Goal: Transaction & Acquisition: Subscribe to service/newsletter

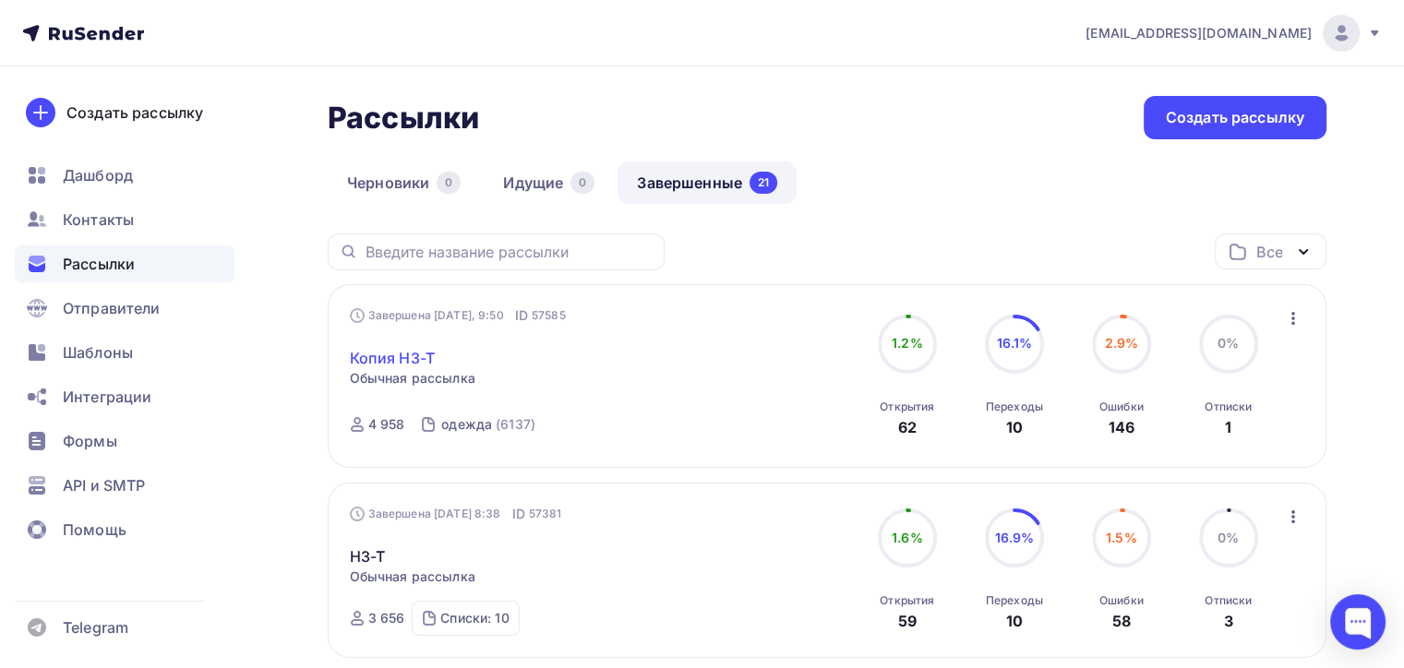
click at [415, 361] on link "Копия H3-T" at bounding box center [392, 358] width 85 height 22
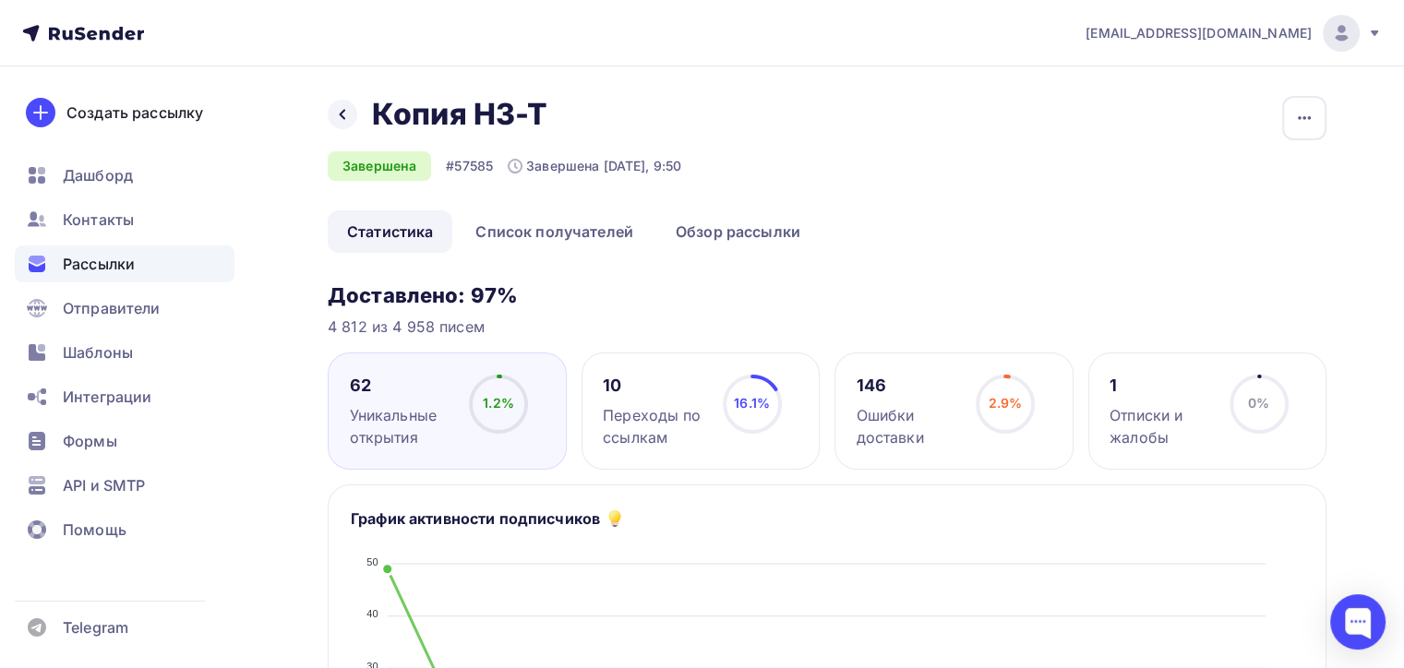
click at [816, 379] on div "10 Переходы по ссылкам 16.1% 16.1%" at bounding box center [701, 411] width 239 height 117
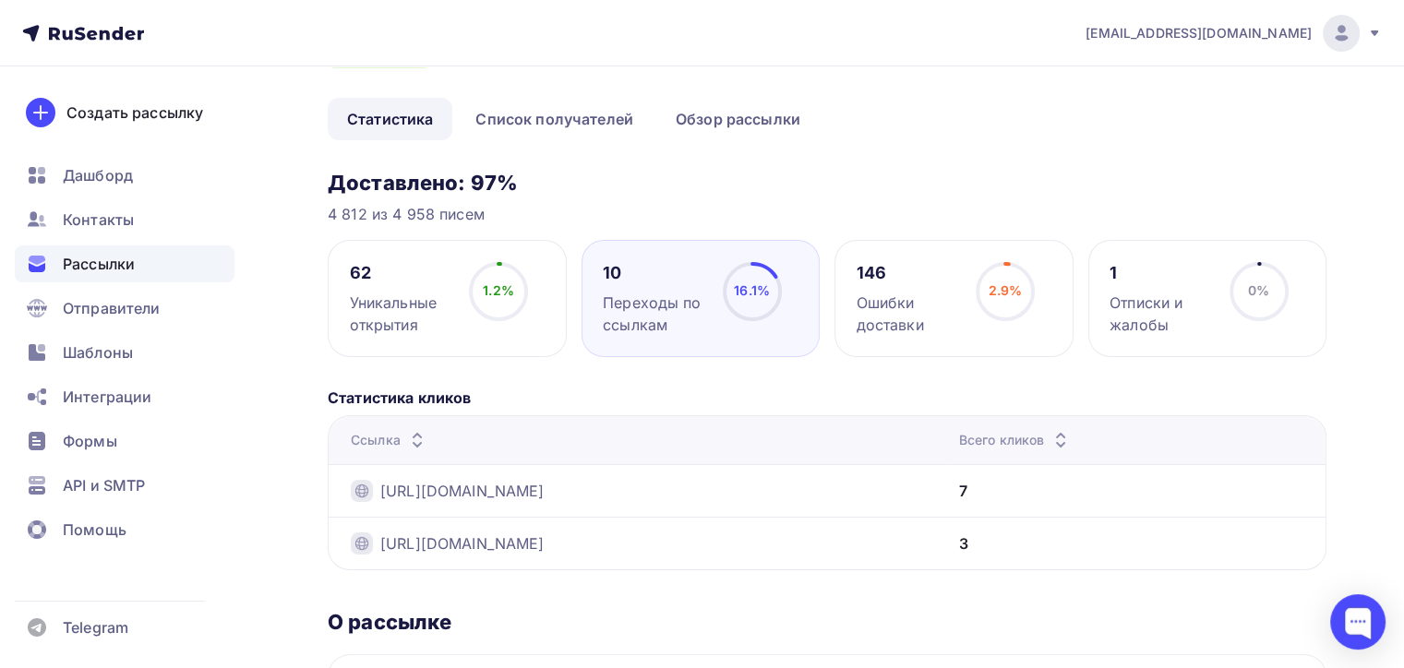
scroll to position [277, 0]
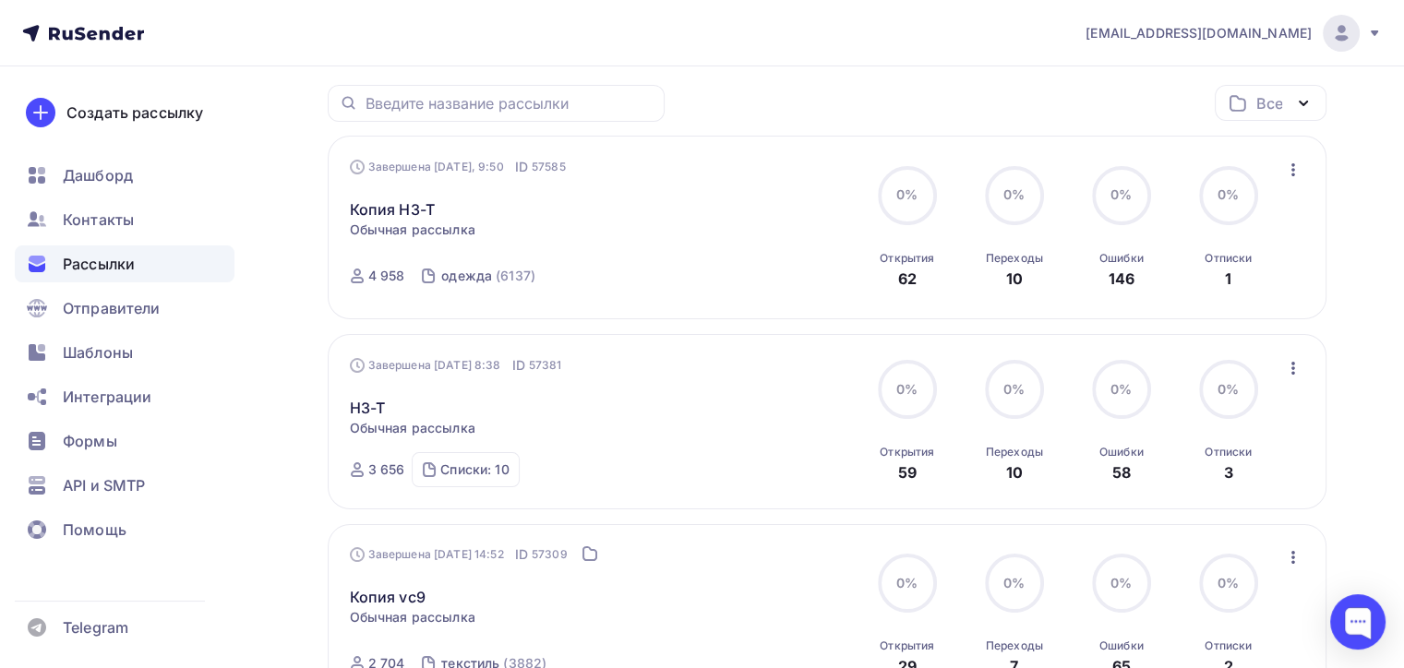
scroll to position [185, 0]
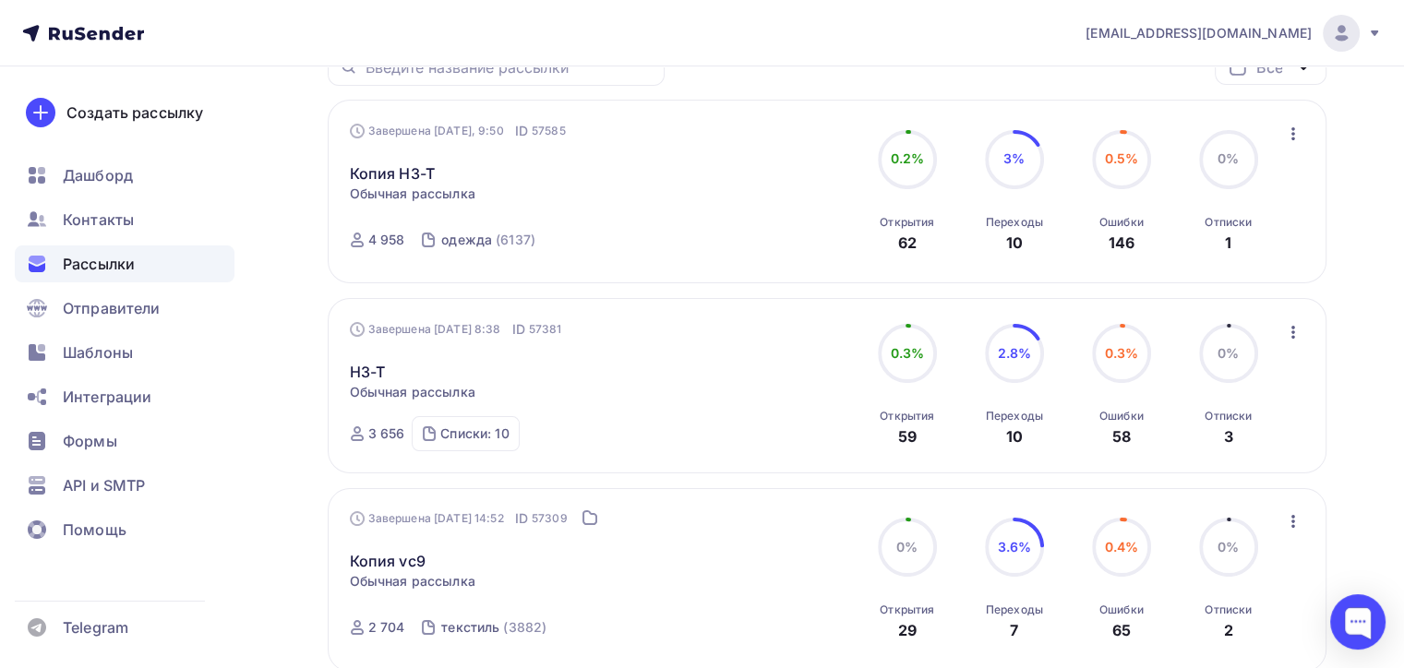
click at [368, 358] on div "H3-T Статистика Обзор рассылки Копировать в новую Добавить в папку" at bounding box center [560, 361] width 421 height 44
click at [364, 369] on link "H3-T" at bounding box center [368, 372] width 36 height 22
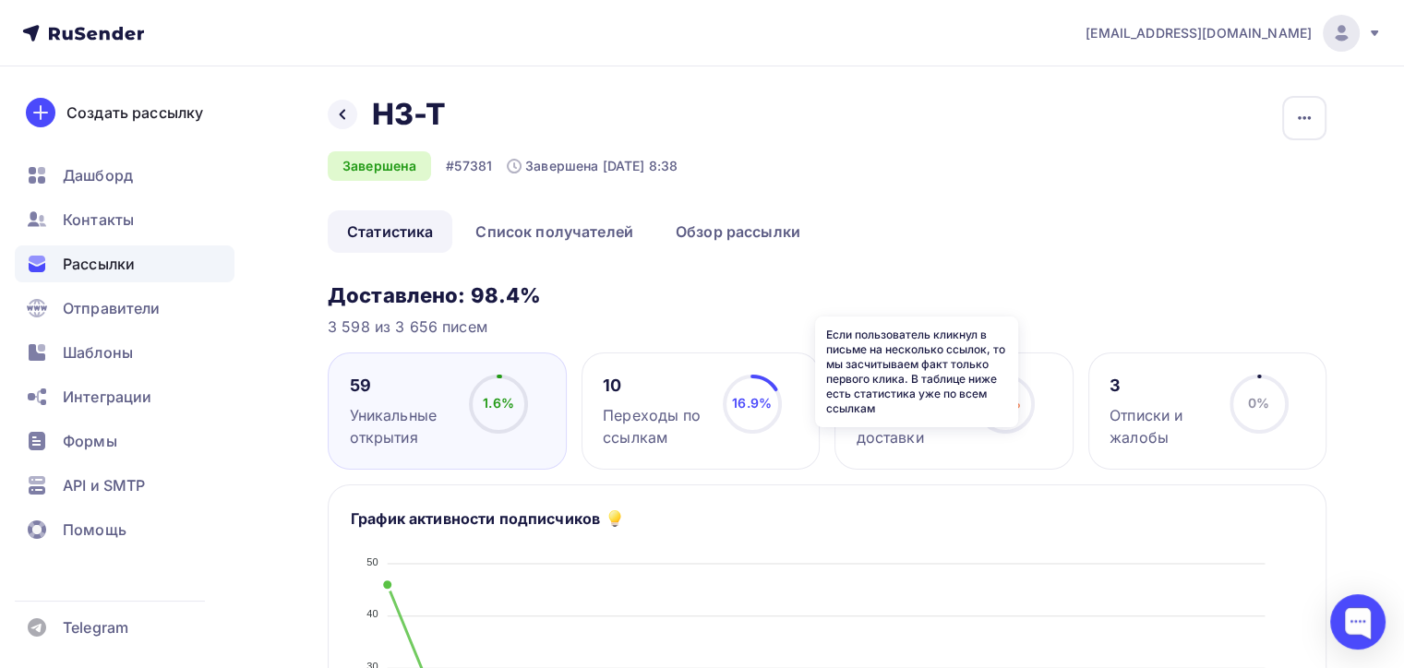
click at [0, 0] on icon at bounding box center [0, 0] width 0 height 0
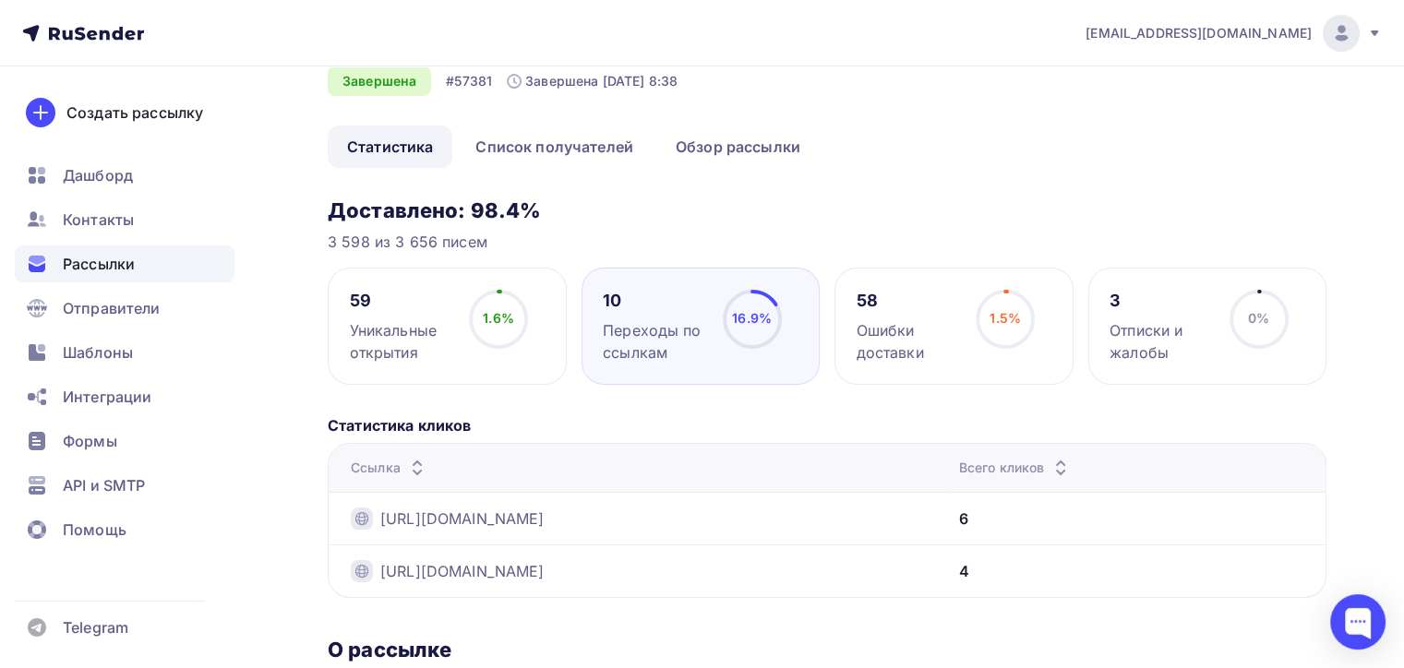
scroll to position [185, 0]
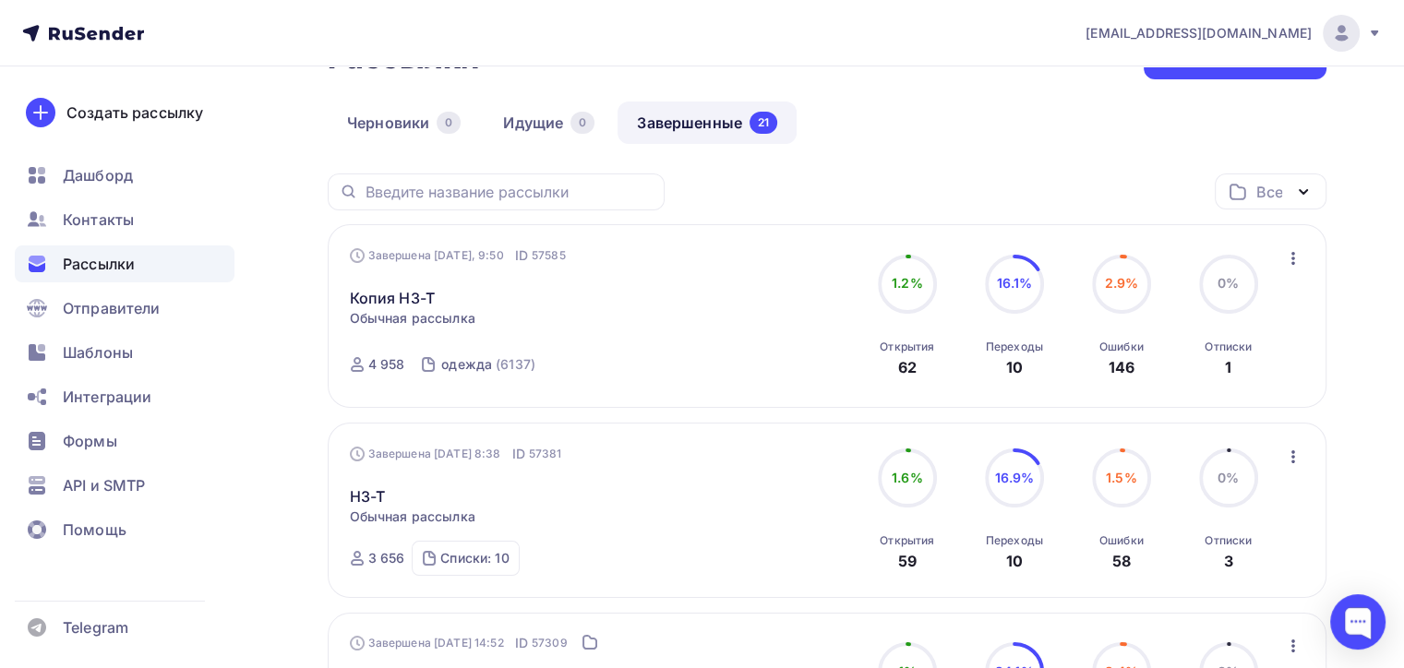
scroll to position [92, 0]
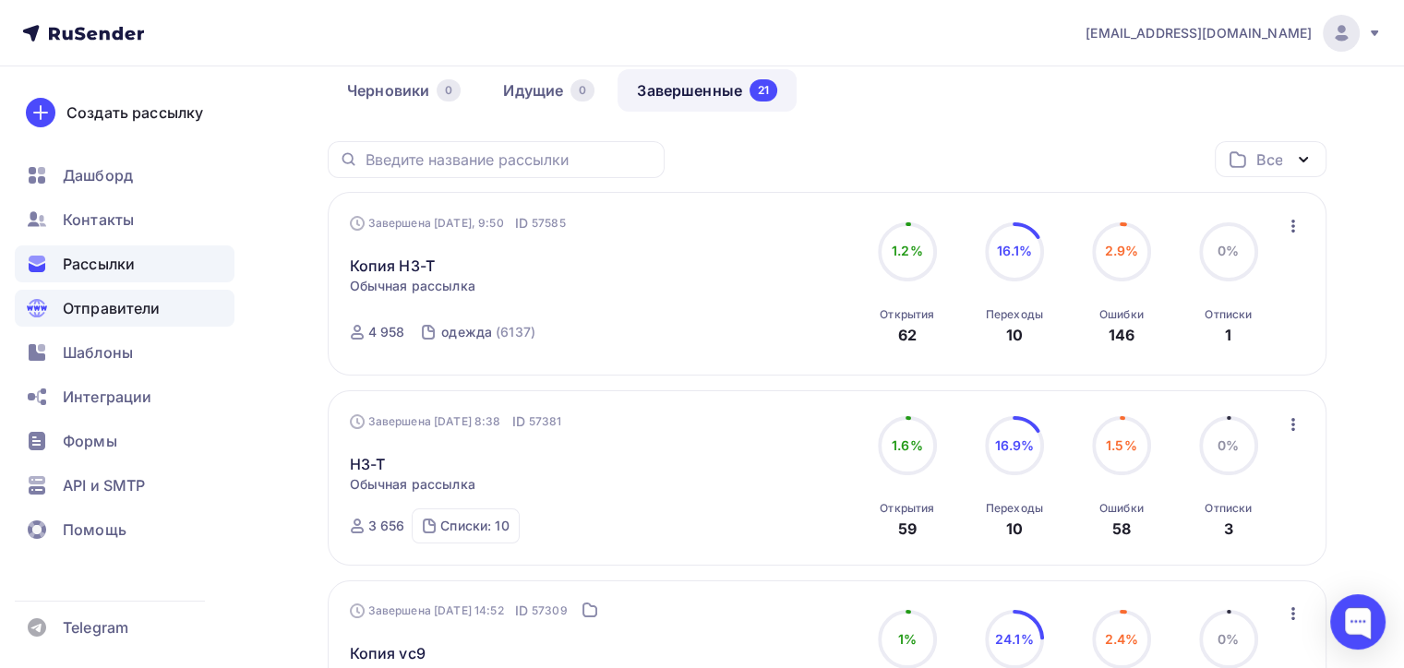
click at [172, 310] on div "Отправители" at bounding box center [125, 308] width 220 height 37
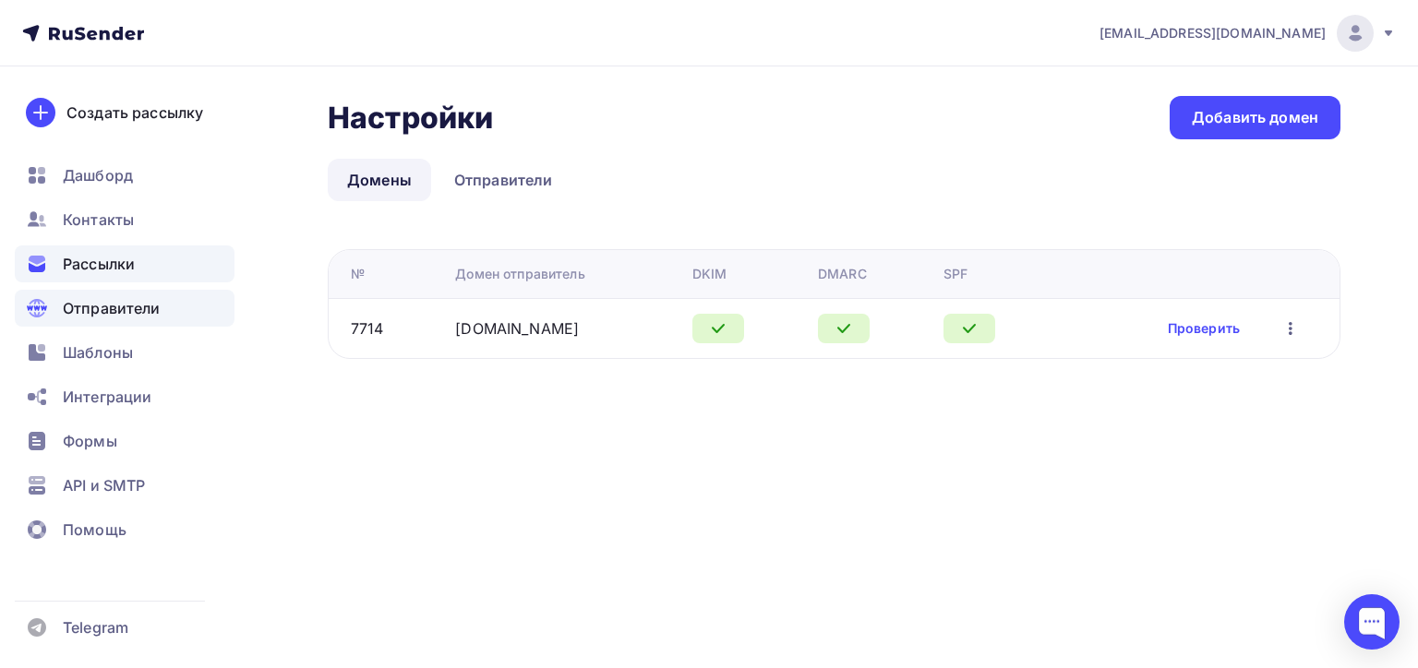
click at [138, 275] on div "Рассылки" at bounding box center [125, 264] width 220 height 37
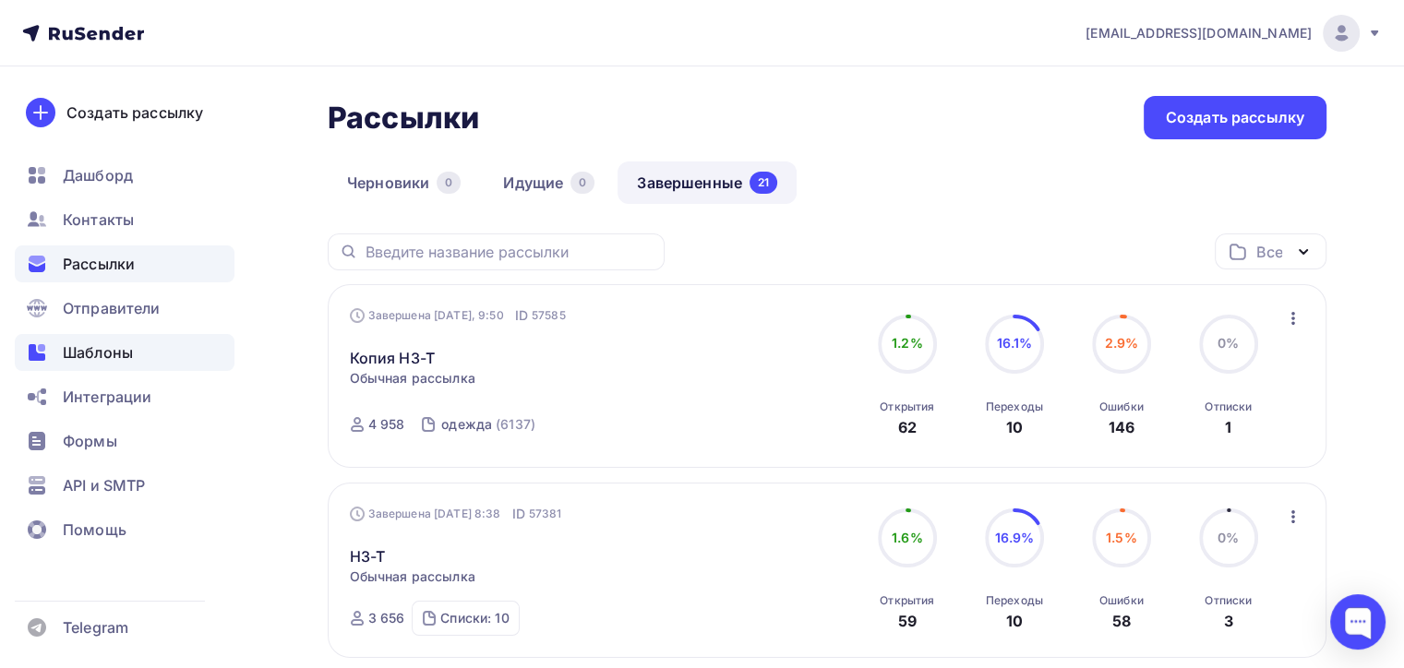
click at [105, 345] on span "Шаблоны" at bounding box center [98, 353] width 70 height 22
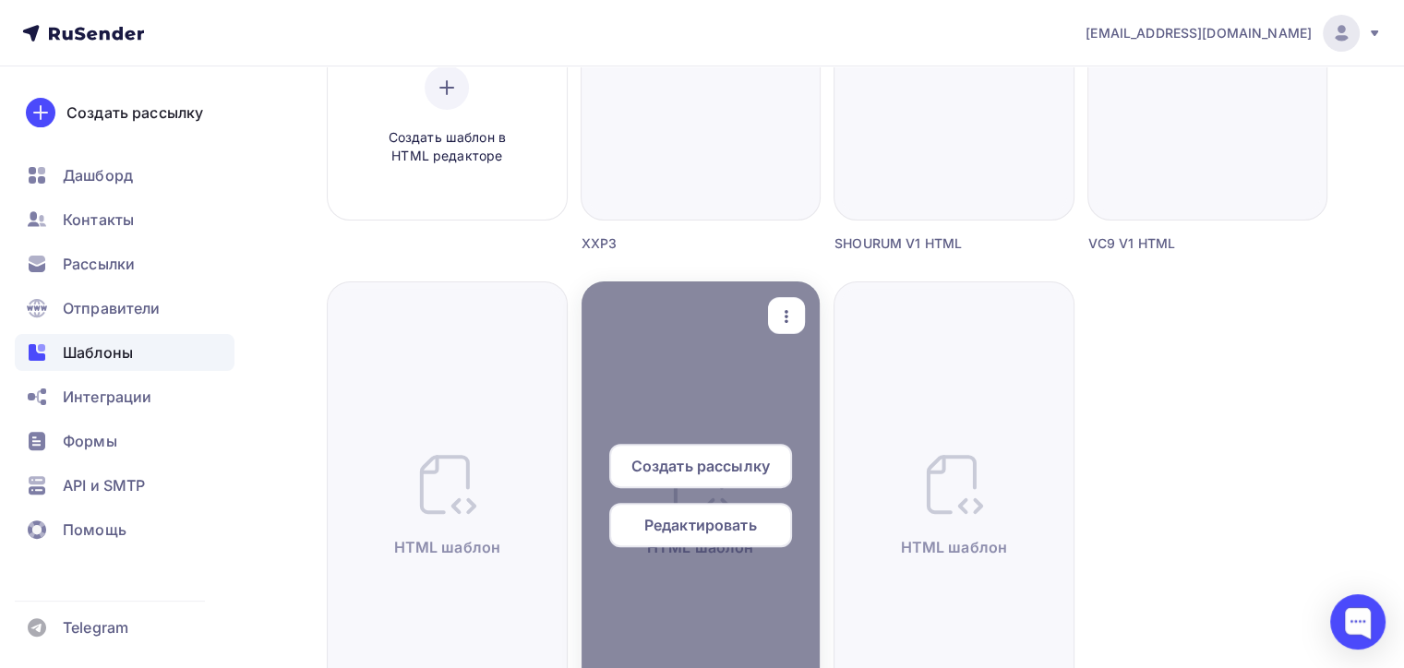
scroll to position [572, 0]
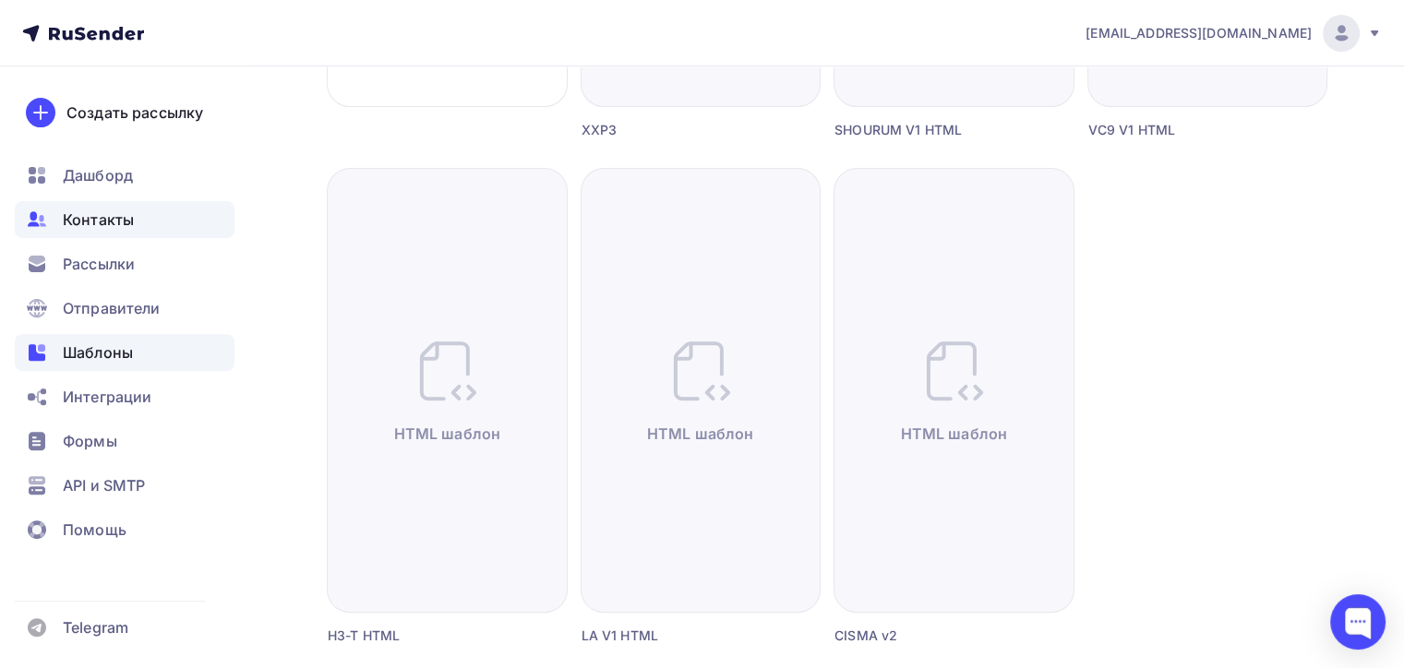
click at [150, 225] on div "Контакты" at bounding box center [125, 219] width 220 height 37
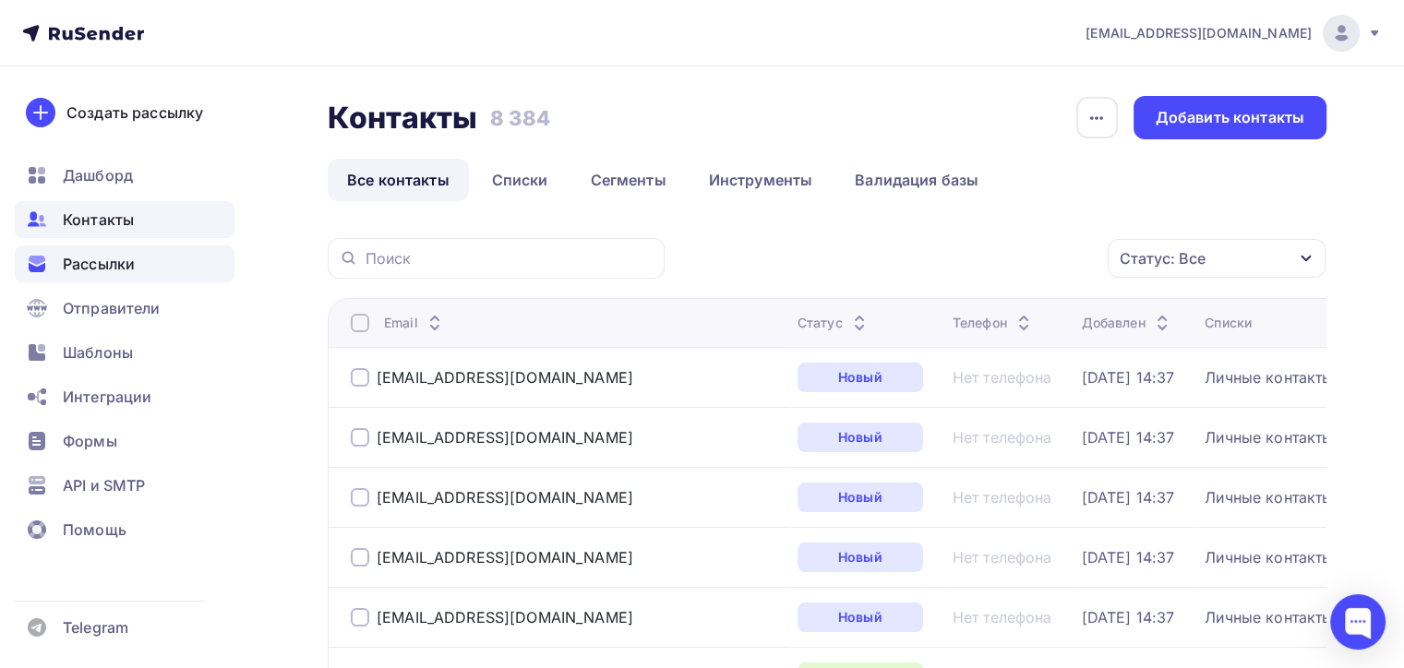
click at [223, 271] on div "Рассылки" at bounding box center [125, 264] width 220 height 37
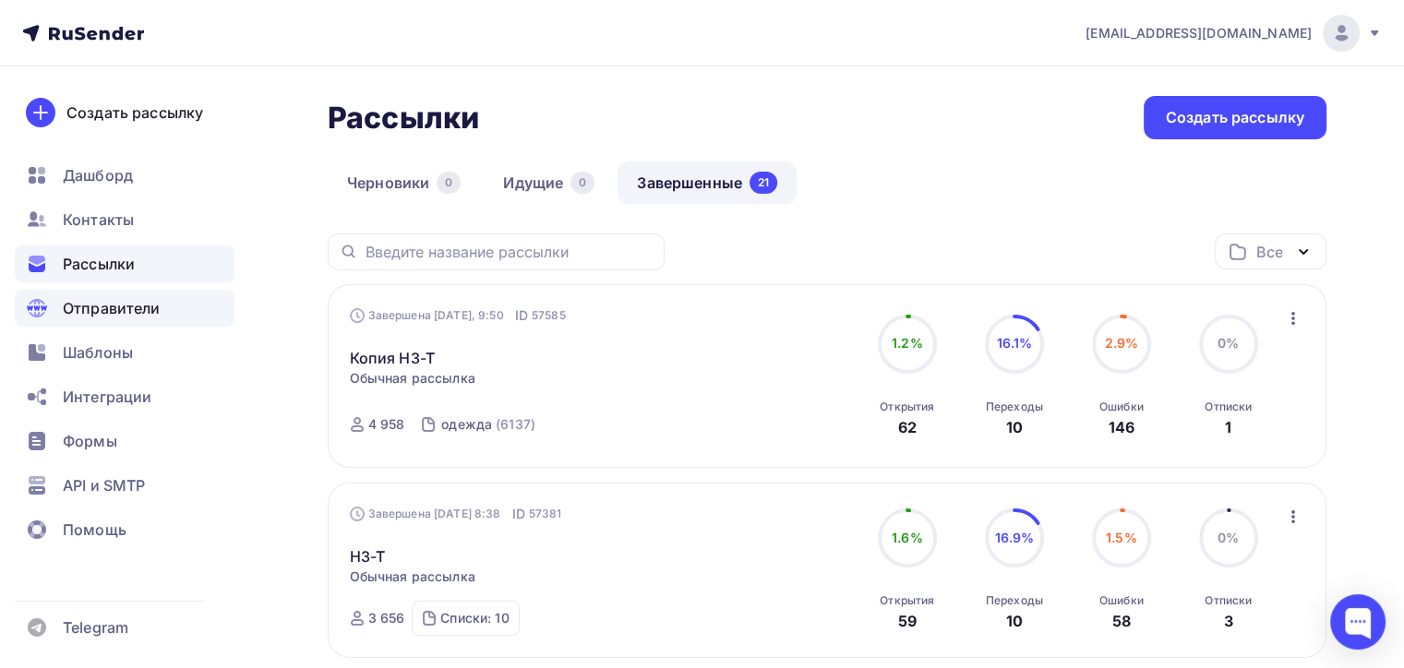
click at [107, 321] on div "Отправители" at bounding box center [125, 308] width 220 height 37
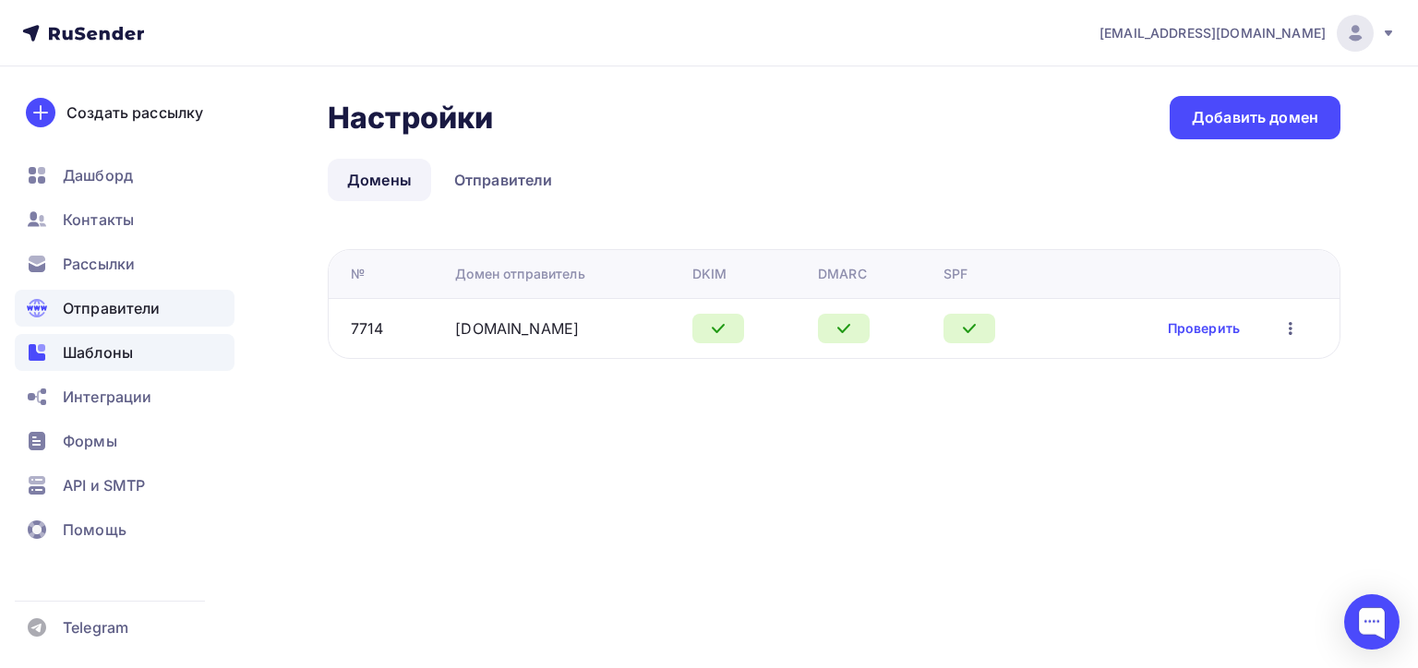
click at [138, 369] on div "Шаблоны" at bounding box center [125, 352] width 220 height 37
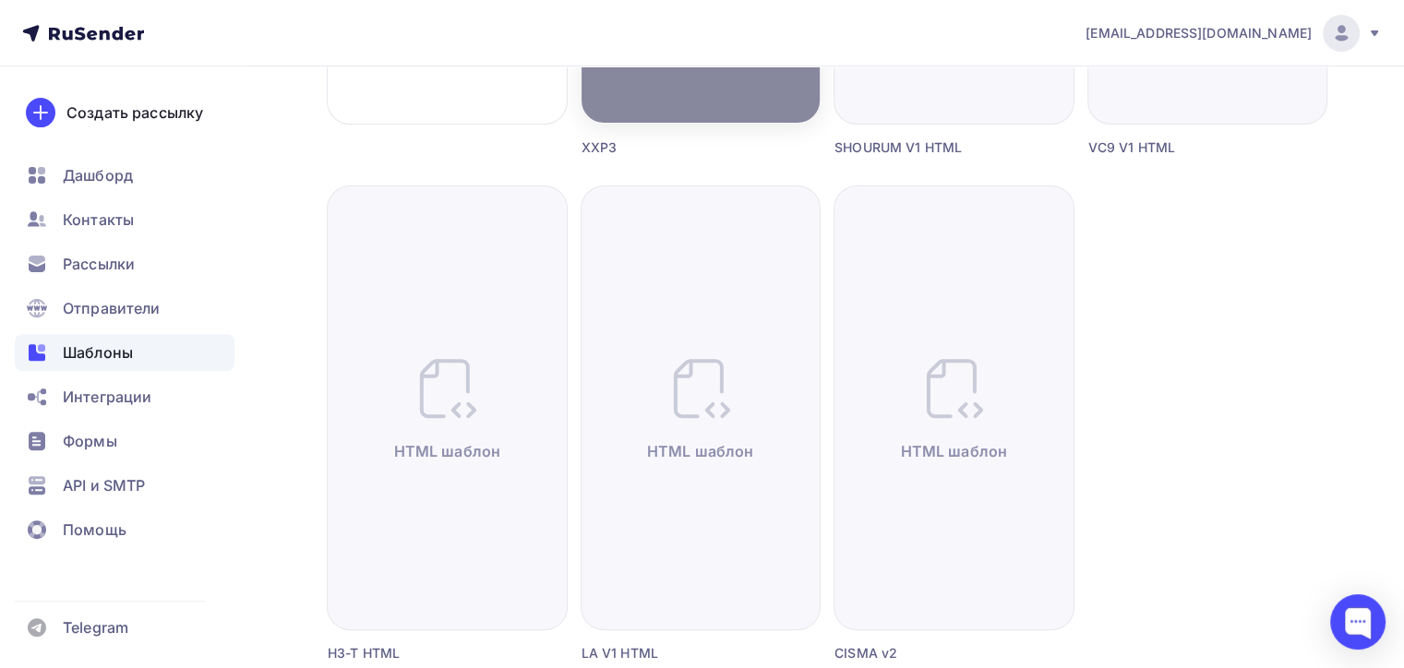
scroll to position [756, 0]
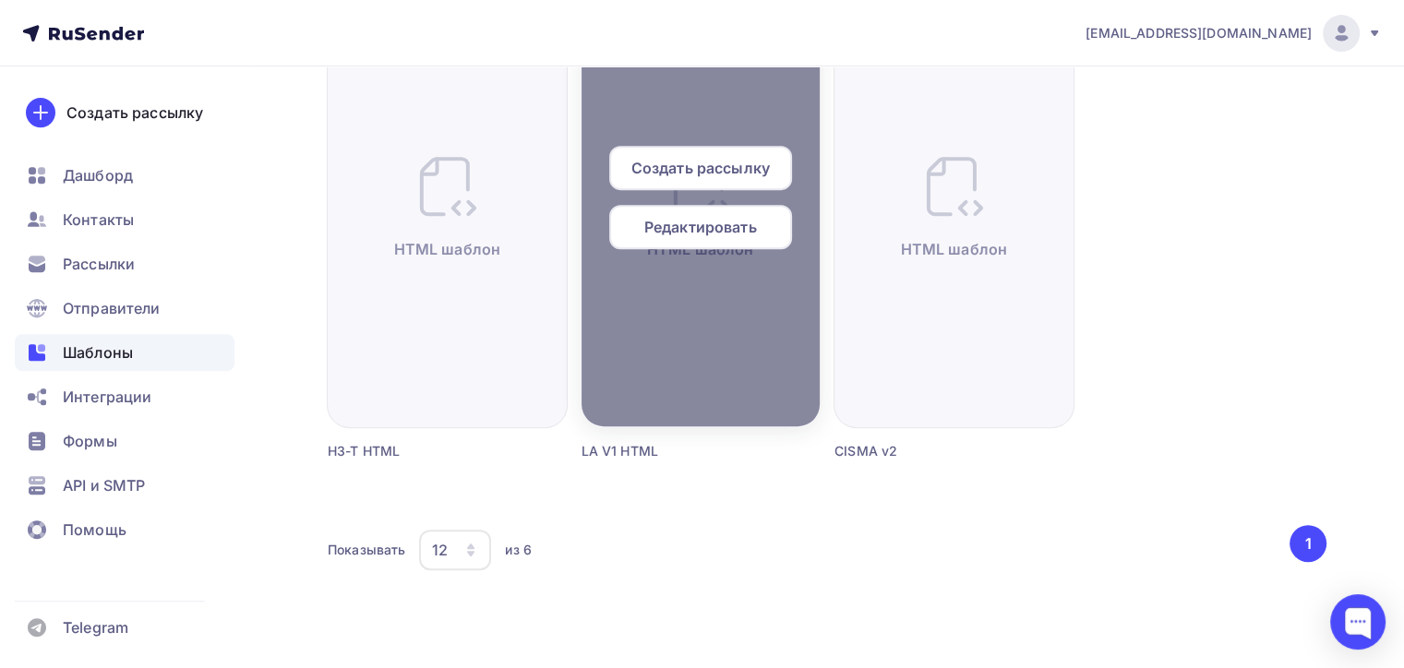
click at [720, 162] on span "Создать рассылку" at bounding box center [701, 168] width 138 height 22
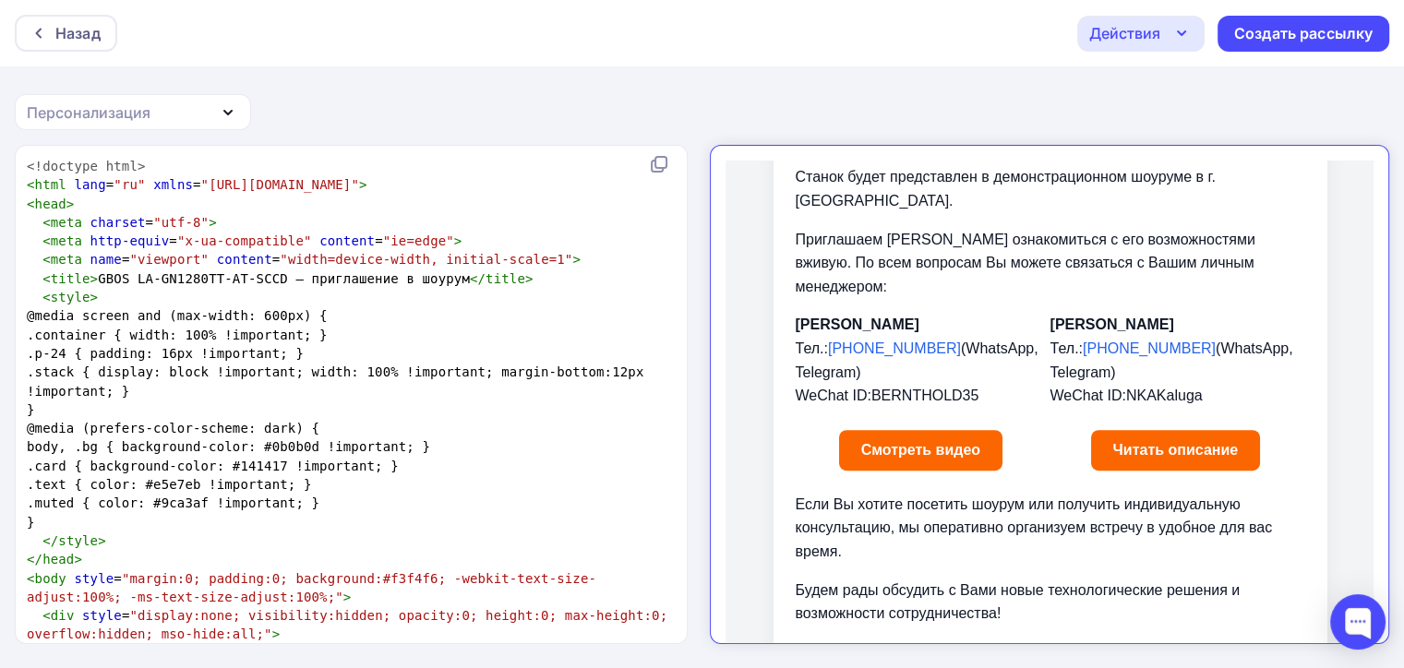
scroll to position [771, 0]
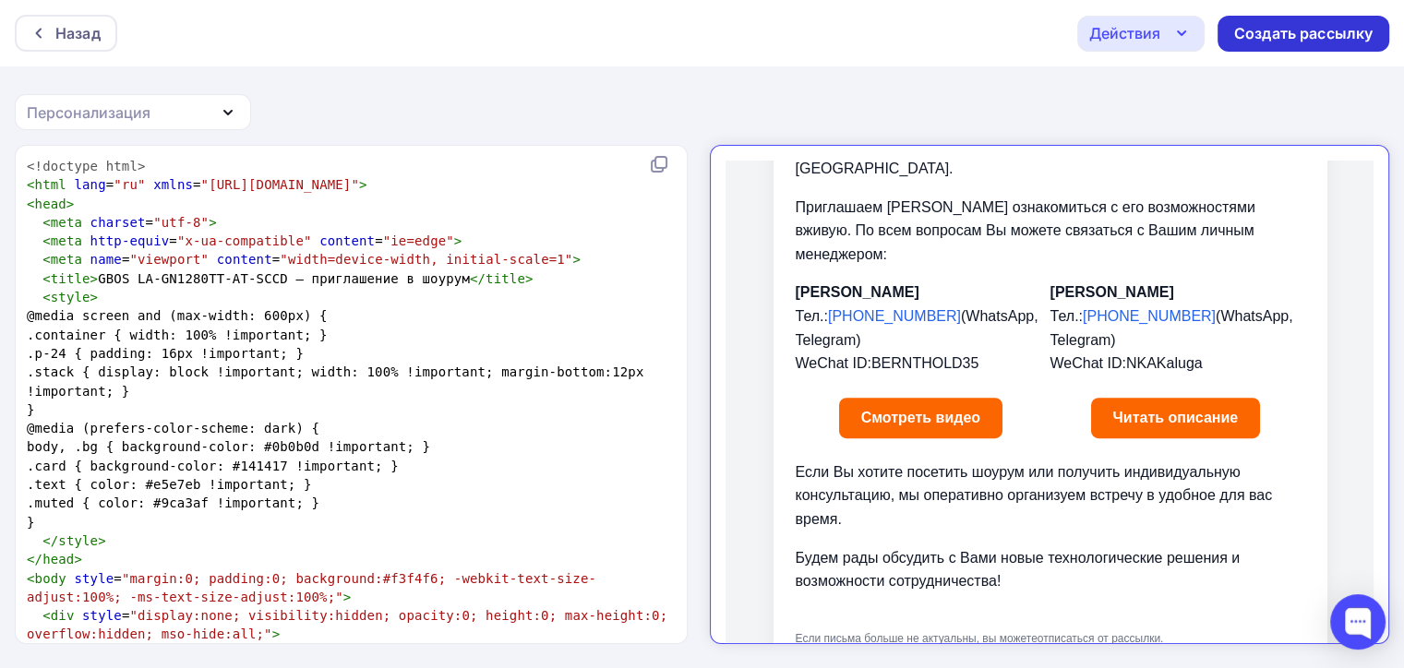
click at [1286, 27] on div "Создать рассылку" at bounding box center [1303, 33] width 138 height 21
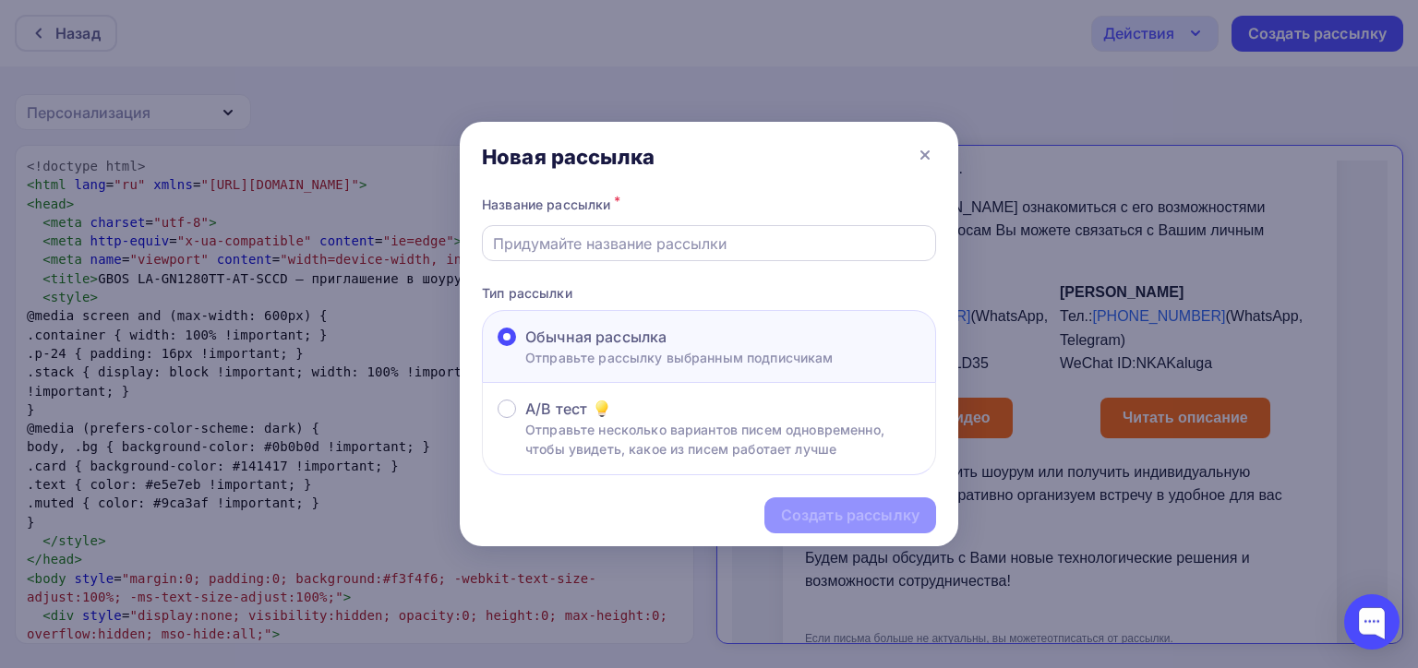
click at [661, 247] on input "text" at bounding box center [709, 244] width 433 height 22
type input "l"
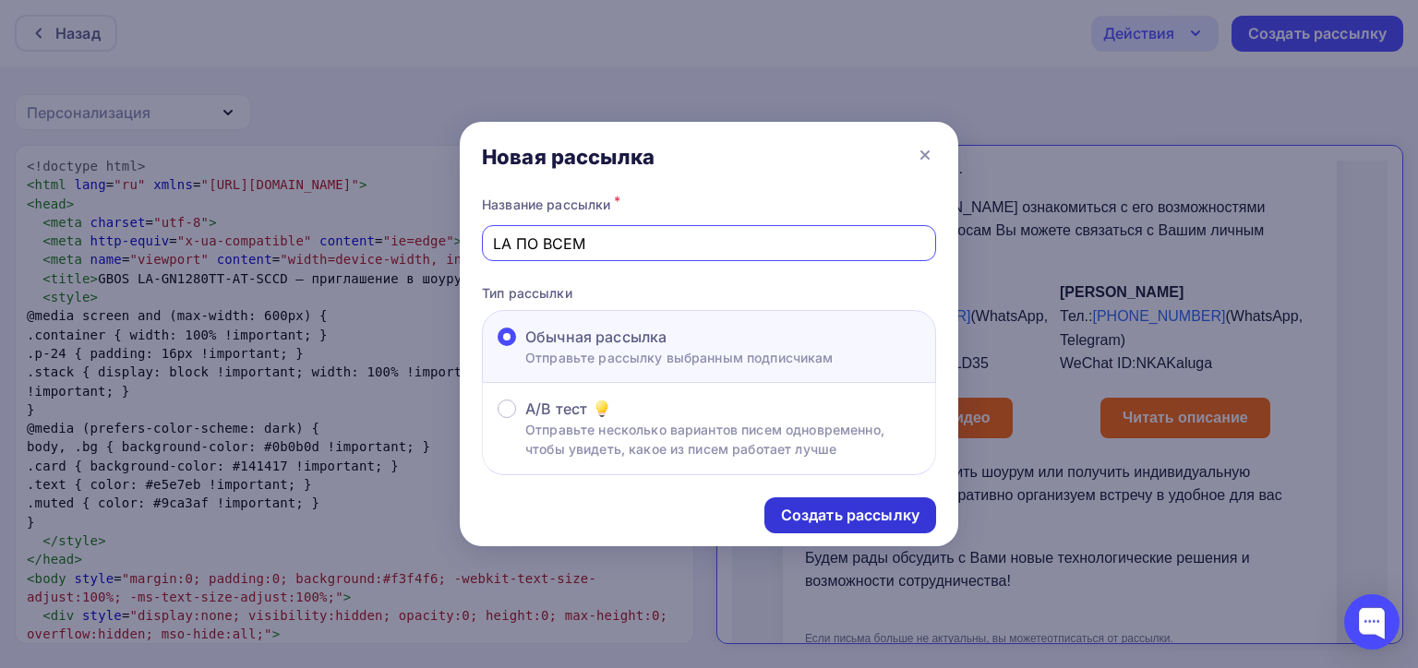
type input "LA ПО ВСЕМ"
click at [855, 509] on div "Создать рассылку" at bounding box center [850, 515] width 138 height 21
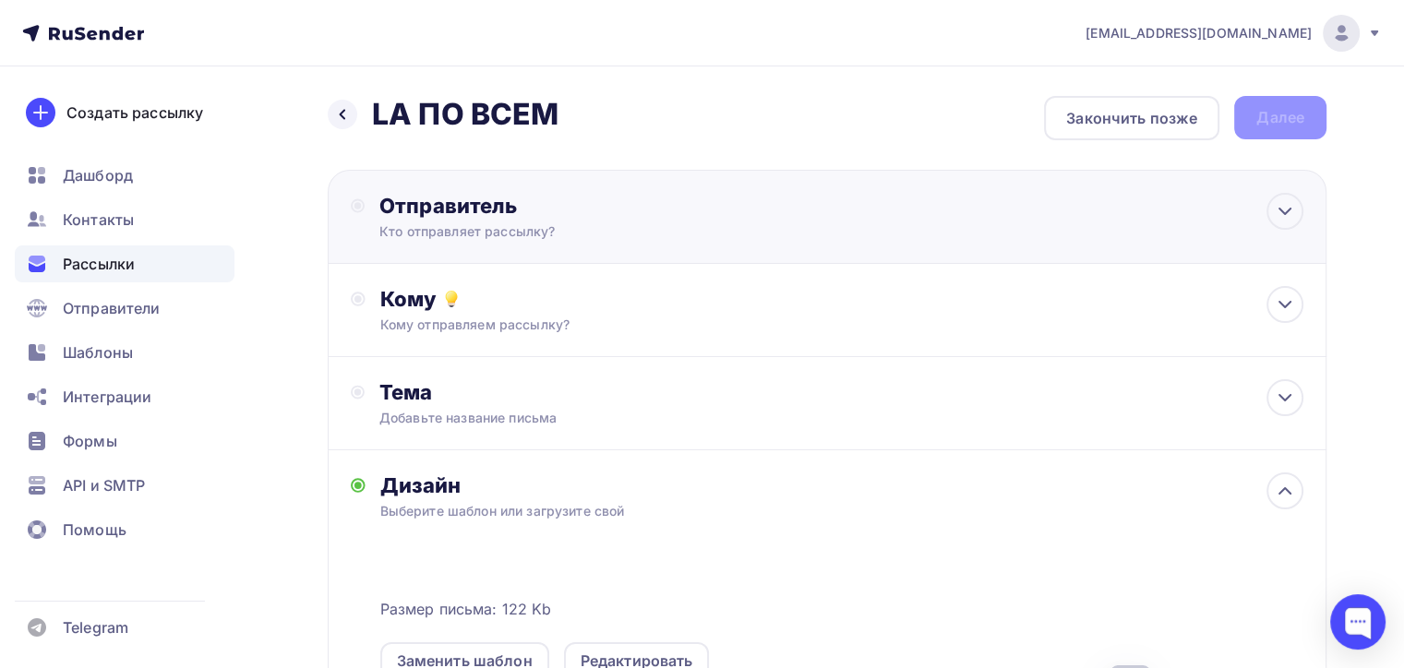
click at [672, 181] on div "Отправитель Кто отправляет рассылку? Email * naduvaev1@gmail.com 100@zipkittech…" at bounding box center [827, 217] width 999 height 94
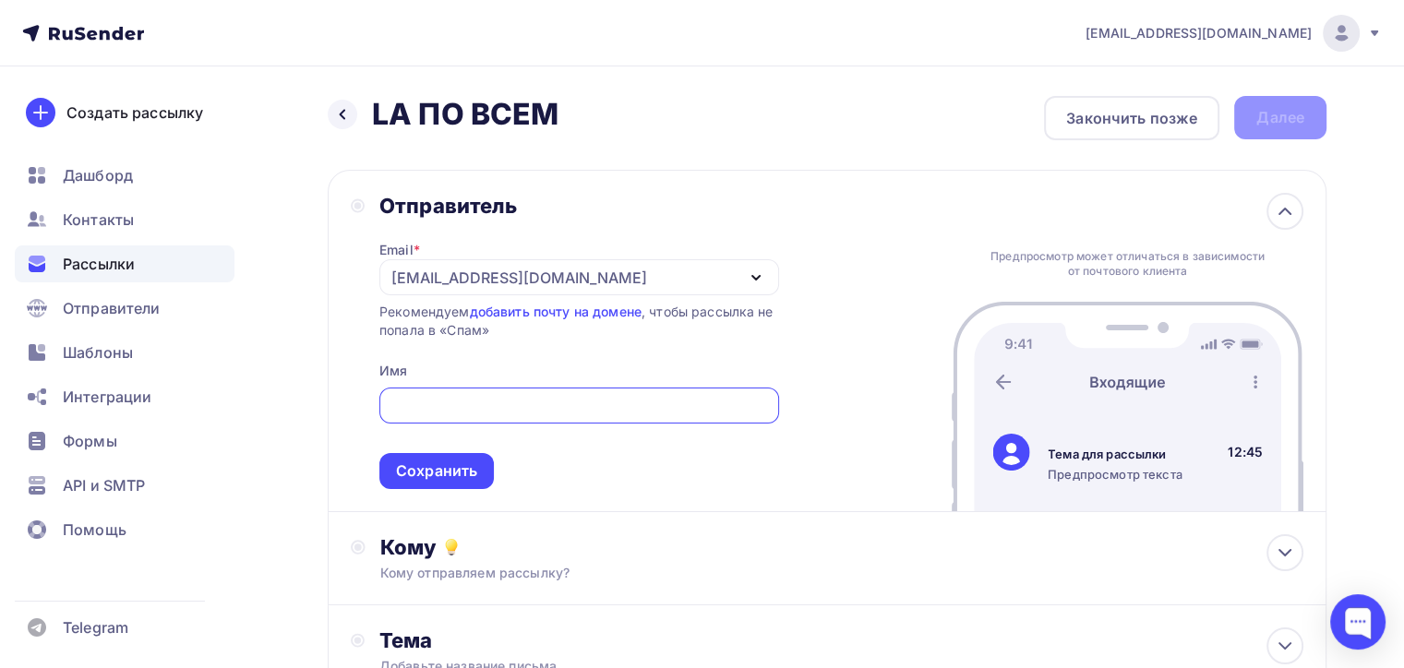
click at [713, 271] on div "[EMAIL_ADDRESS][DOMAIN_NAME]" at bounding box center [579, 277] width 400 height 36
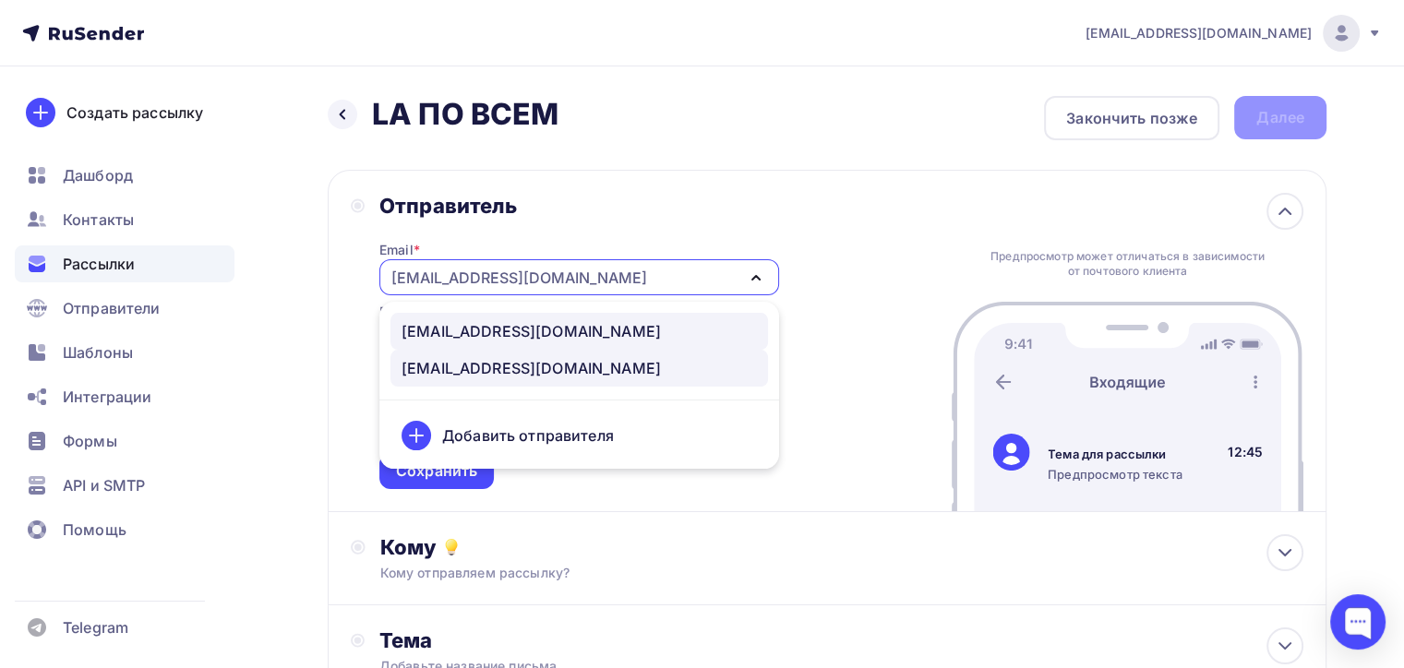
click at [505, 335] on div "100@zipkittech.ru" at bounding box center [531, 331] width 259 height 22
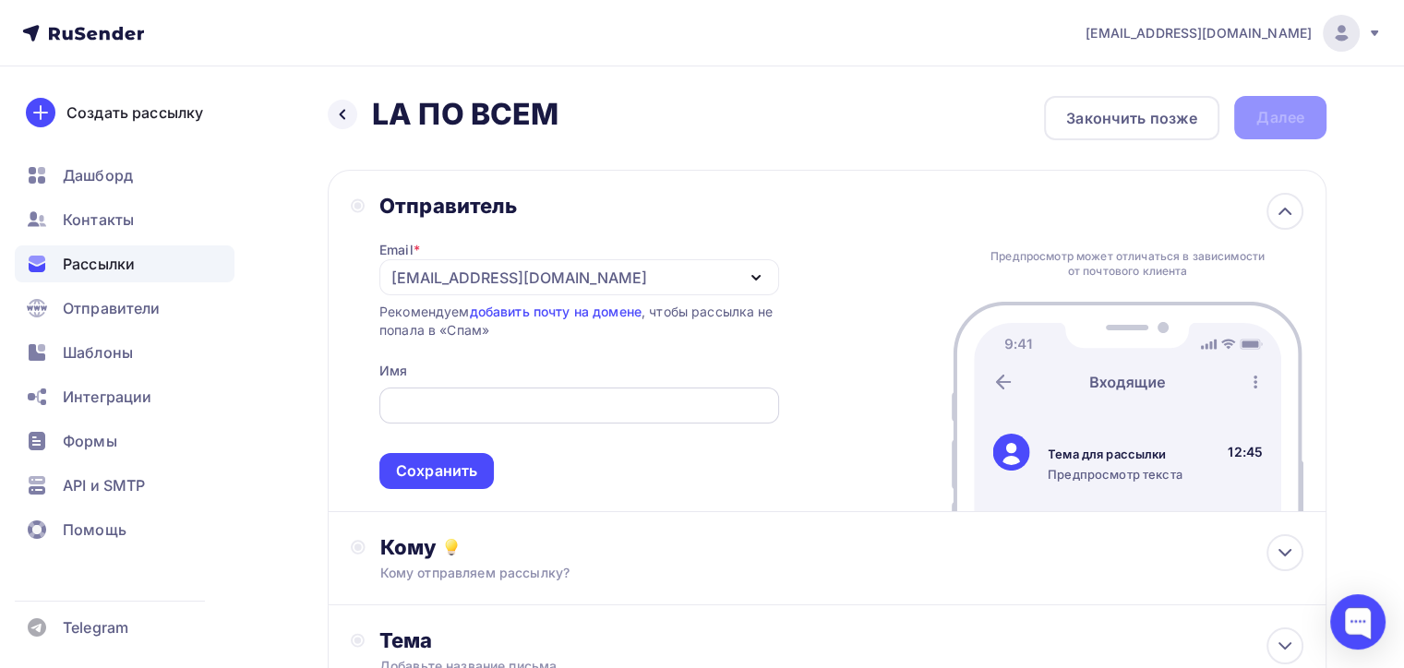
click at [500, 395] on input "text" at bounding box center [579, 406] width 379 height 22
type input "я"
type input "z"
type input "Zipkittech"
click at [458, 472] on div "Сохранить" at bounding box center [436, 471] width 81 height 21
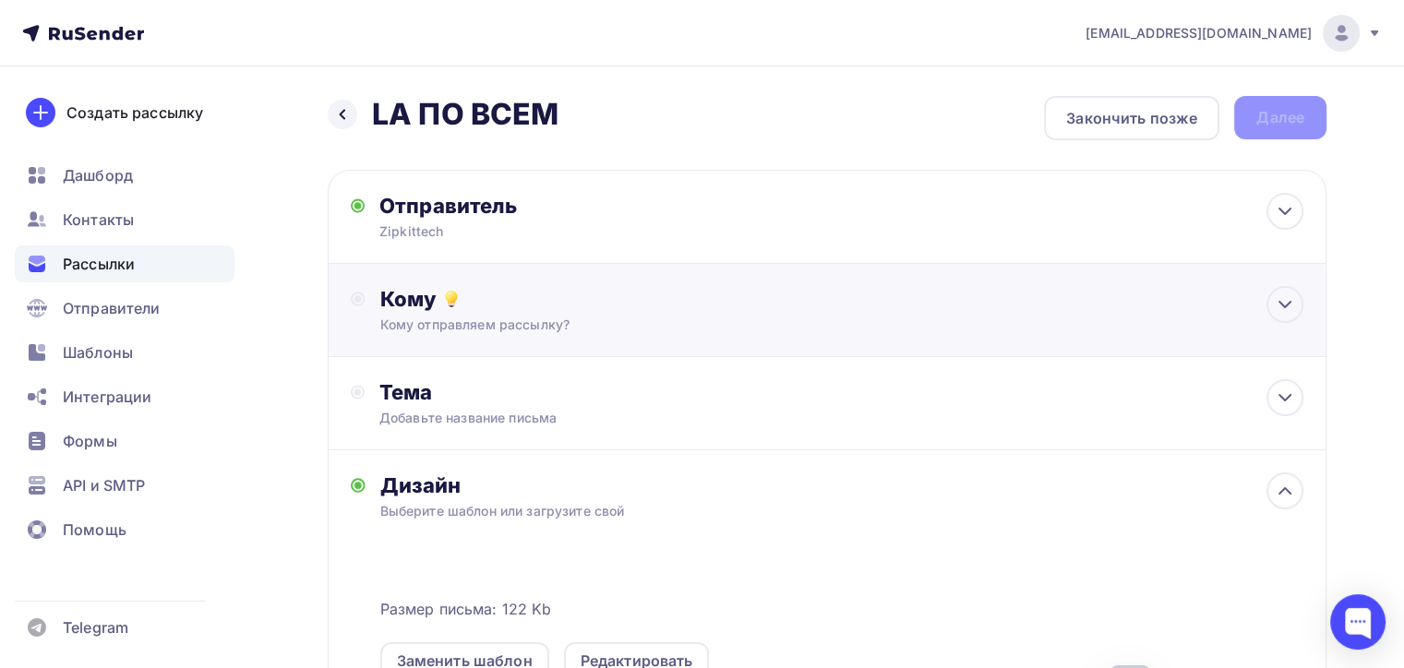
click at [600, 311] on div "Кому Кому отправляем рассылку? Списки получателей Выберите список Все списки id…" at bounding box center [841, 310] width 923 height 48
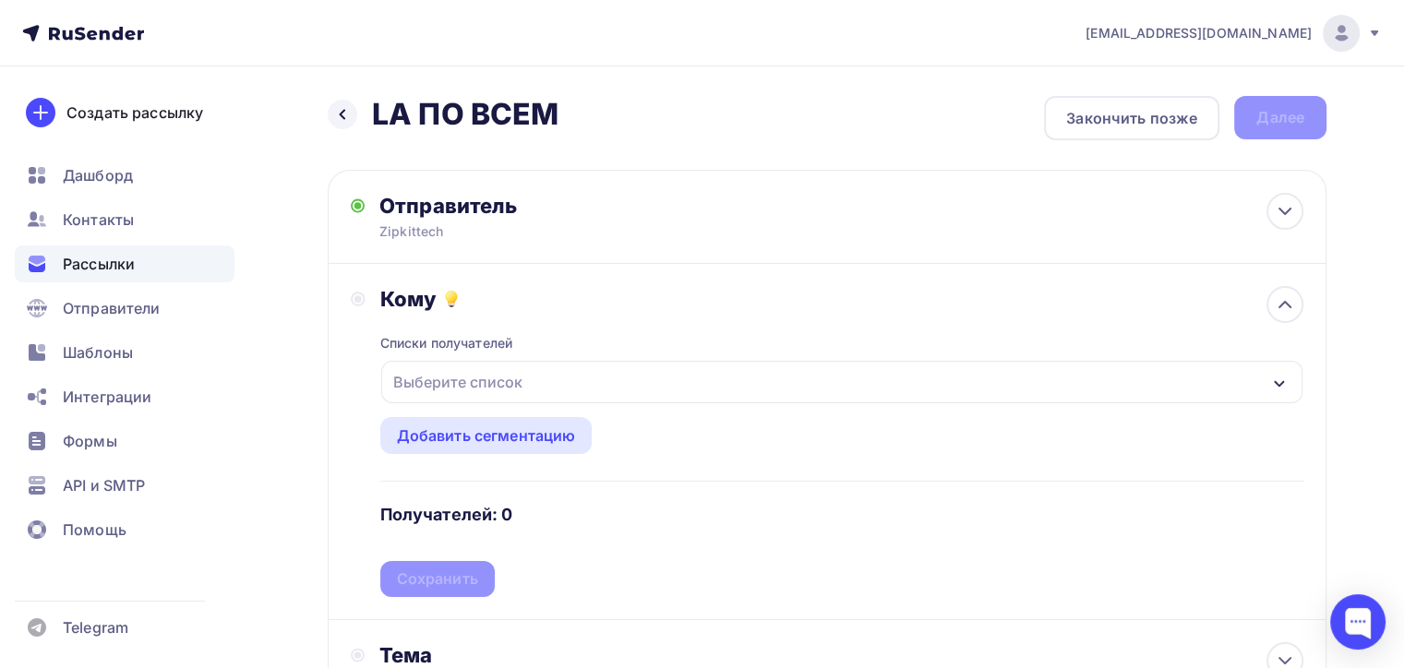
click at [529, 402] on button "Выберите список" at bounding box center [841, 382] width 923 height 44
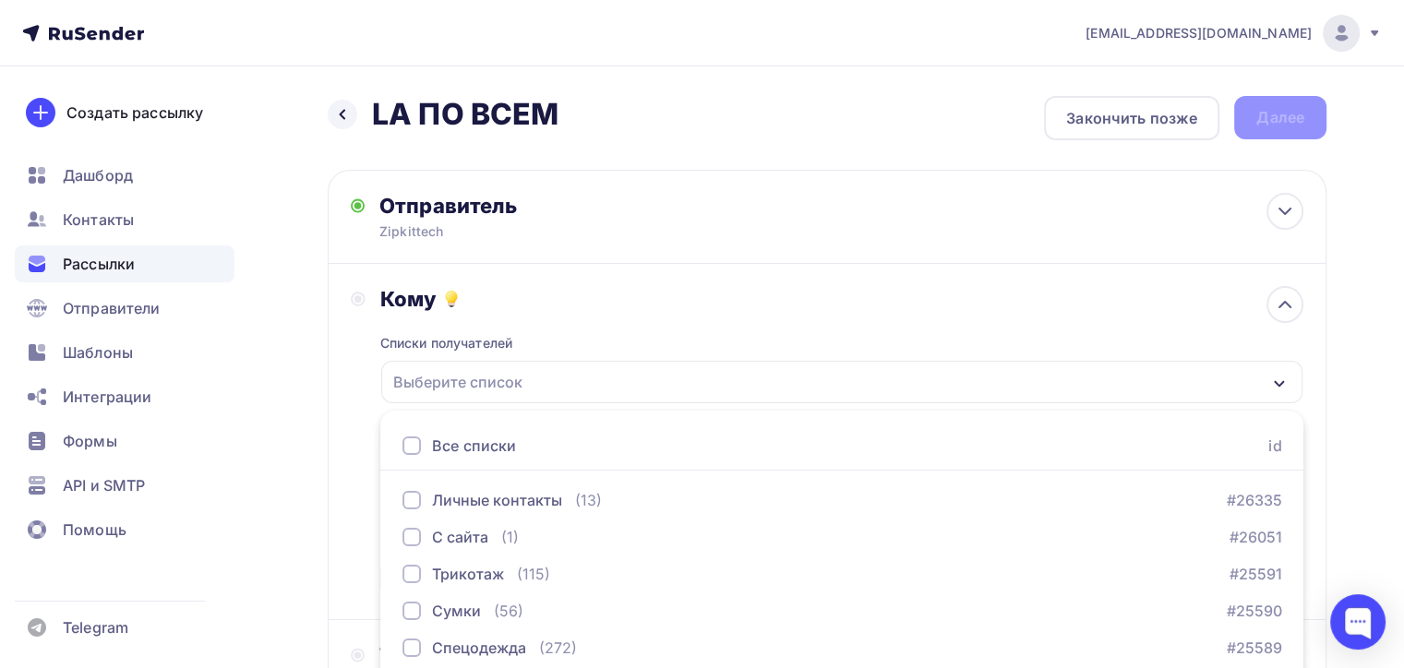
scroll to position [219, 0]
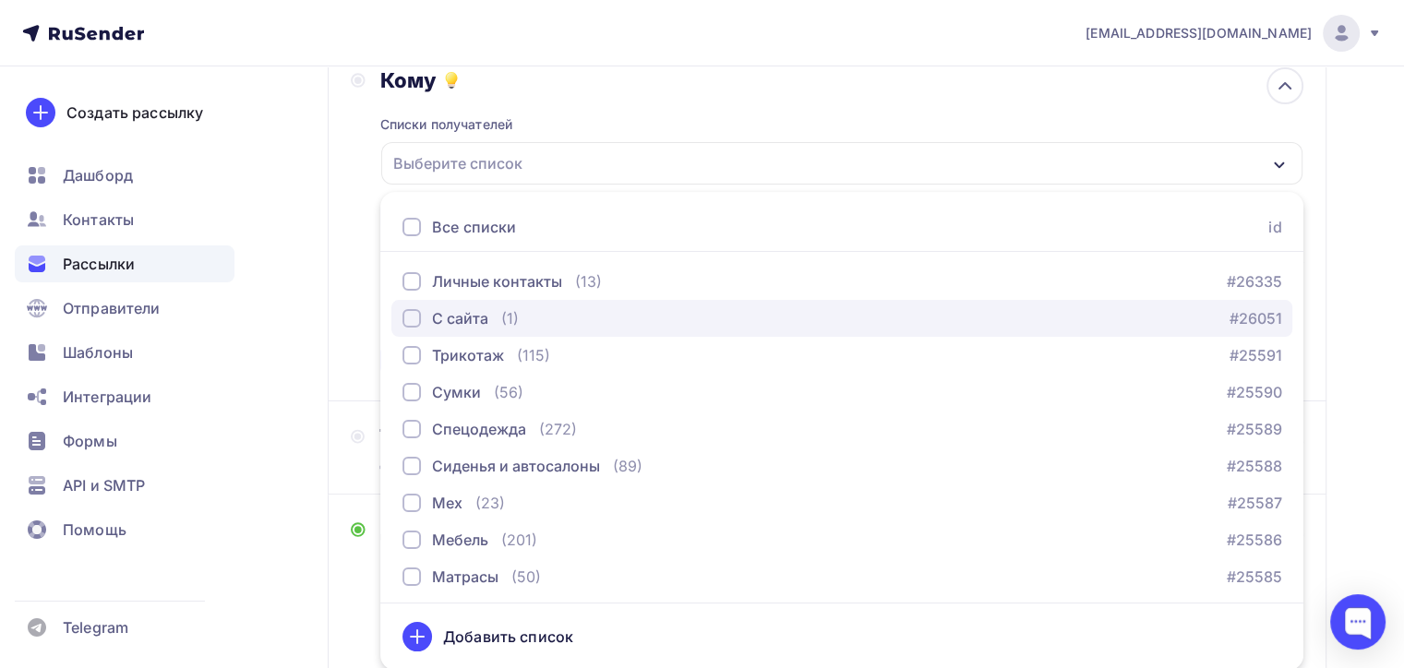
click at [411, 318] on div "button" at bounding box center [412, 318] width 18 height 18
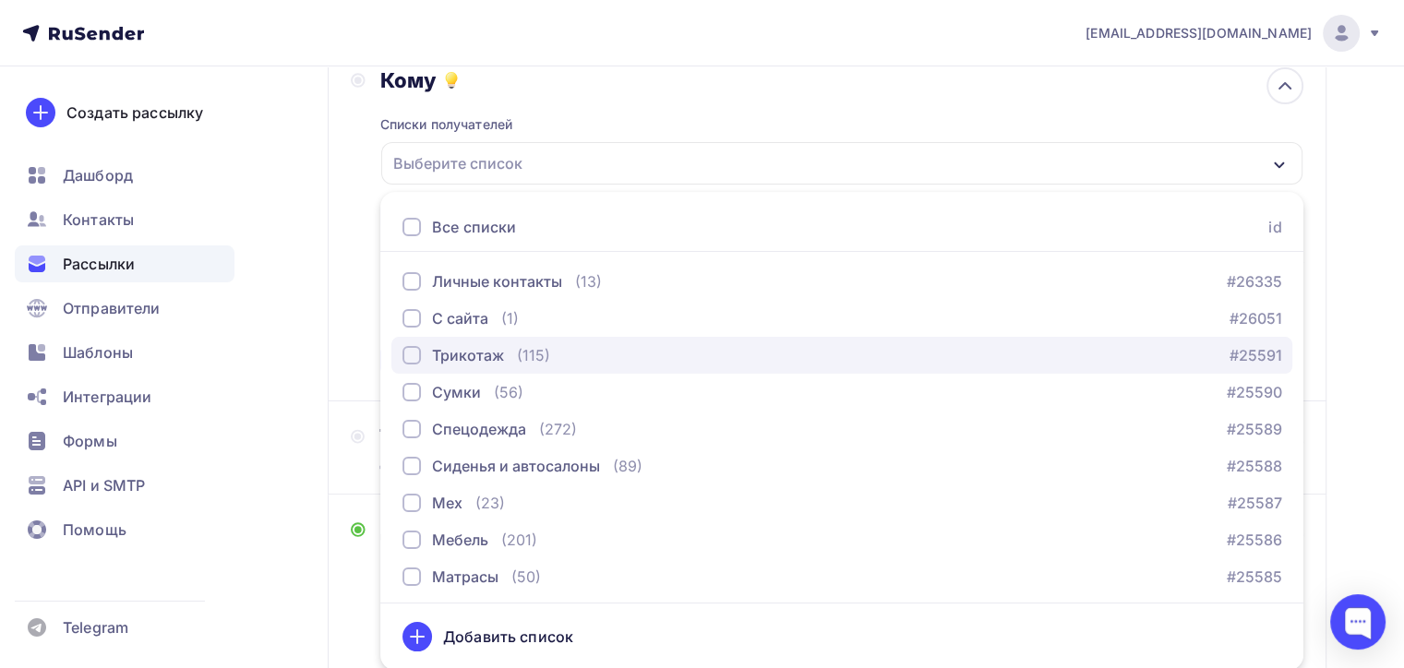
click at [399, 359] on button "Трикотаж (115) #25591" at bounding box center [841, 355] width 901 height 37
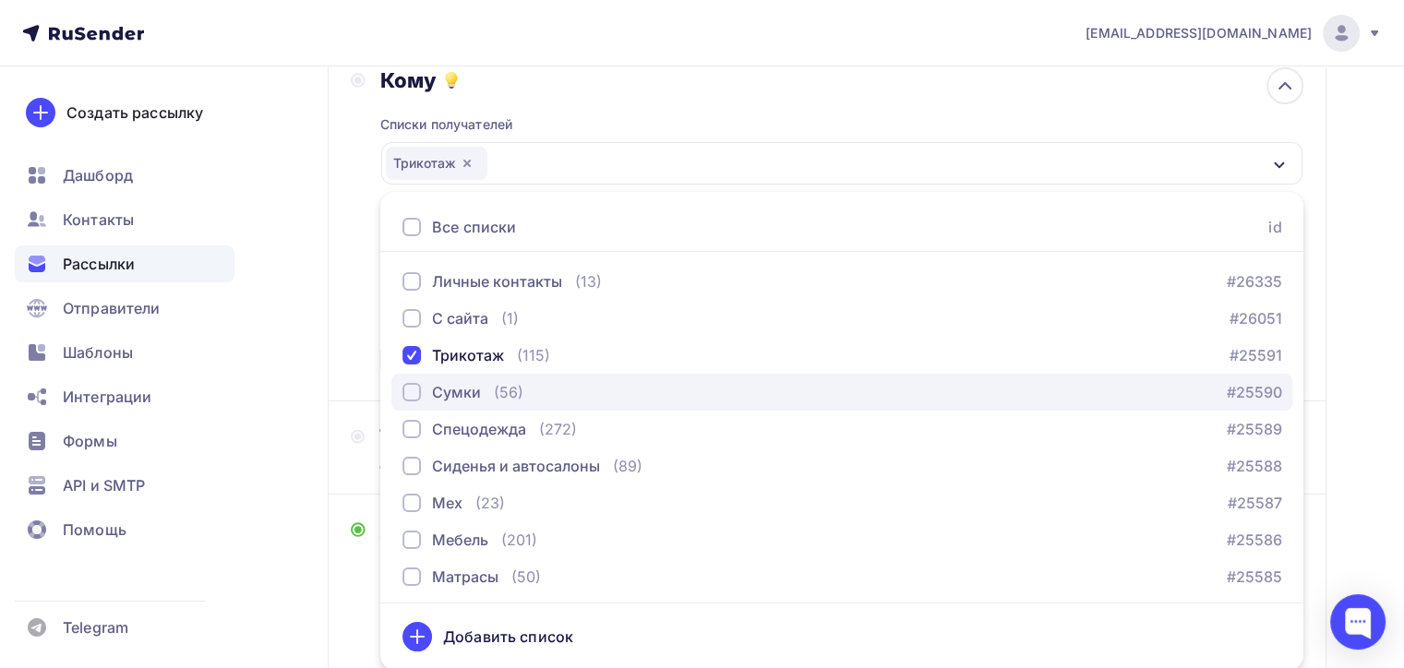
click at [409, 384] on div "button" at bounding box center [412, 392] width 18 height 18
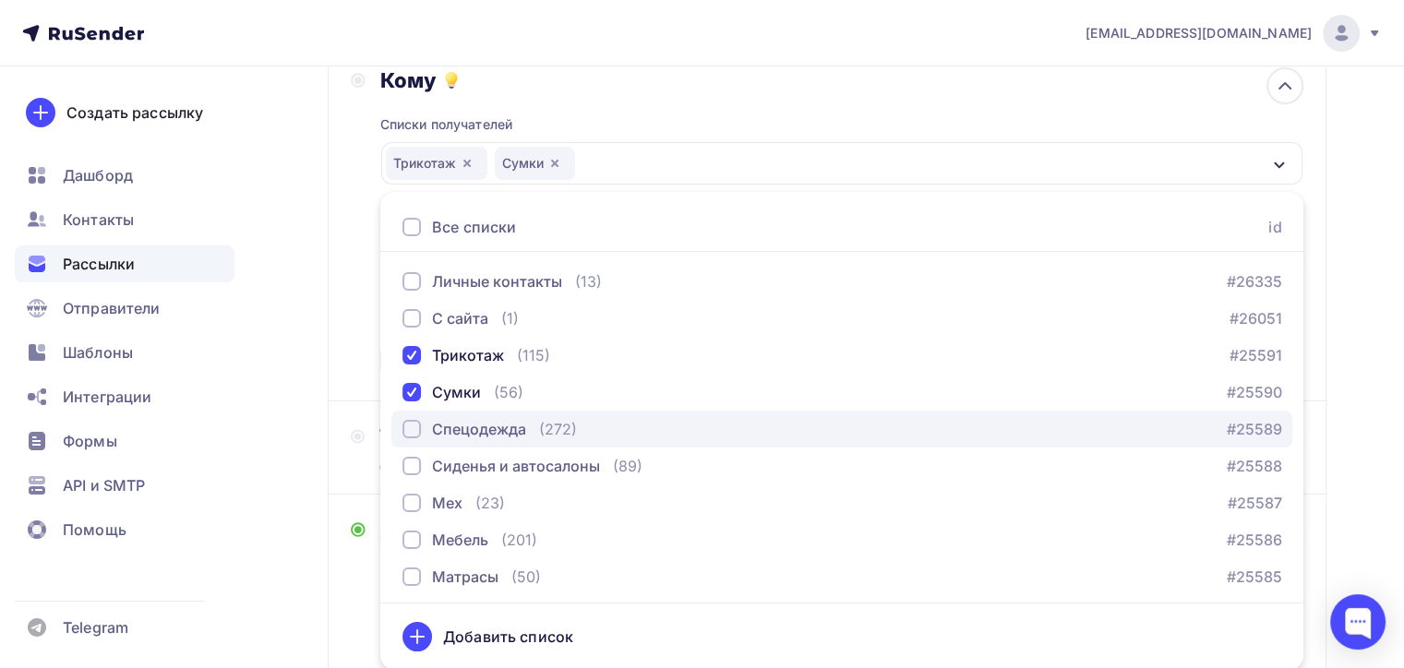
click at [405, 441] on button "Спецодежда (272) #25589" at bounding box center [841, 429] width 901 height 37
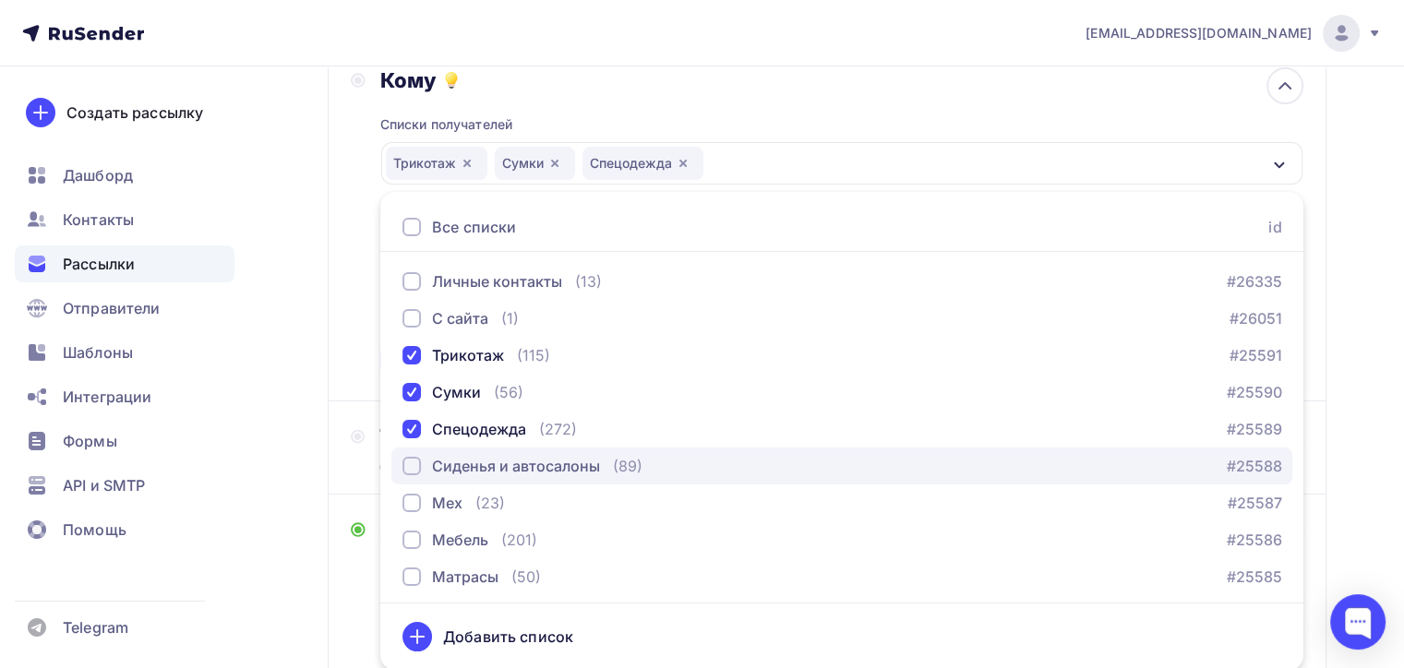
click at [396, 469] on button "Сиденья и автосалоны (89) #25588" at bounding box center [841, 466] width 901 height 37
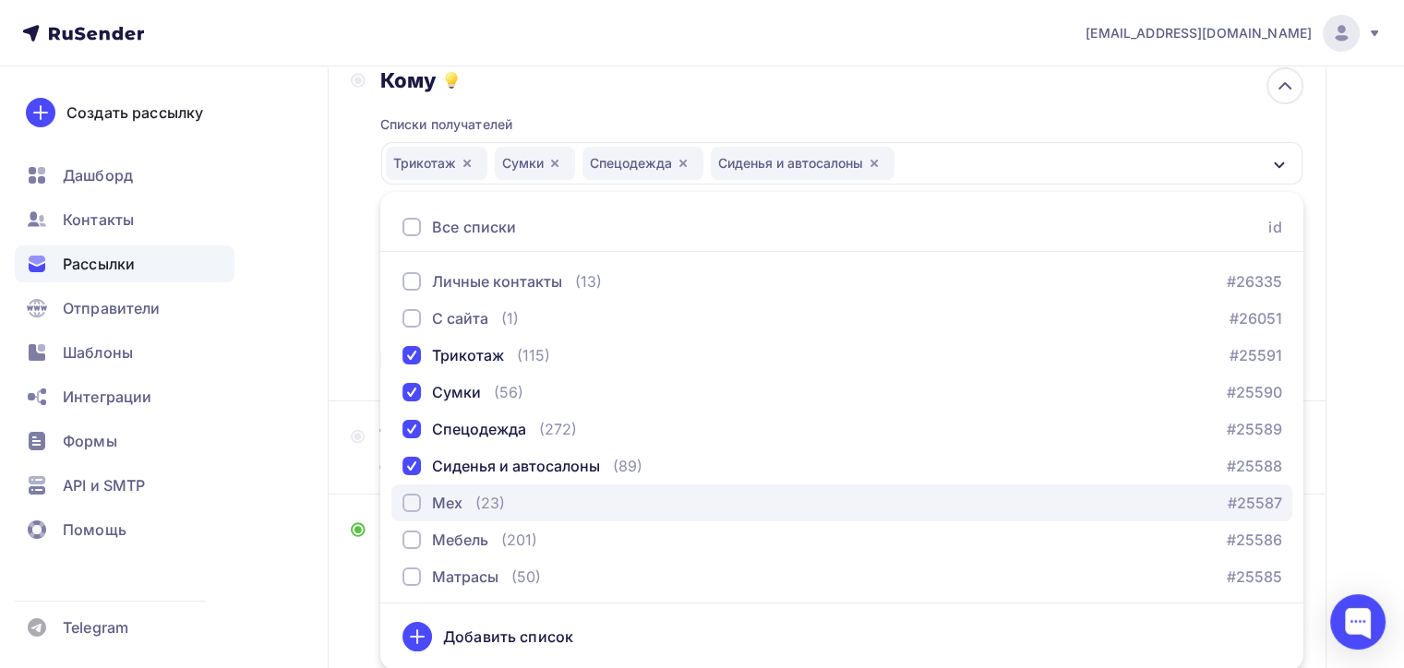
click at [403, 495] on div "button" at bounding box center [412, 503] width 18 height 18
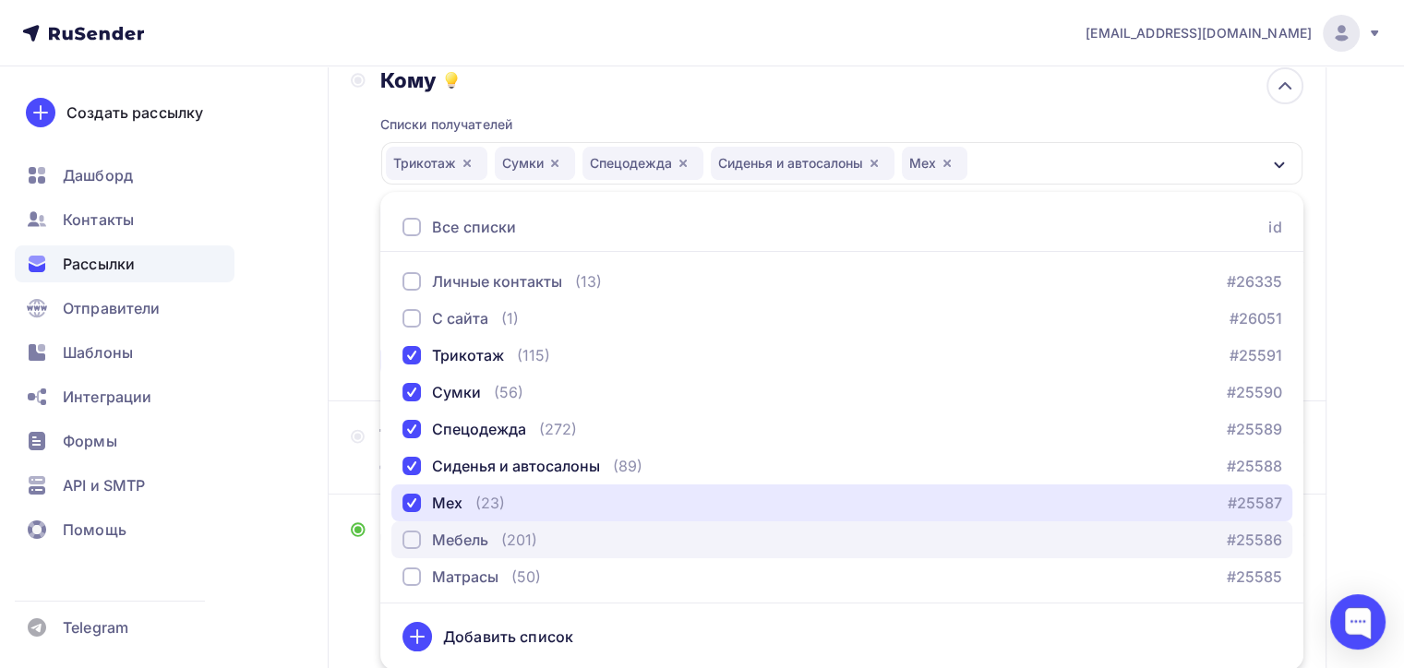
drag, startPoint x: 406, startPoint y: 515, endPoint x: 406, endPoint y: 525, distance: 10.2
click at [406, 520] on div "Личные контакты (13) #26335 С сайта (1) #26051 Трикотаж (115) #25591 Сумки (56)…" at bounding box center [841, 427] width 923 height 329
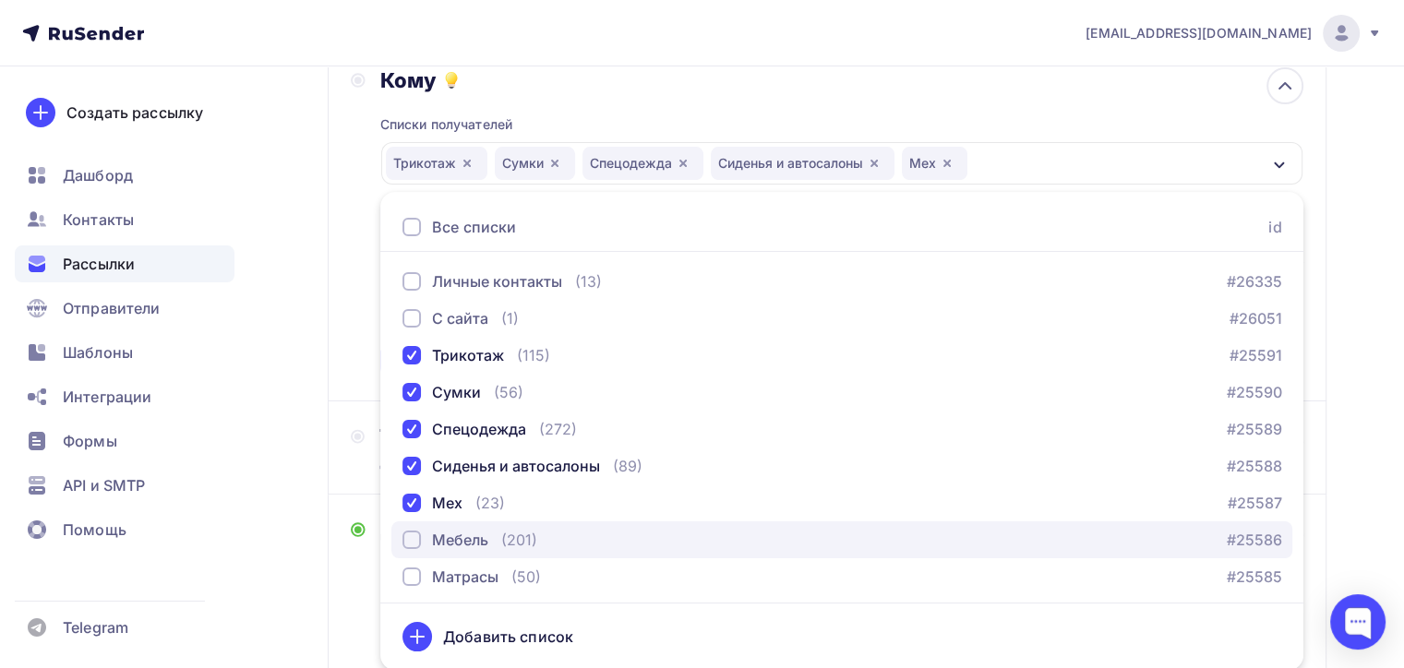
click at [409, 536] on div "button" at bounding box center [412, 540] width 18 height 18
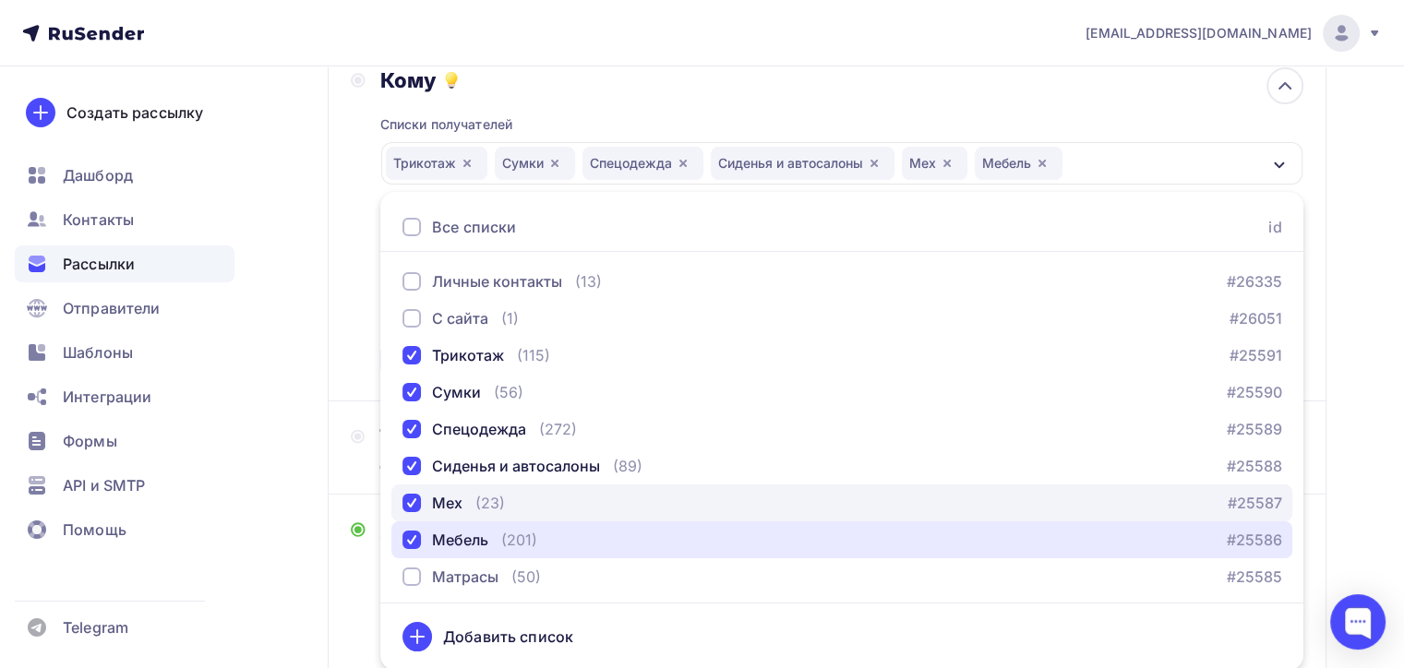
scroll to position [92, 0]
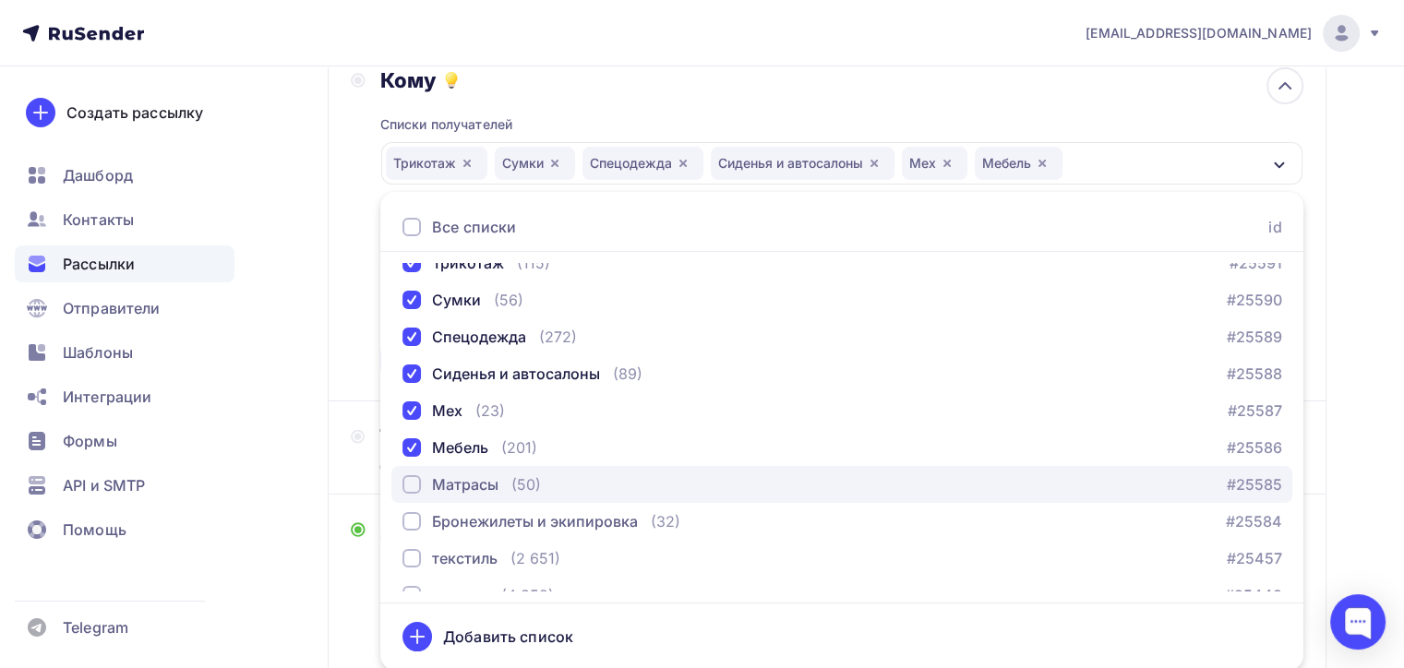
click at [406, 487] on div "button" at bounding box center [412, 485] width 18 height 18
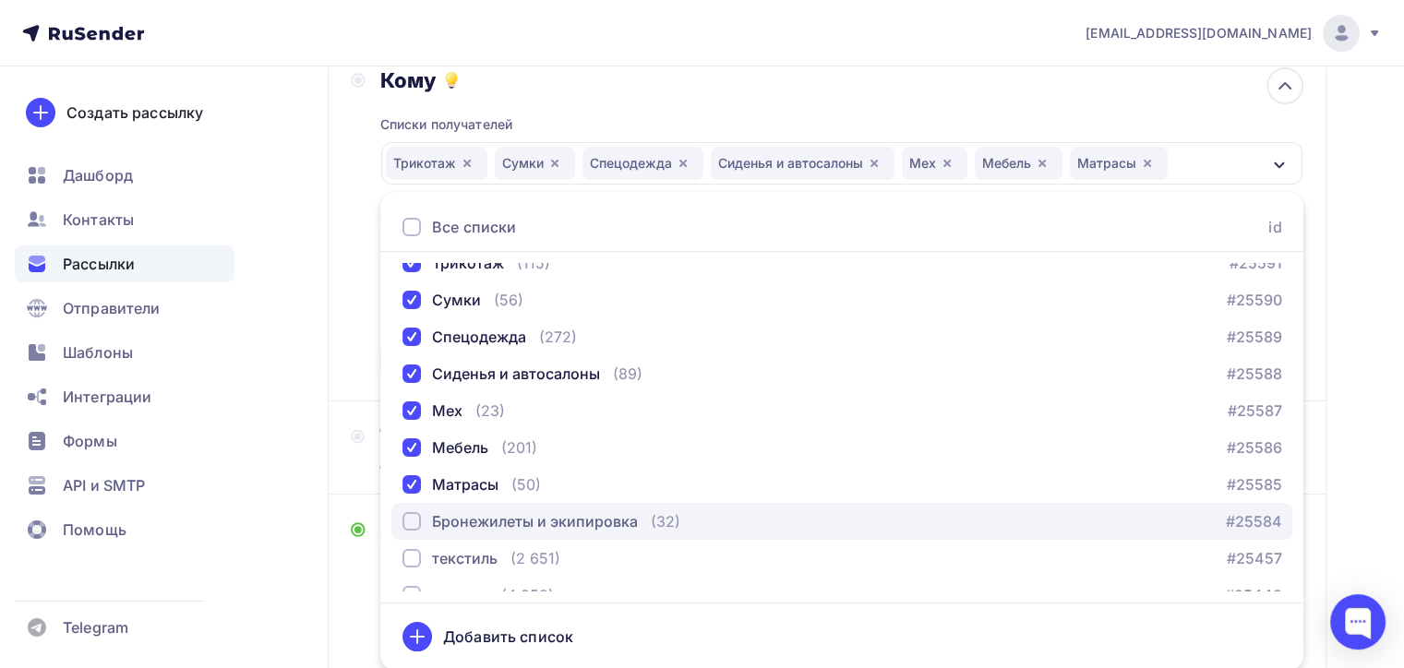
click at [416, 522] on div "button" at bounding box center [412, 521] width 18 height 18
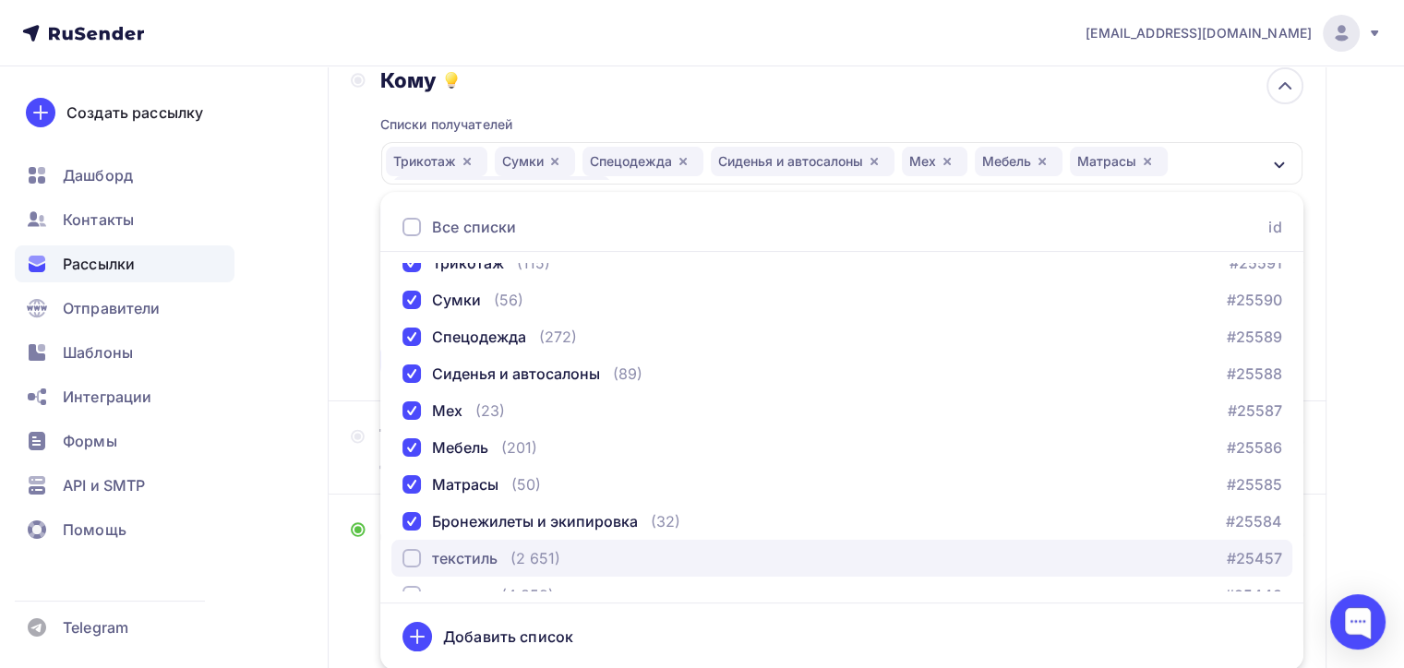
click at [424, 550] on div "текстиль" at bounding box center [450, 559] width 95 height 22
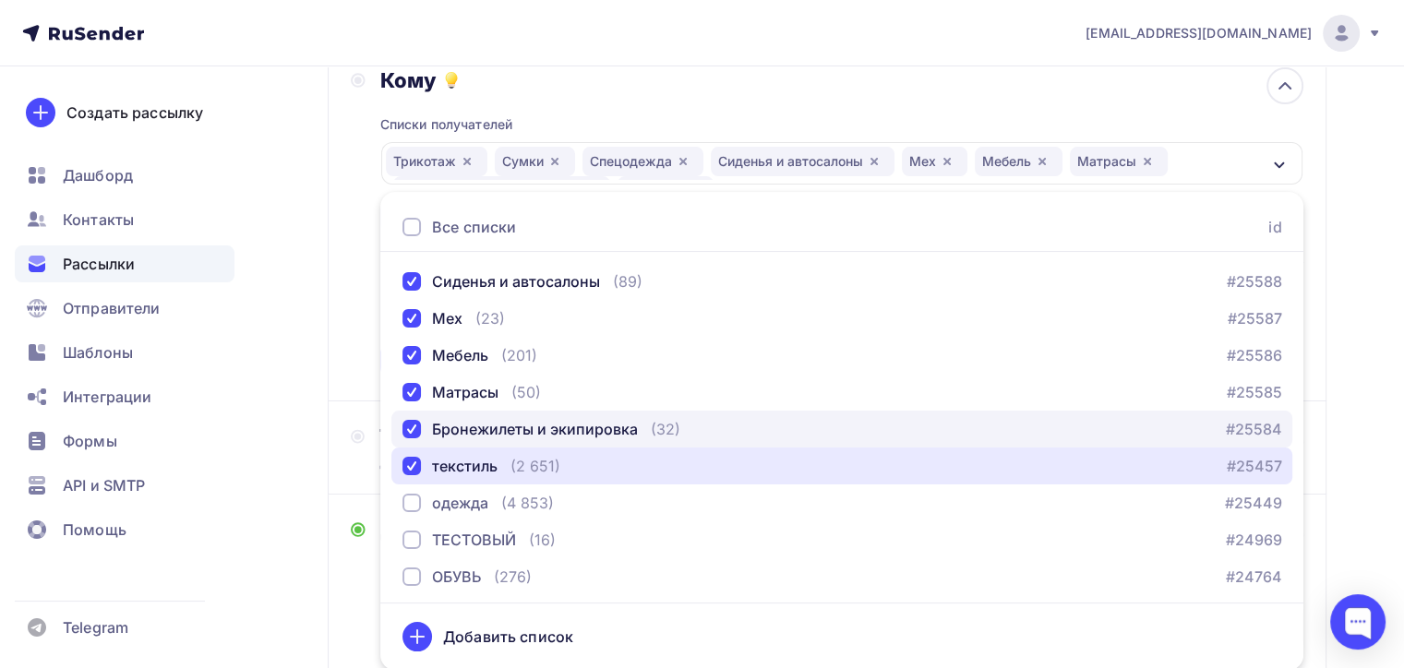
scroll to position [188, 0]
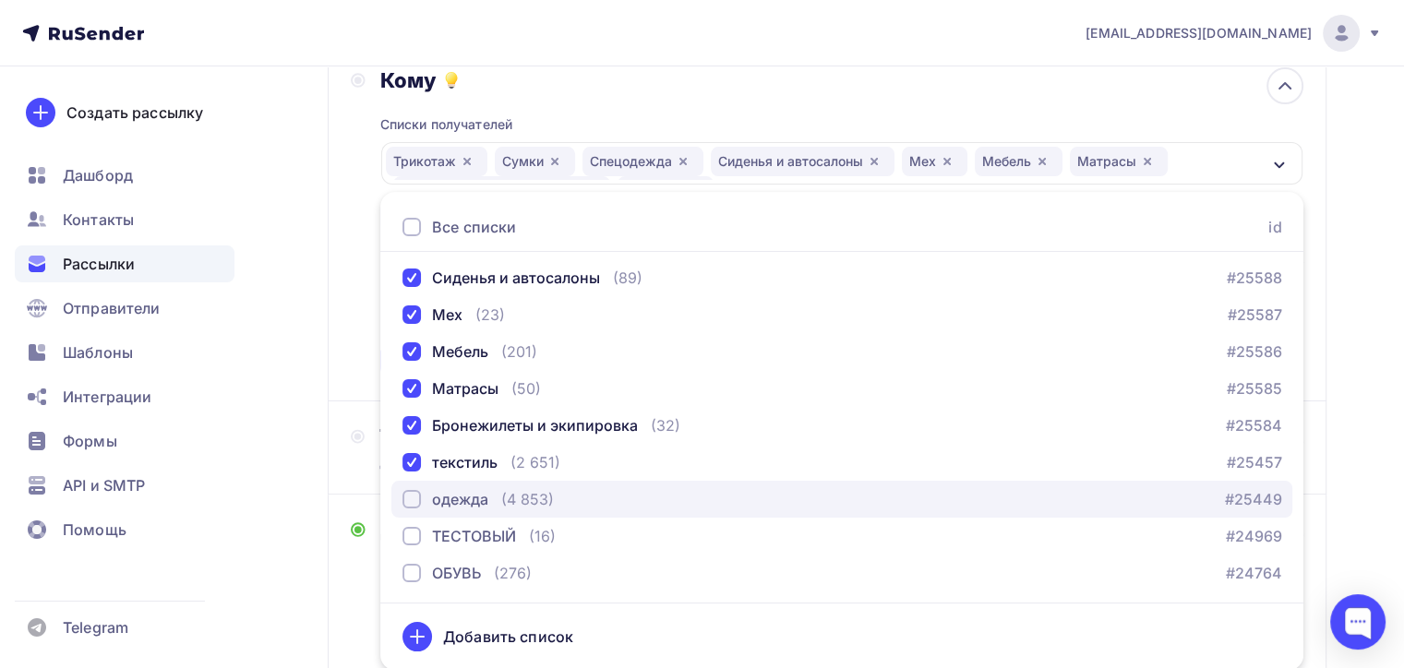
click at [414, 500] on div "button" at bounding box center [412, 499] width 18 height 18
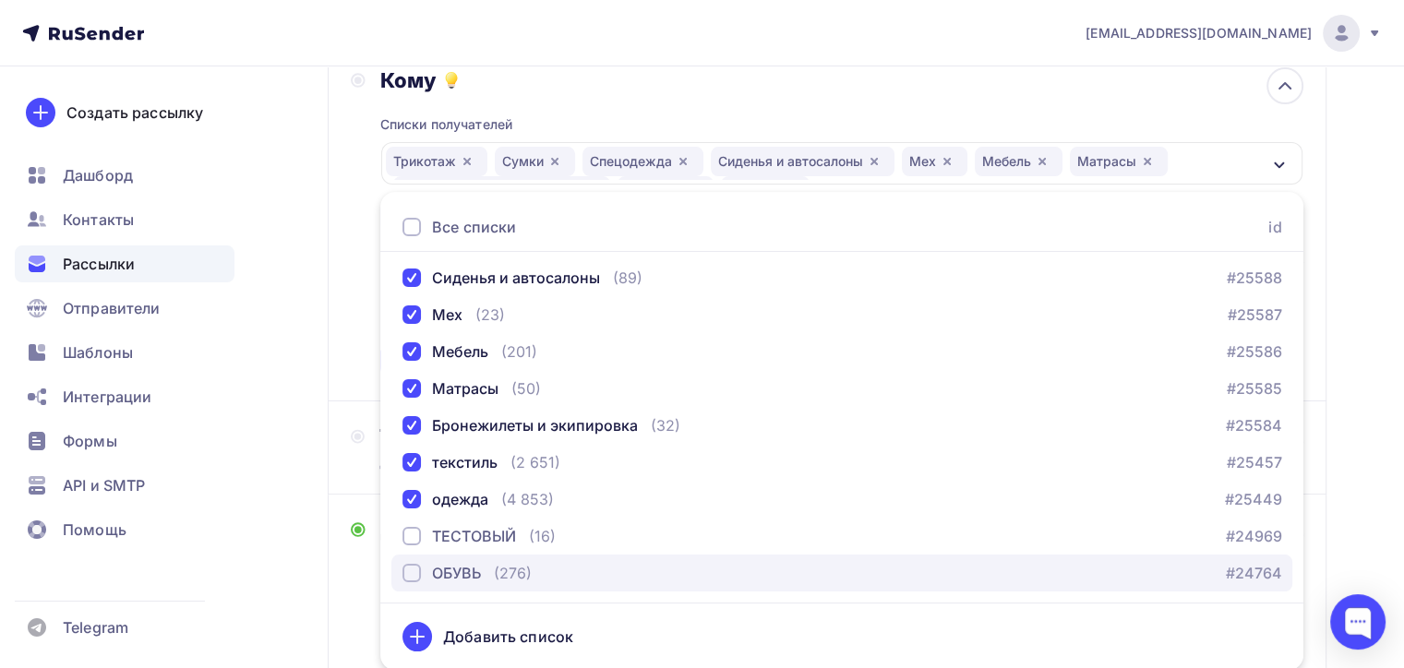
click at [401, 578] on button "ОБУВЬ (276) #24764" at bounding box center [841, 573] width 901 height 37
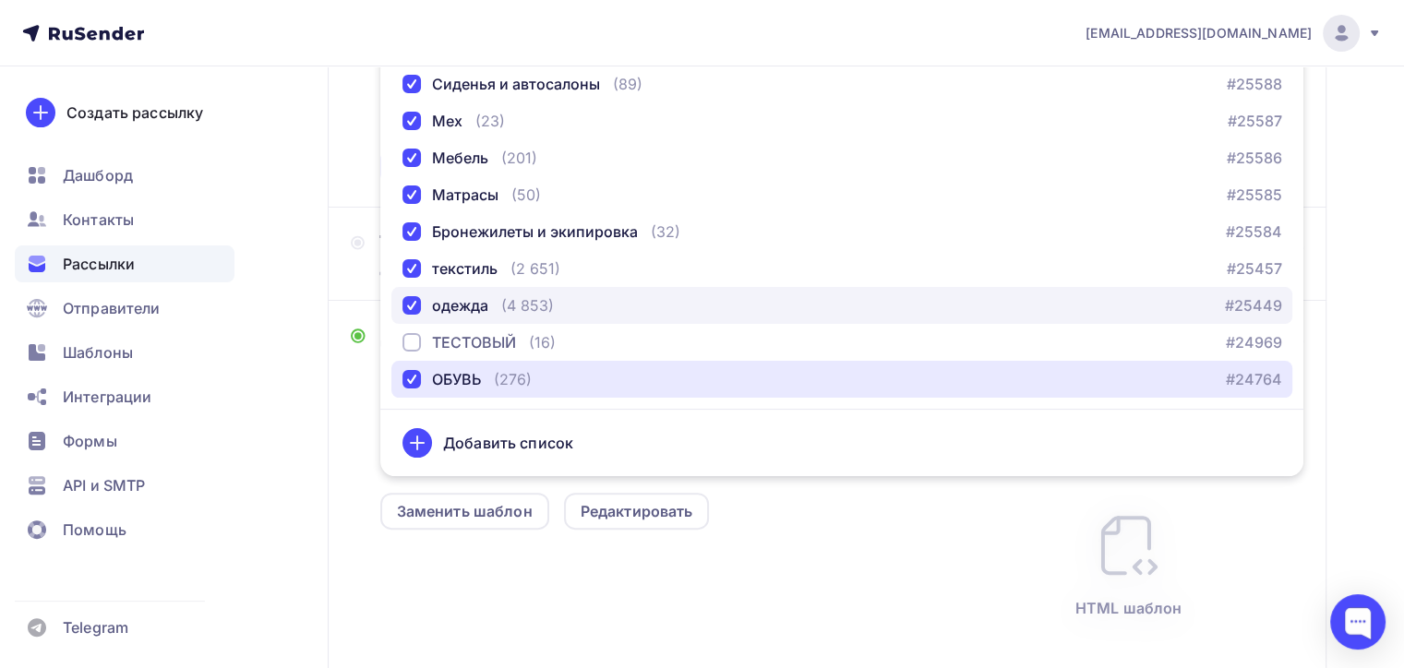
scroll to position [663, 0]
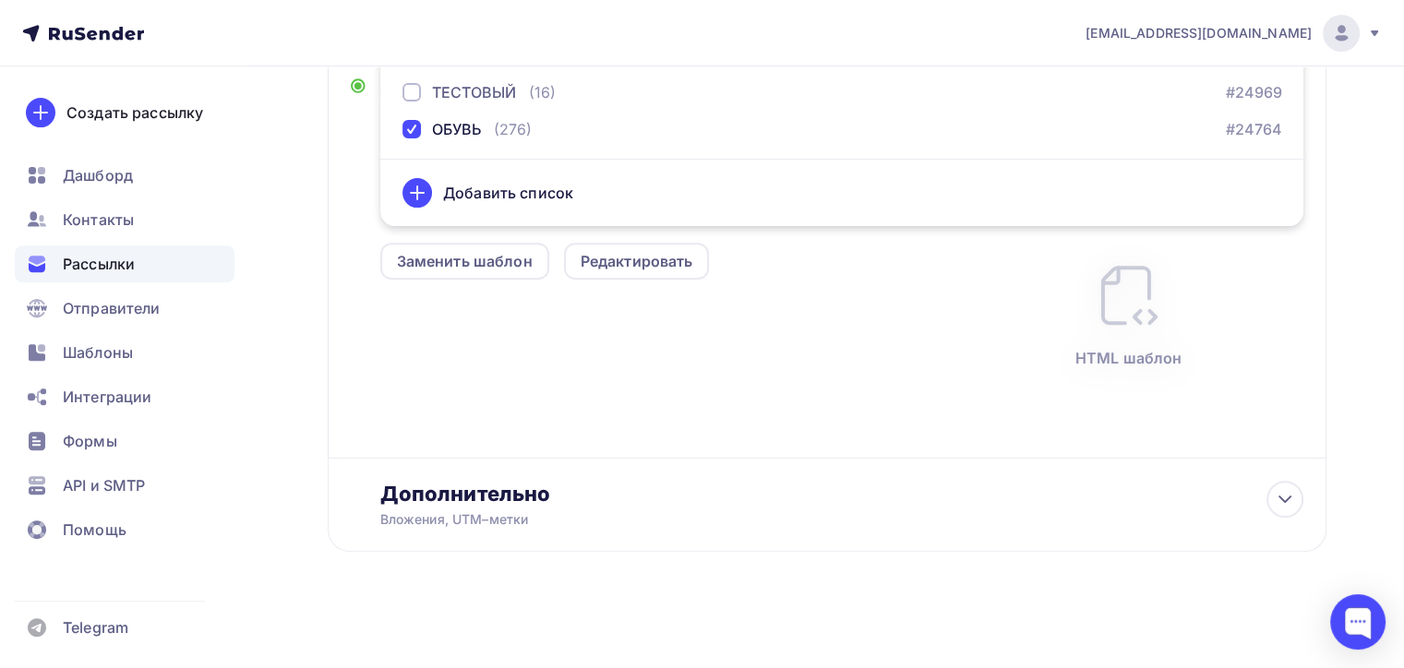
click at [718, 320] on div "Размер письма: 122 Kb Заменить шаблон Редактировать HTML шаблон" at bounding box center [841, 304] width 923 height 307
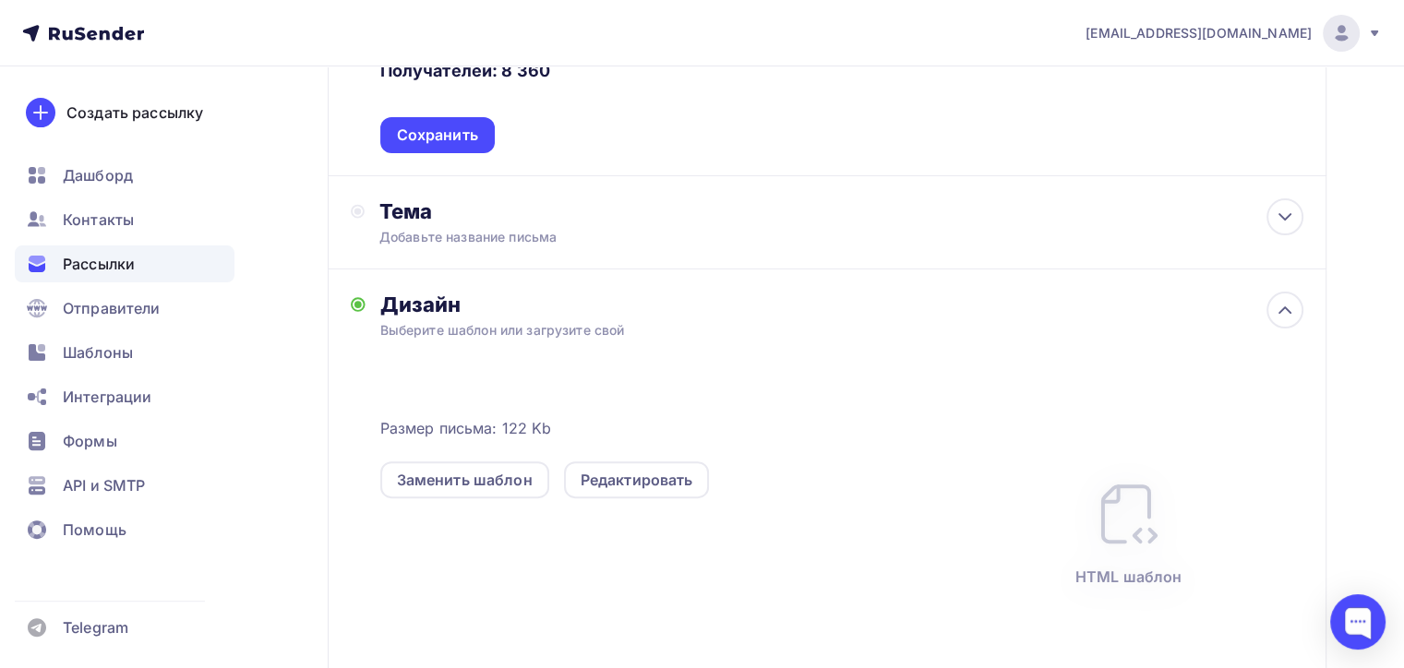
scroll to position [201, 0]
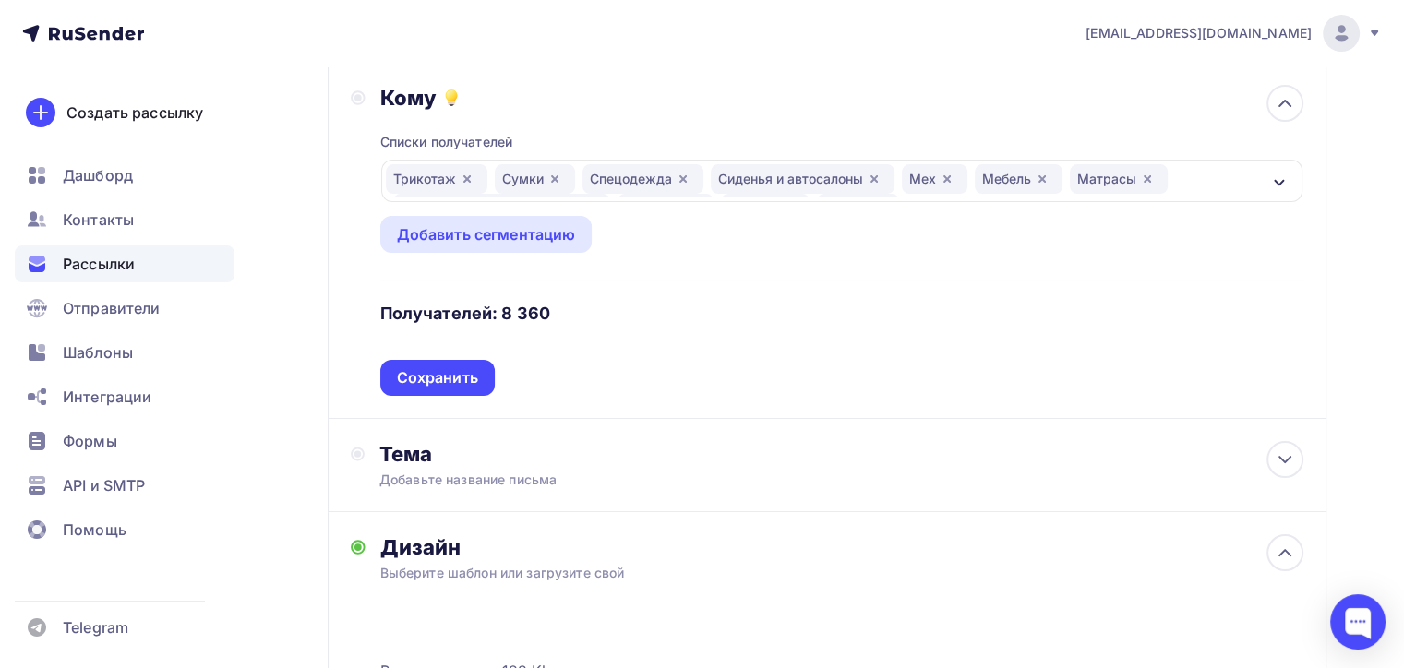
click at [462, 396] on div "Кому Списки получателей Трикотаж Сумки Спецодежда Сиденья и автосалоны Мех Мебе…" at bounding box center [827, 241] width 999 height 356
click at [462, 382] on div "Сохранить" at bounding box center [437, 377] width 81 height 21
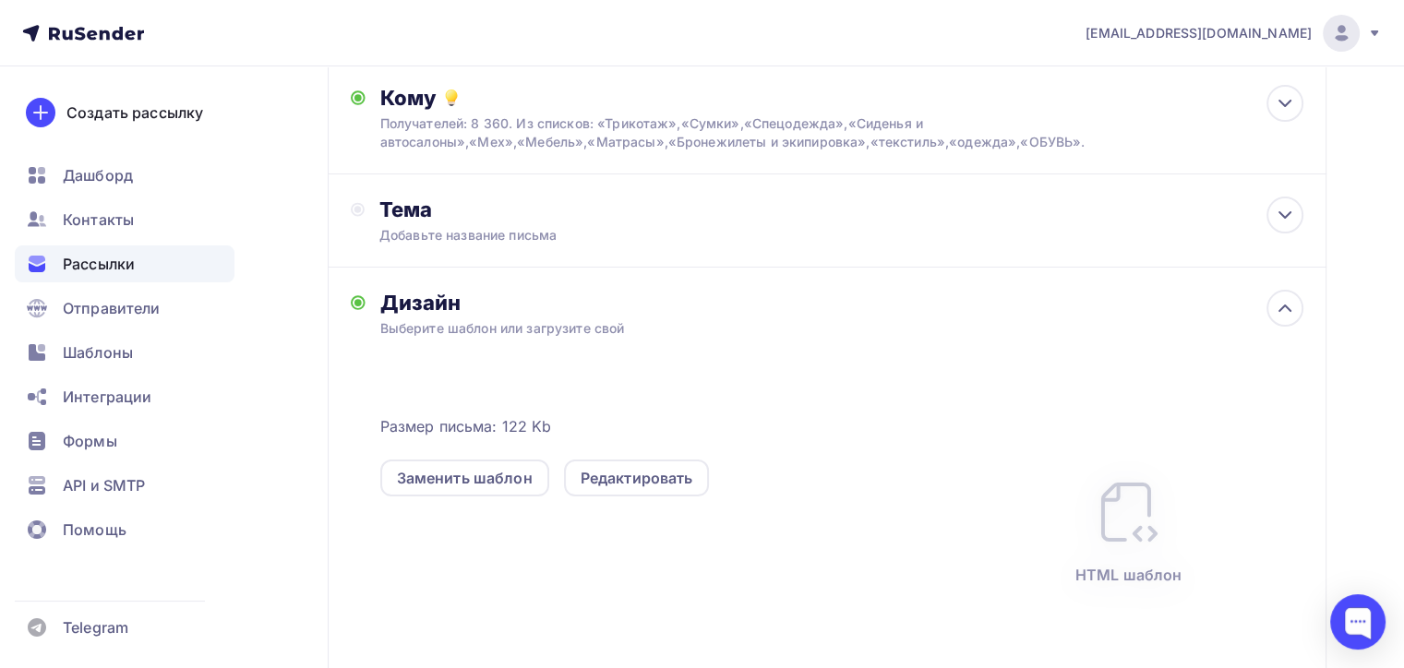
click at [587, 295] on div "Дизайн" at bounding box center [841, 303] width 923 height 26
click at [577, 237] on div "Добавьте название письма" at bounding box center [543, 235] width 329 height 18
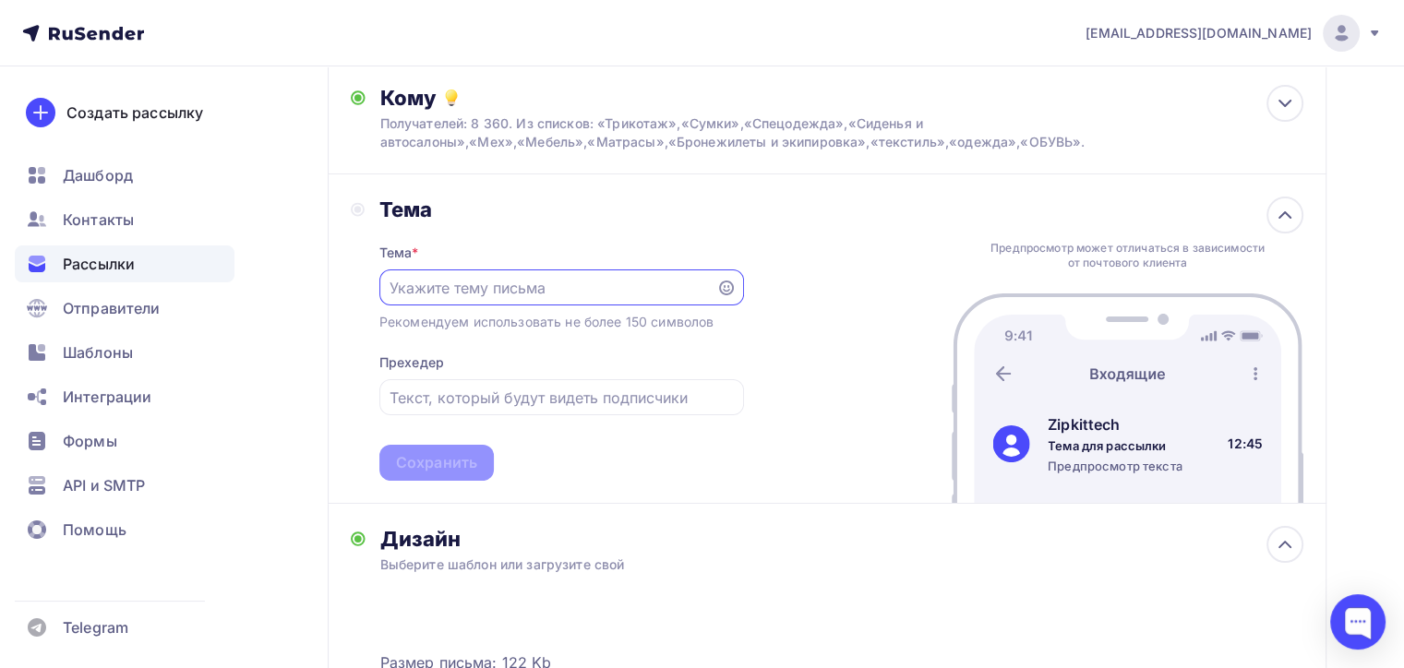
scroll to position [0, 0]
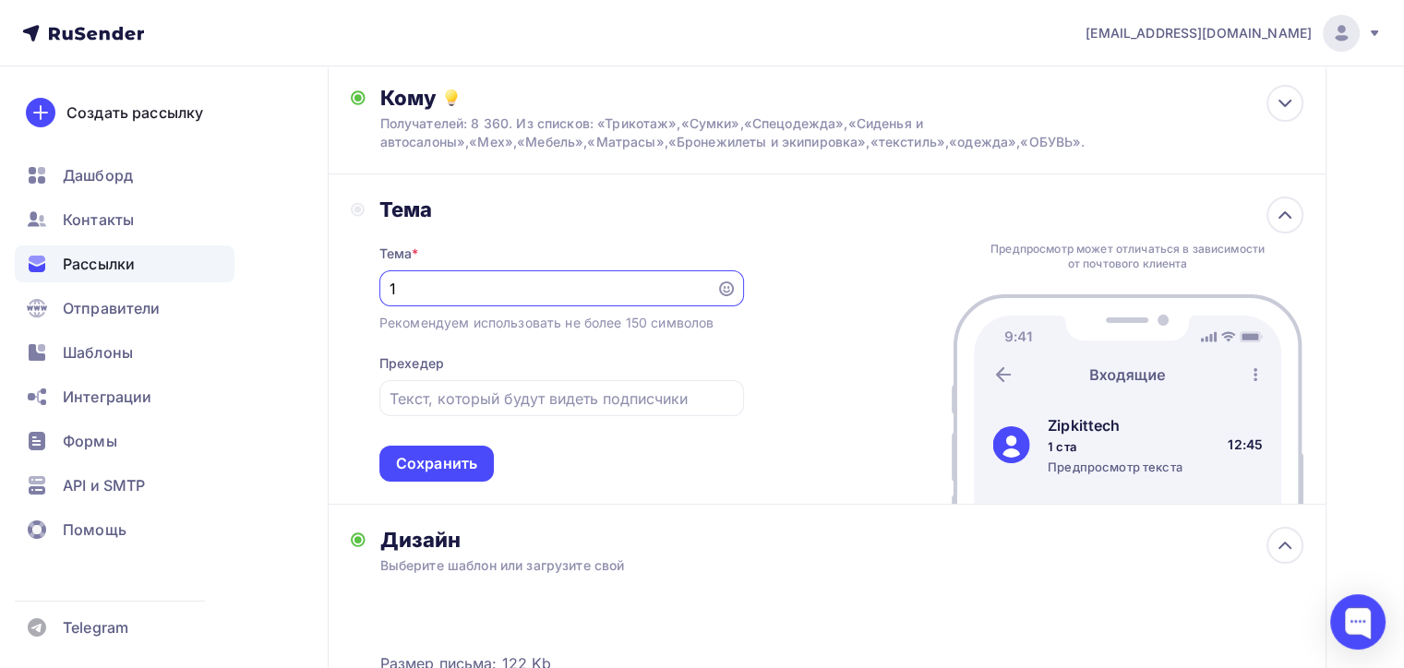
type input "1"
type input "l"
type input "R"
type input "r"
drag, startPoint x: 519, startPoint y: 295, endPoint x: 287, endPoint y: 298, distance: 231.8
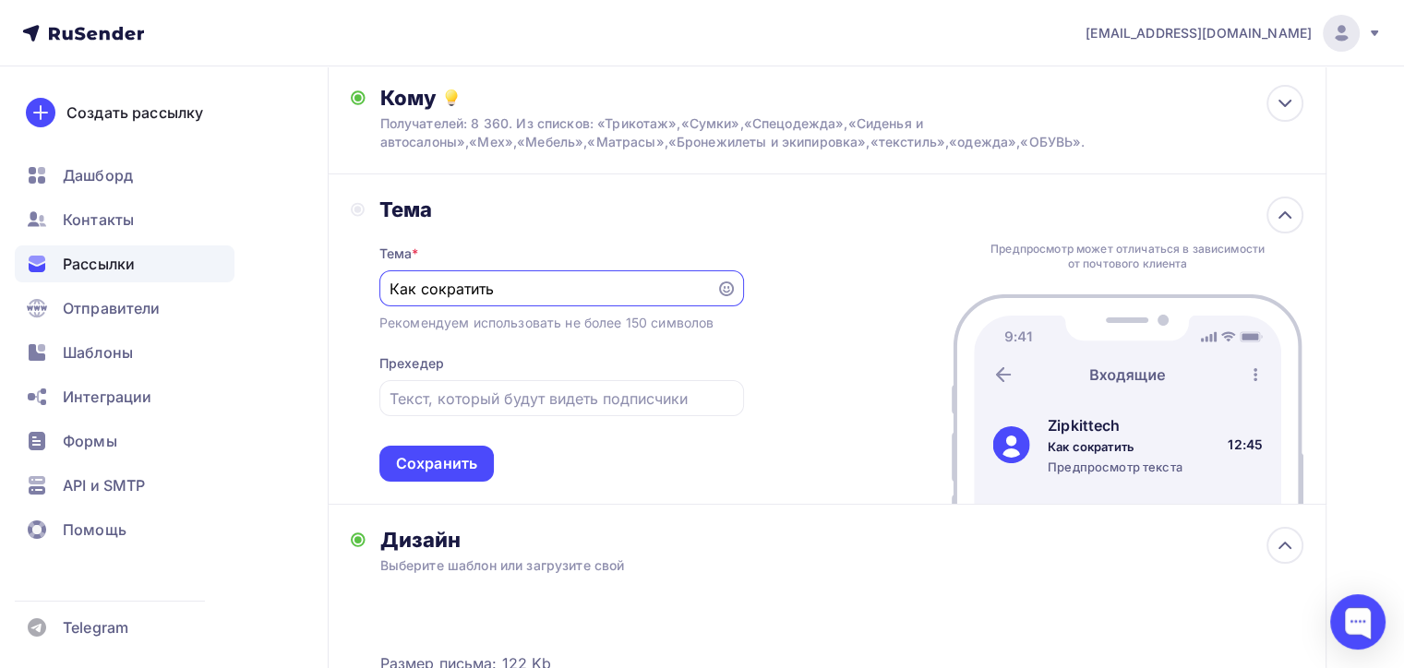
click at [287, 298] on div "Назад LA ПО ВСЕМ LA ПО ВСЕМ Закончить позже Далее Отправитель Zipkittech Email …" at bounding box center [702, 495] width 1404 height 1260
type input "L"
type input "В"
type input "Н"
type input "Маркировка деталей"
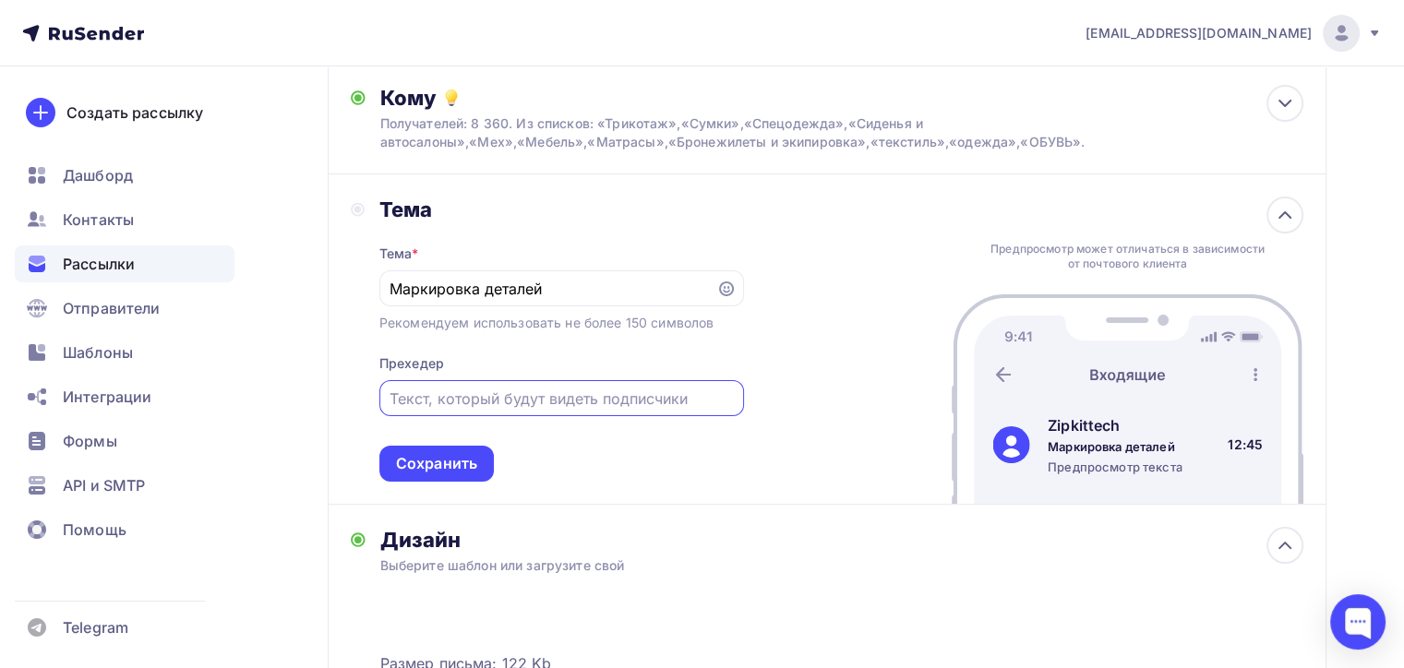
click at [448, 403] on input "text" at bounding box center [561, 399] width 343 height 22
type input "В"
type input "А"
click at [478, 449] on div "Сохранить" at bounding box center [436, 464] width 114 height 36
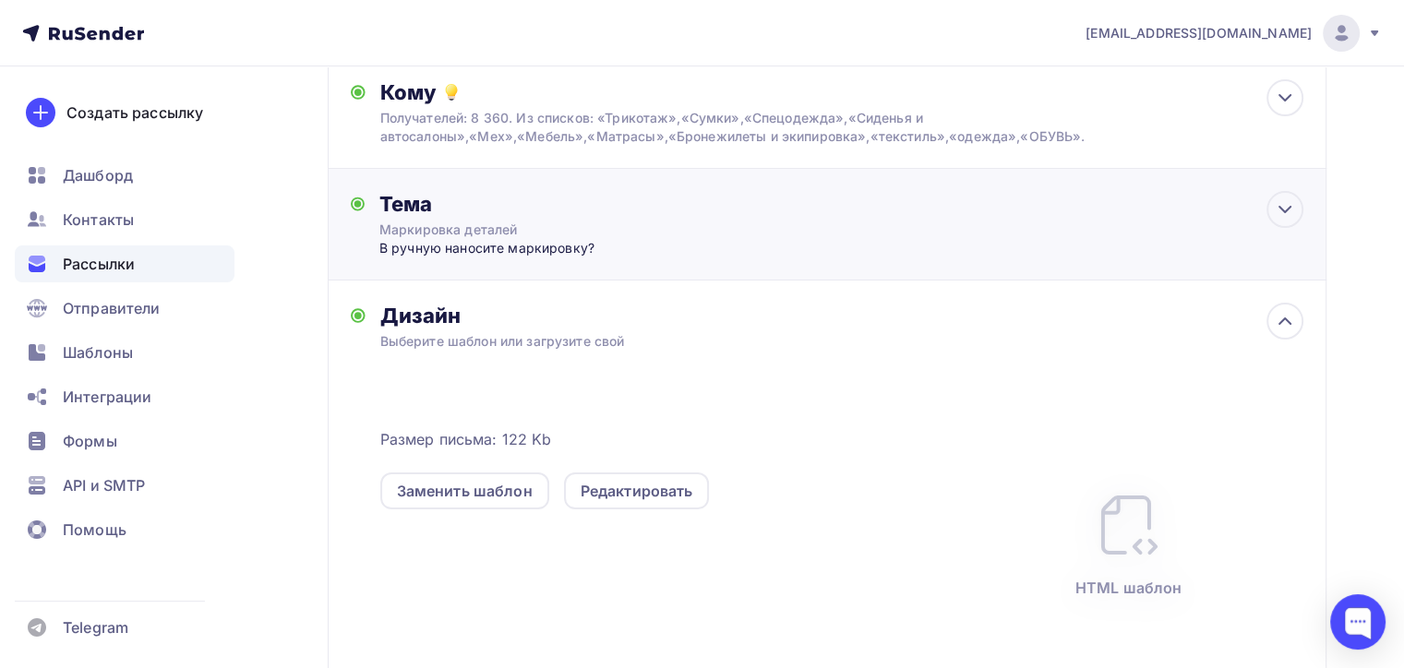
scroll to position [201, 0]
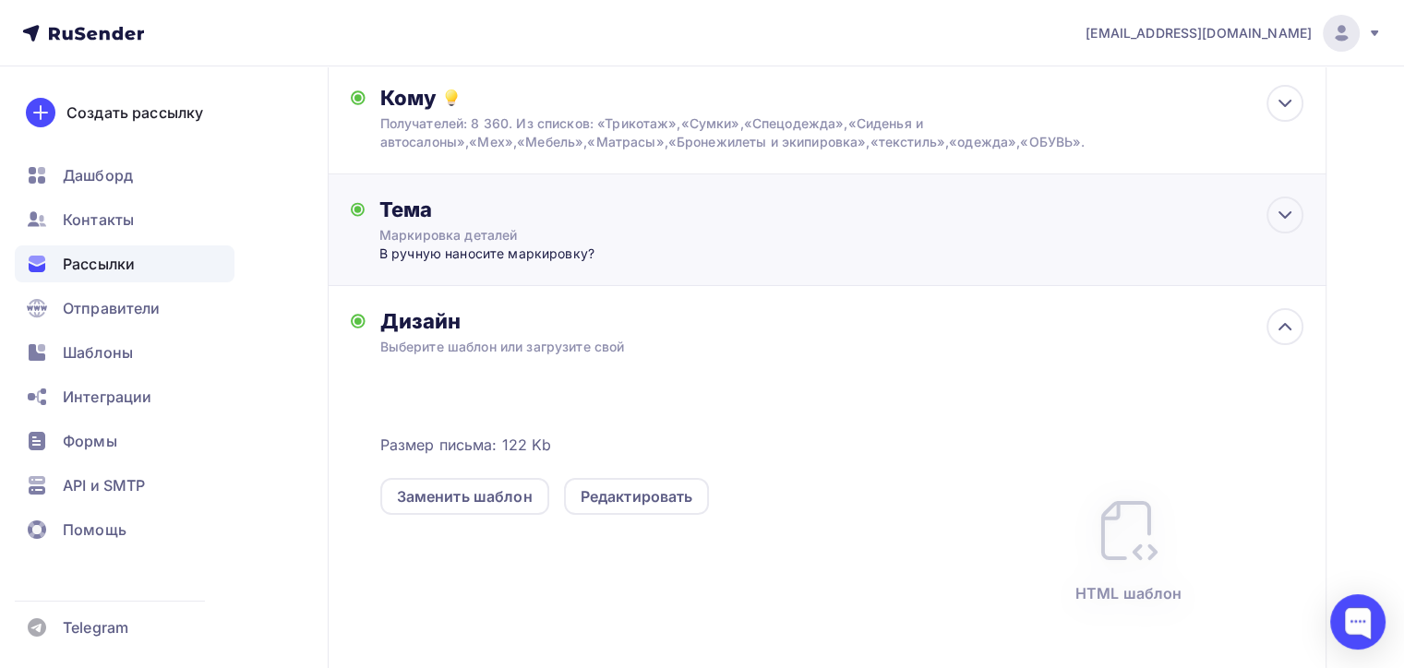
click at [993, 231] on div "Тема Маркировка деталей В ручную наносите маркировку? Тема * Маркировка деталей…" at bounding box center [827, 231] width 999 height 112
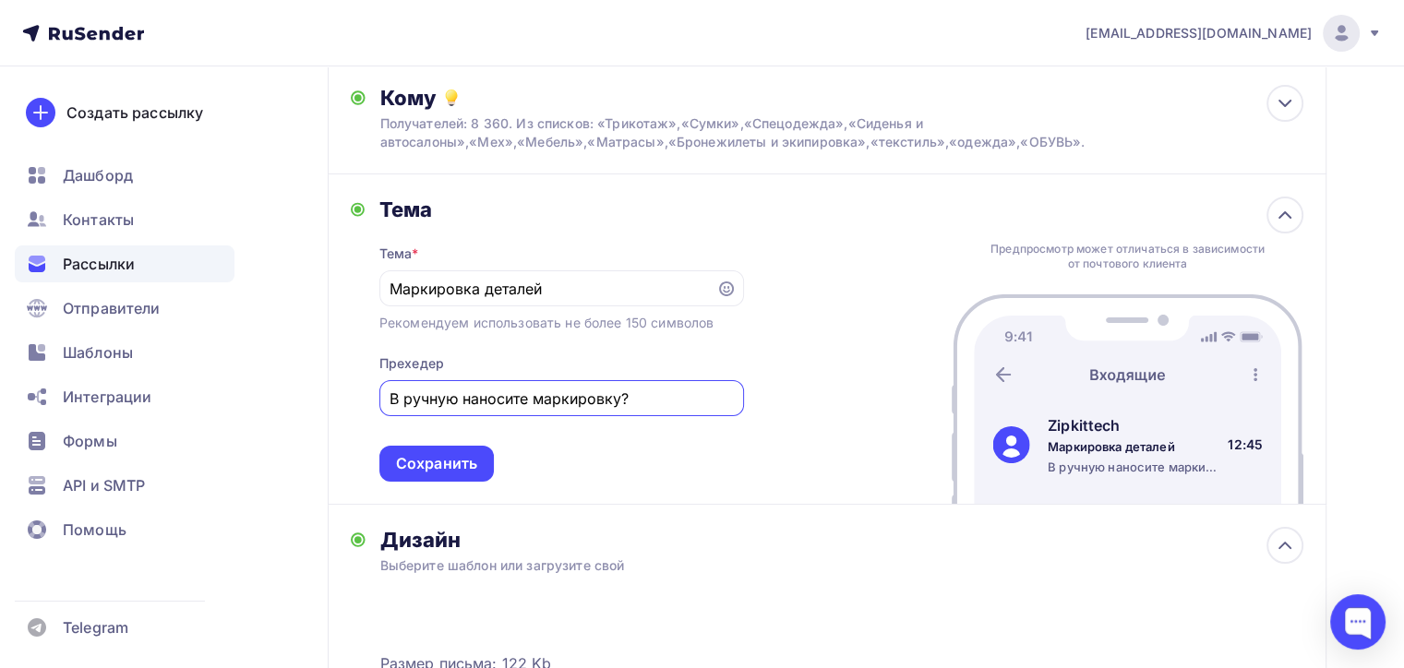
drag, startPoint x: 672, startPoint y: 397, endPoint x: 0, endPoint y: 395, distance: 672.2
click at [0, 395] on div "naduvaev1@gmail.com Аккаунт Тарифы Выйти Создать рассылку Дашборд Контакты Расс…" at bounding box center [702, 462] width 1404 height 1327
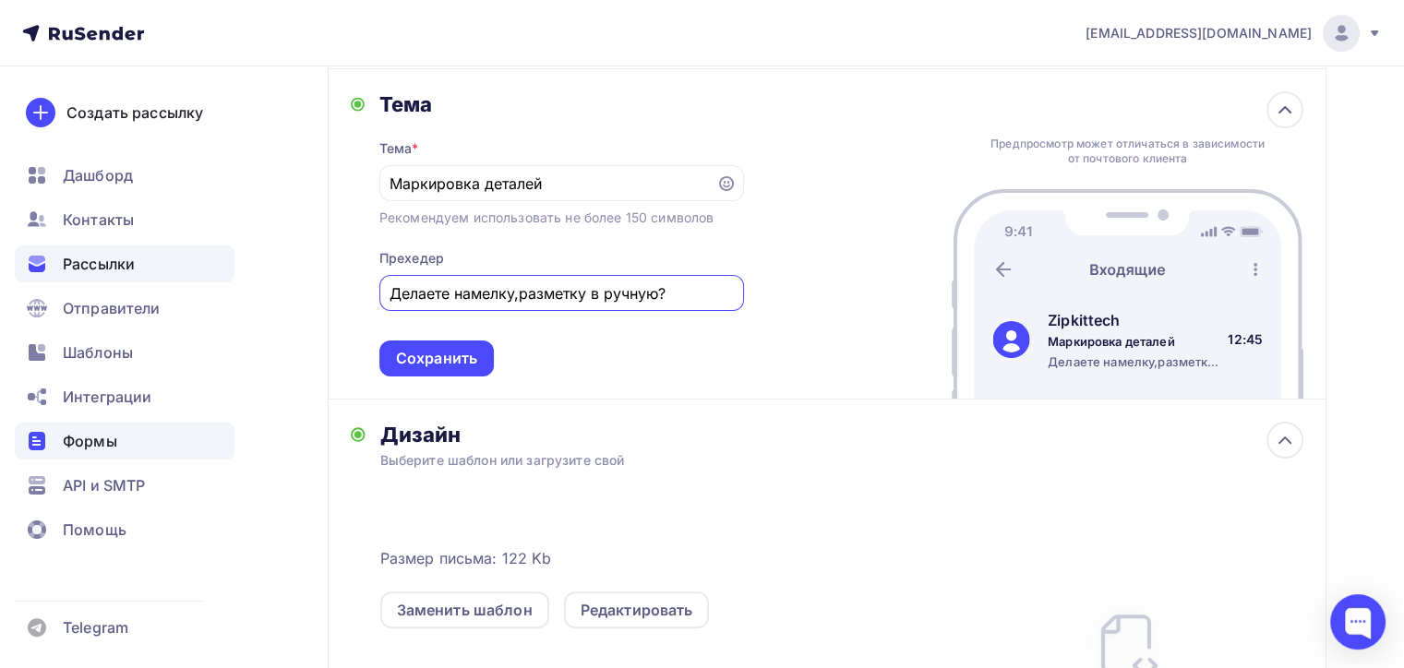
scroll to position [386, 0]
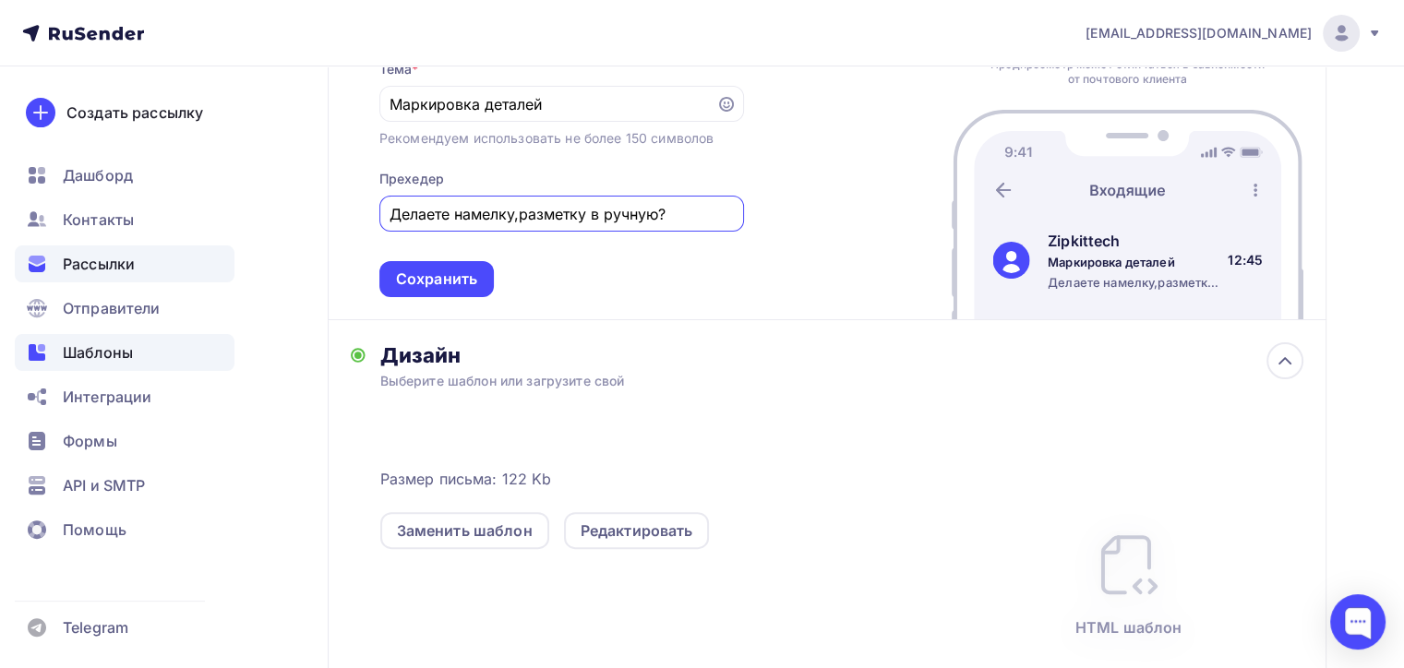
type input "Делаете намелку,разметку в ручную?"
click at [40, 364] on div "Шаблоны" at bounding box center [125, 352] width 220 height 37
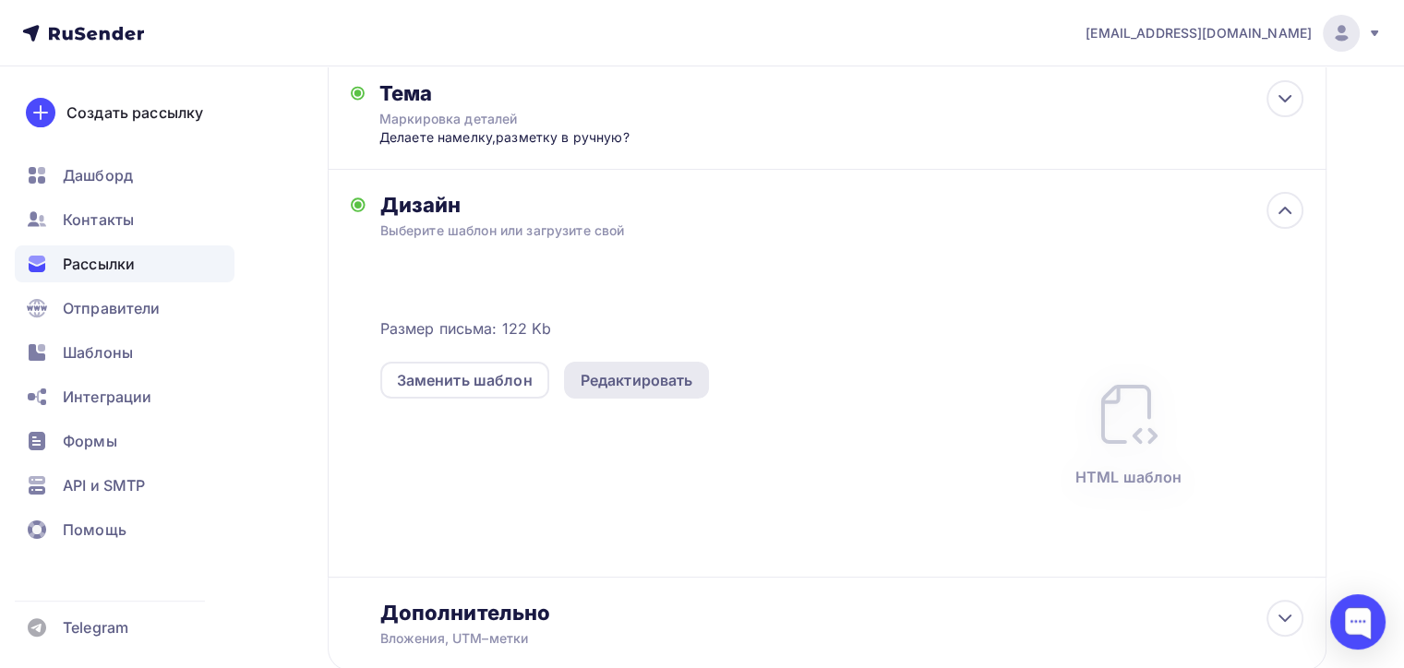
scroll to position [253, 0]
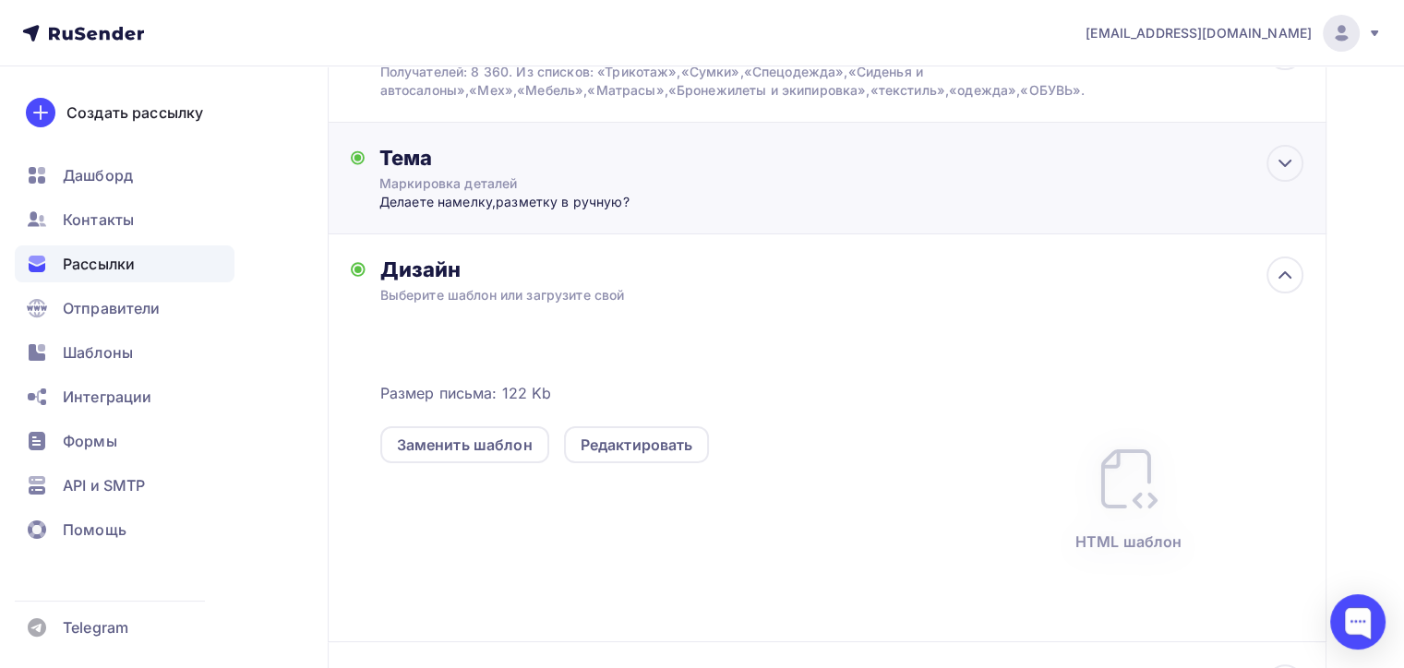
click at [703, 186] on div "Маркировка деталей" at bounding box center [543, 184] width 329 height 18
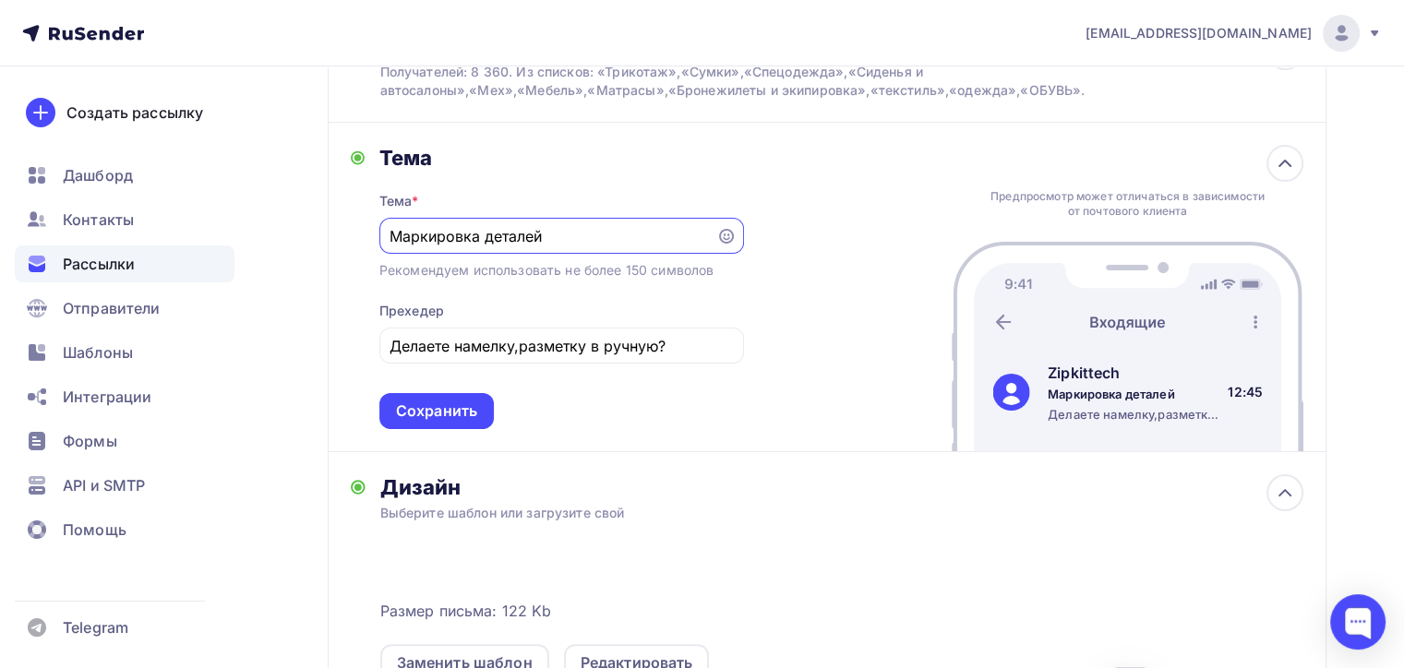
scroll to position [0, 0]
click at [427, 414] on div "Сохранить" at bounding box center [436, 412] width 81 height 21
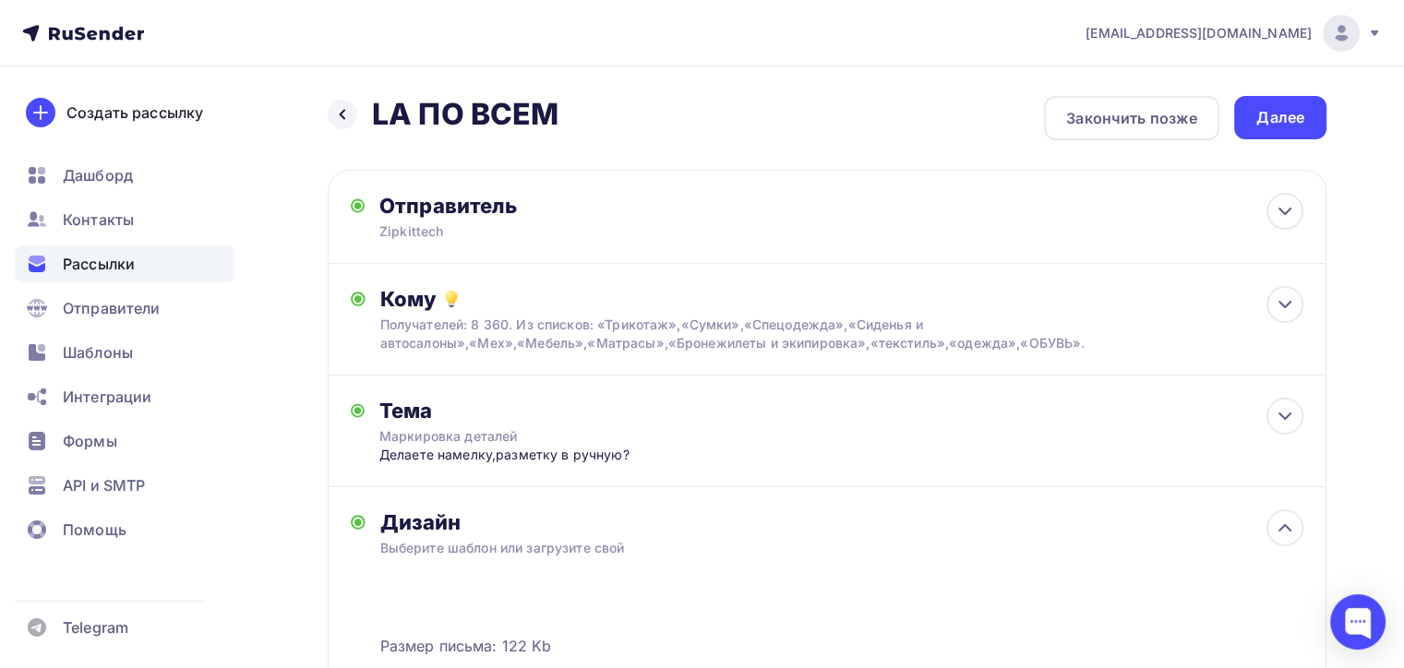
click at [1276, 123] on div "Далее" at bounding box center [1281, 117] width 48 height 21
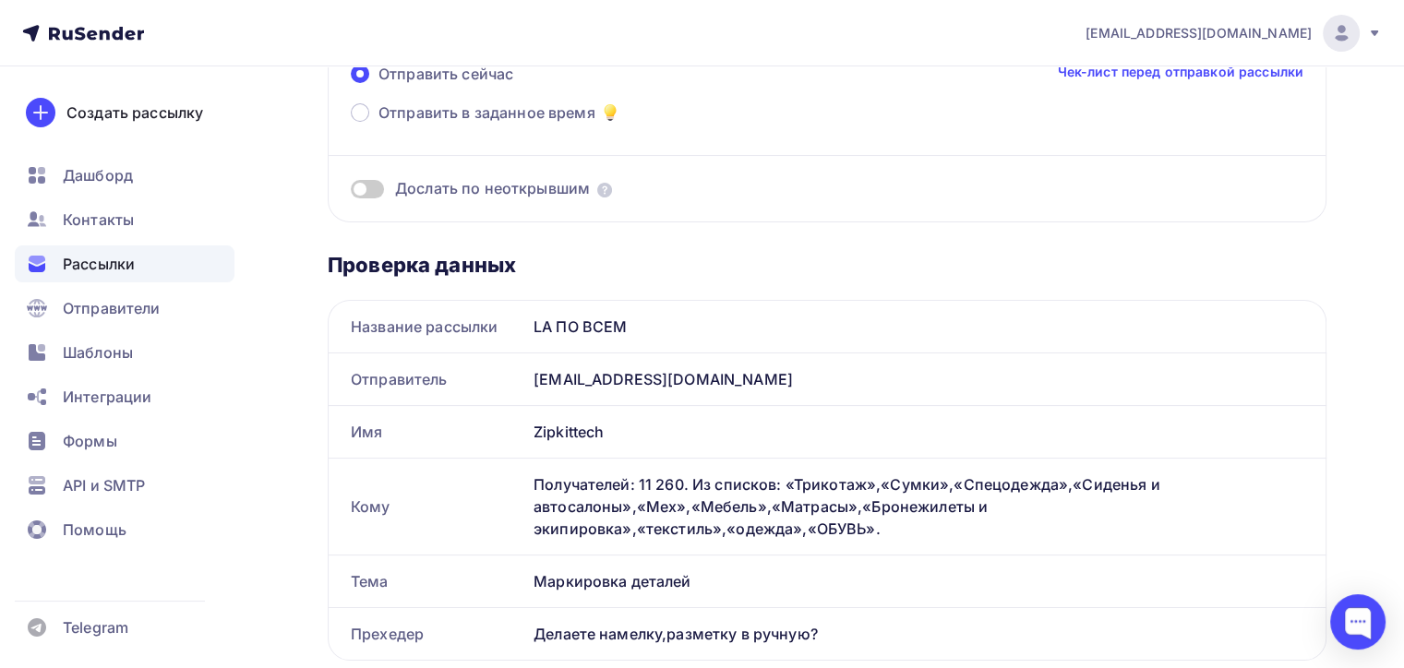
scroll to position [92, 0]
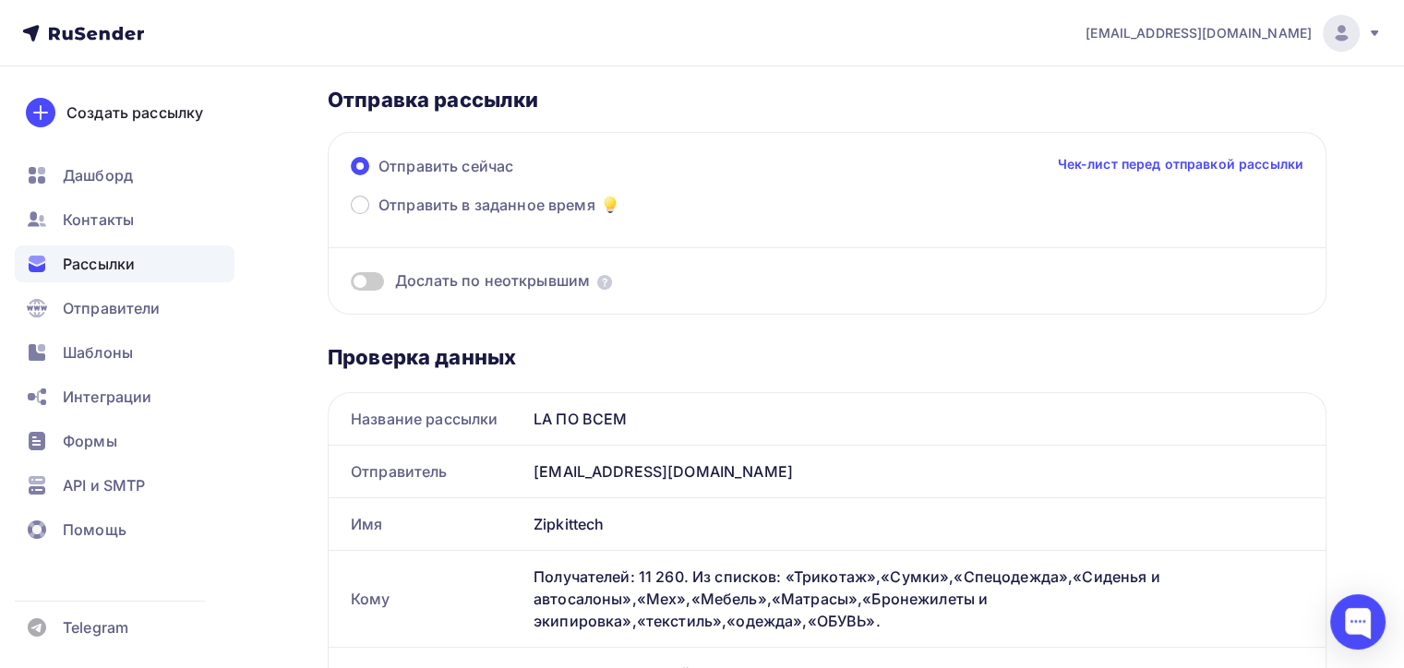
click at [371, 281] on span at bounding box center [367, 281] width 33 height 18
click at [351, 284] on input "checkbox" at bounding box center [351, 284] width 0 height 0
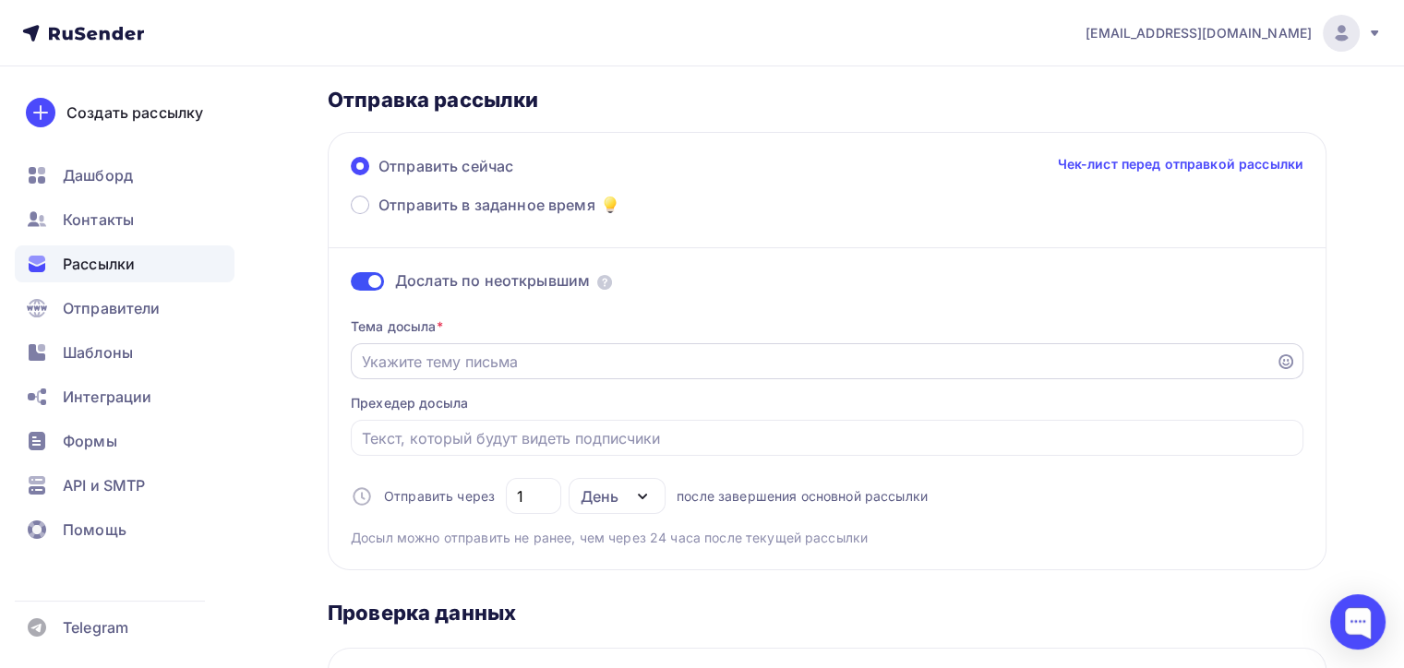
click at [545, 367] on input "Отправить в заданное время" at bounding box center [814, 362] width 904 height 22
type input "М"
type input "Разметка деталей кроя"
click at [544, 432] on input "Отправить в заданное время" at bounding box center [828, 438] width 932 height 22
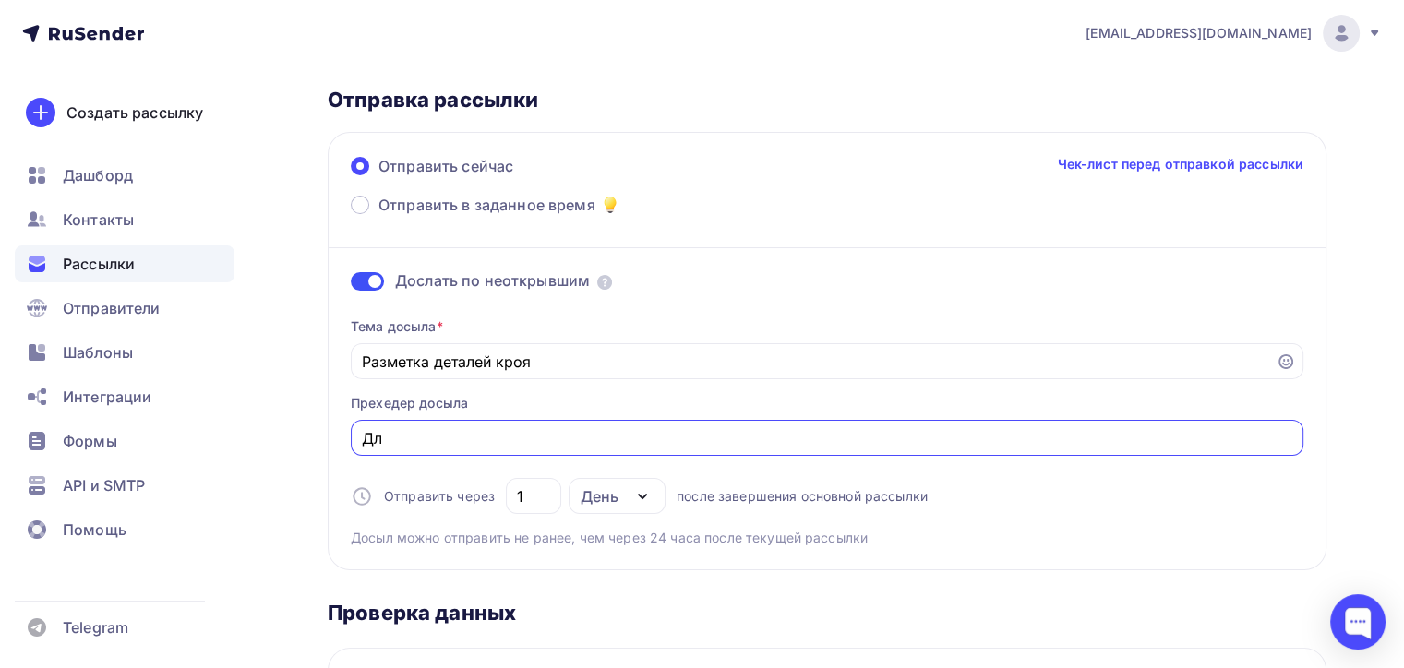
type input "Д"
type input "К"
type input "П"
type input "Делаете намелку/разметку в ручную?"
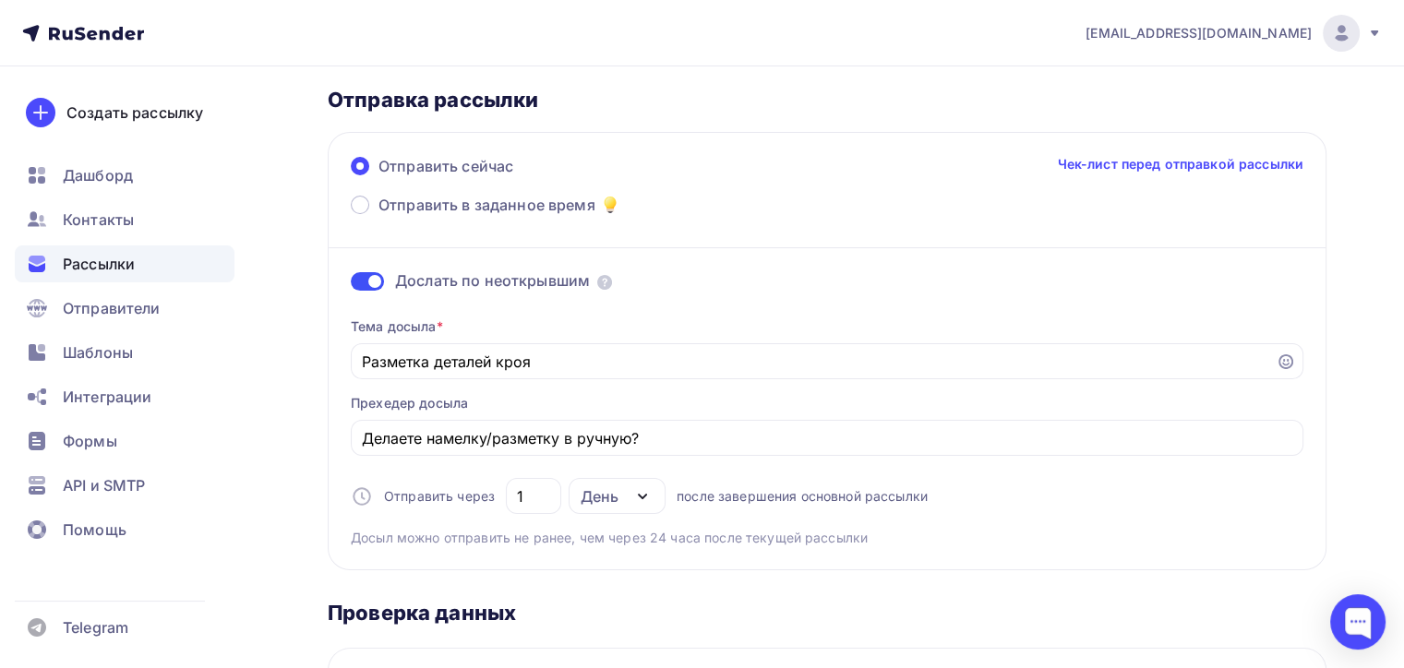
click at [824, 319] on div "Тема досыла * Разметка деталей кроя Прехедер досыла Делаете намелку/разметку в …" at bounding box center [827, 425] width 953 height 245
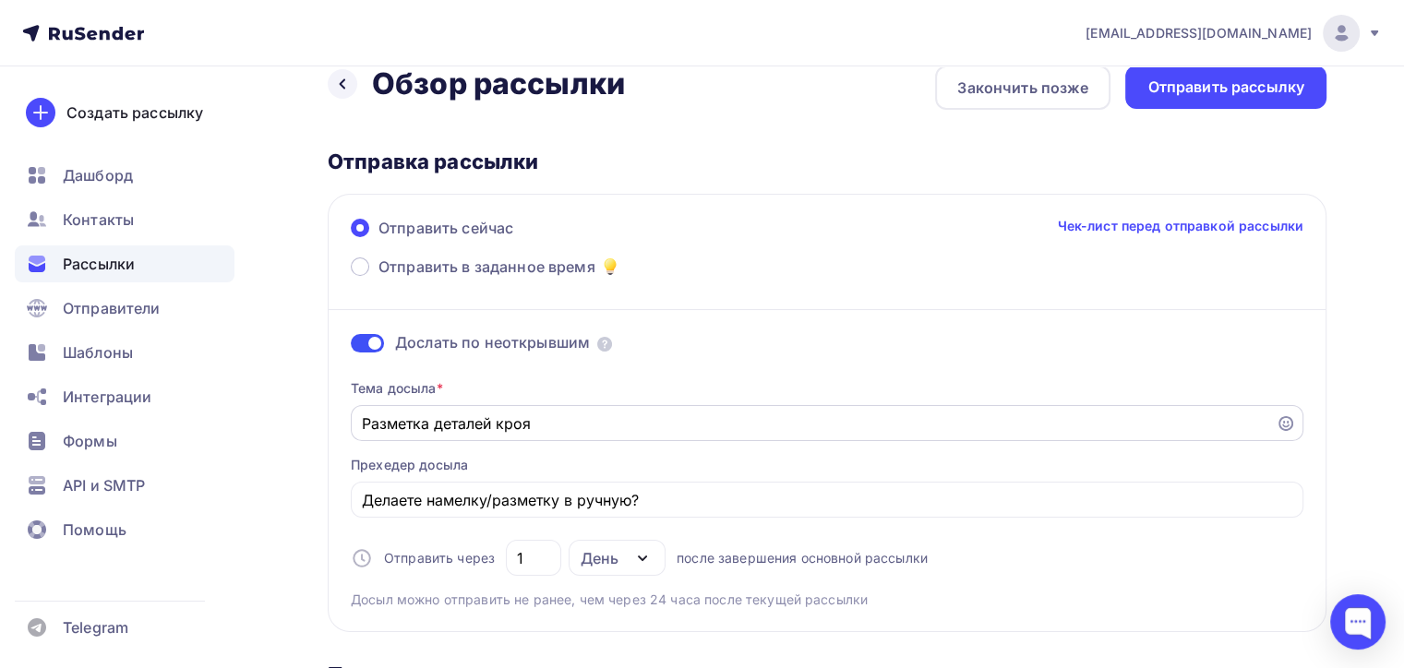
scroll to position [0, 0]
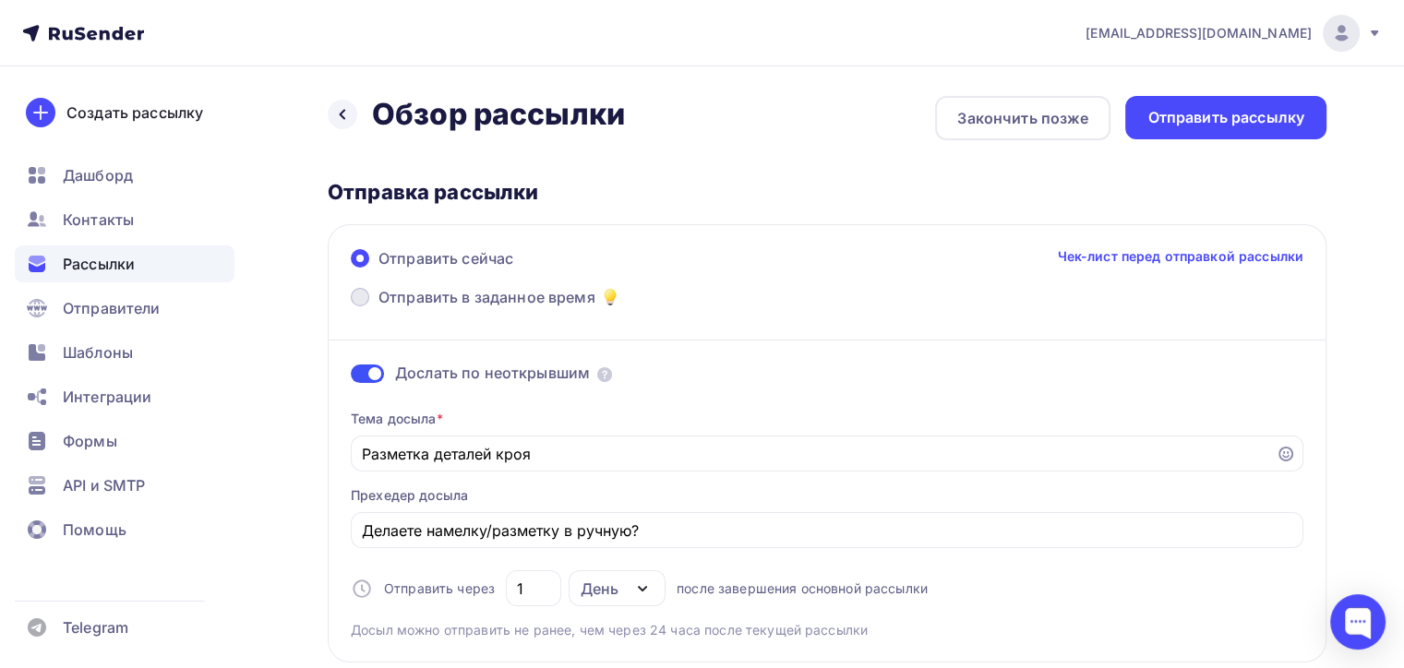
click at [512, 298] on span "Отправить в заданное время" at bounding box center [487, 297] width 217 height 22
click at [379, 308] on input "Отправить в заданное время" at bounding box center [379, 308] width 0 height 0
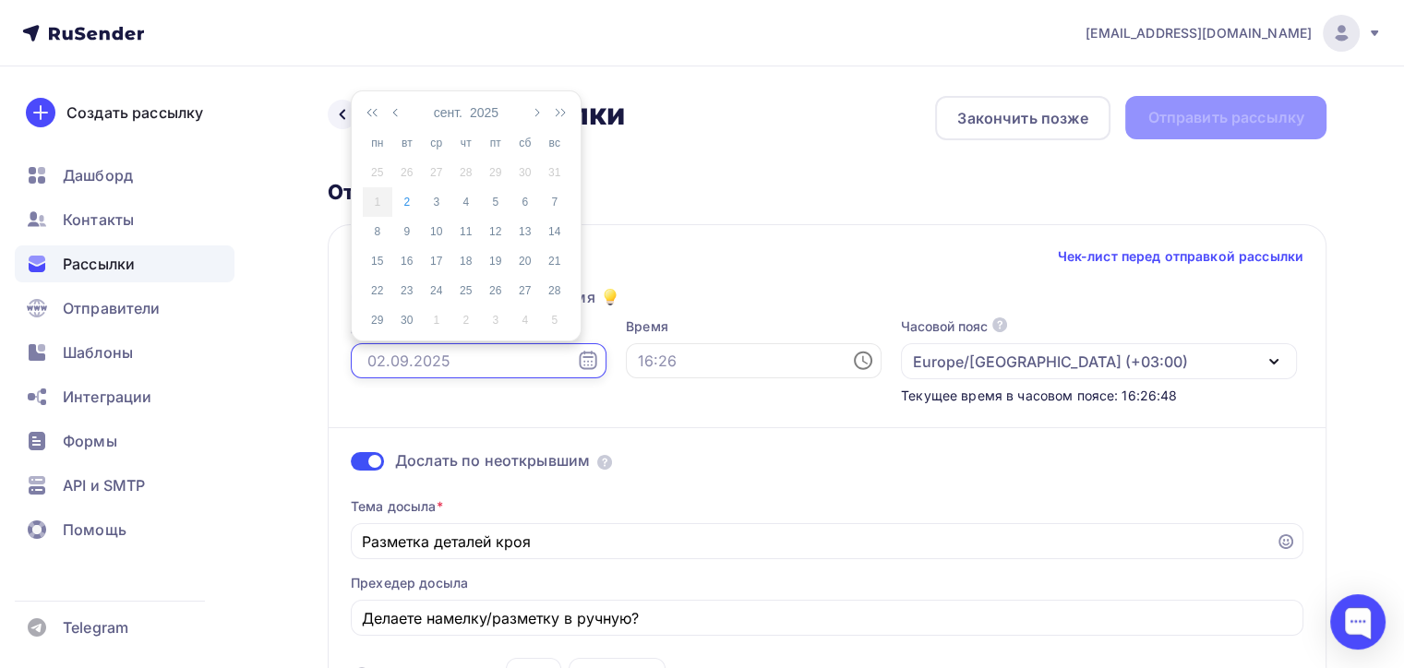
click at [541, 364] on input "text" at bounding box center [479, 360] width 256 height 35
click at [400, 199] on div "2" at bounding box center [407, 202] width 30 height 17
type input "[DATE]"
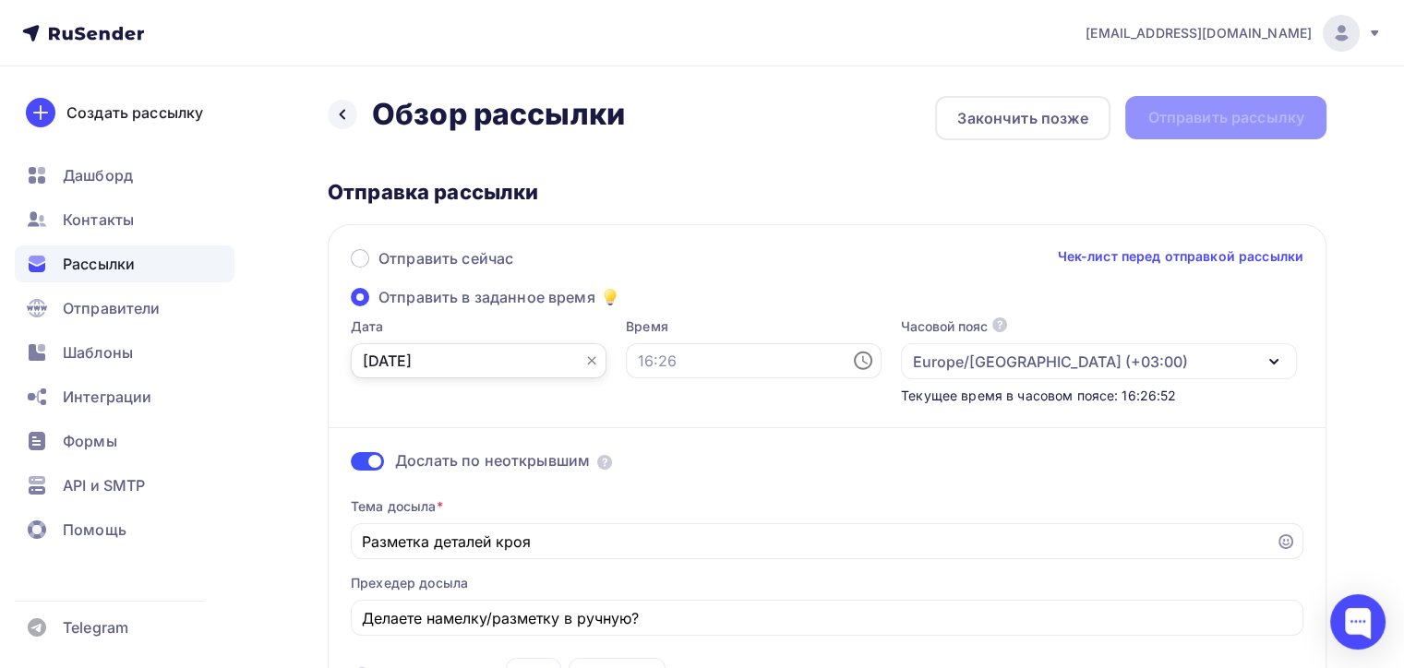
click at [547, 360] on input "[DATE]" at bounding box center [479, 360] width 256 height 35
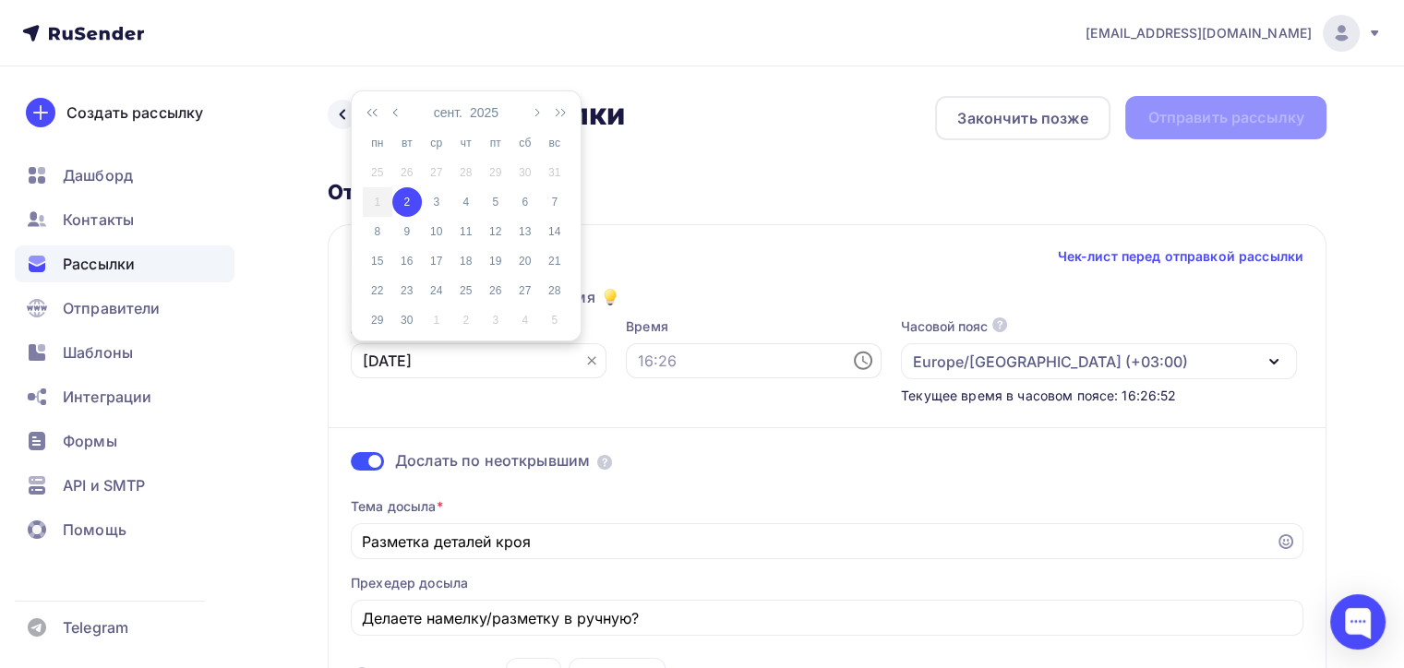
click at [587, 362] on icon at bounding box center [591, 361] width 8 height 8
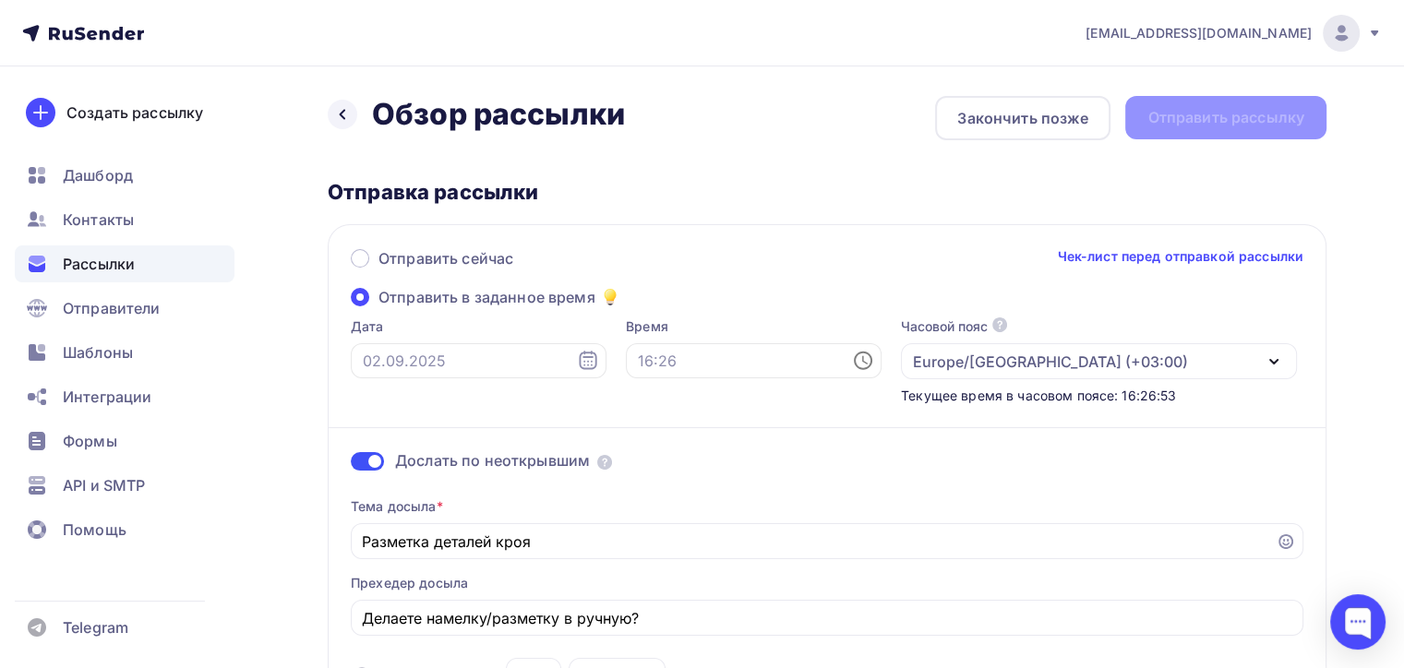
click at [577, 358] on icon at bounding box center [588, 361] width 22 height 22
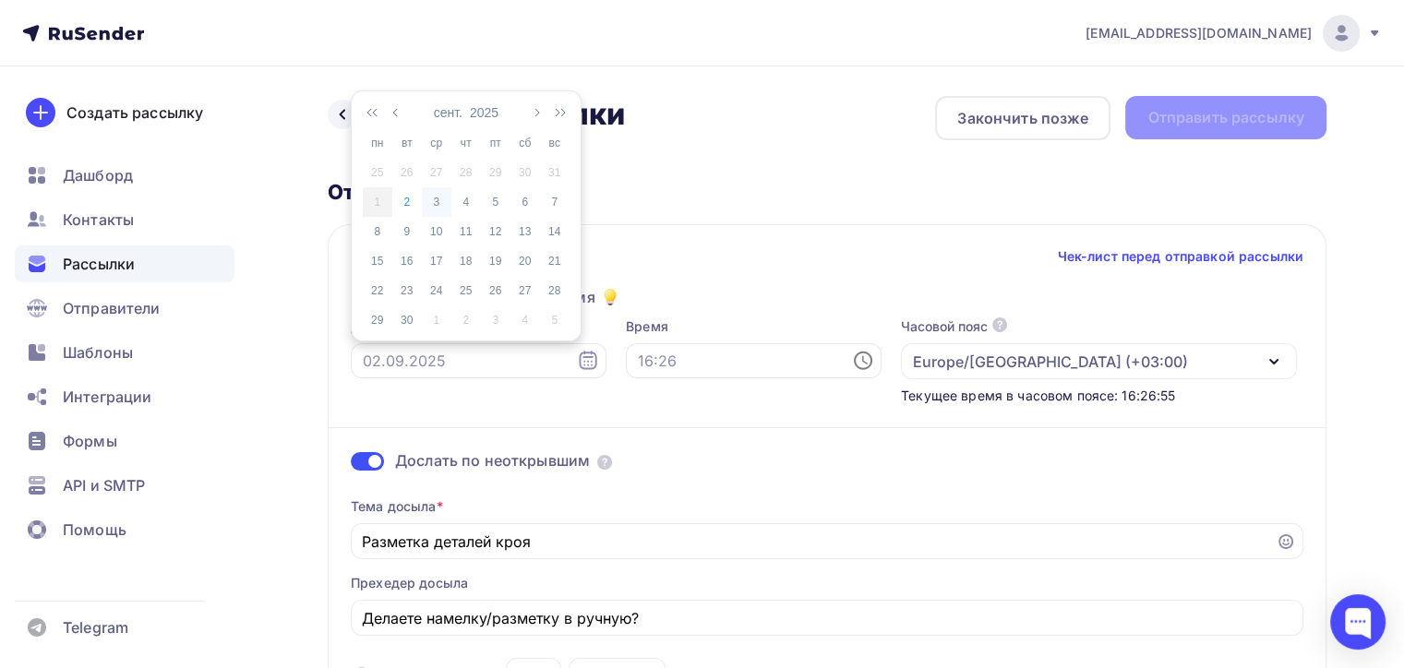
click at [436, 196] on div "3" at bounding box center [437, 202] width 30 height 17
type input "[DATE]"
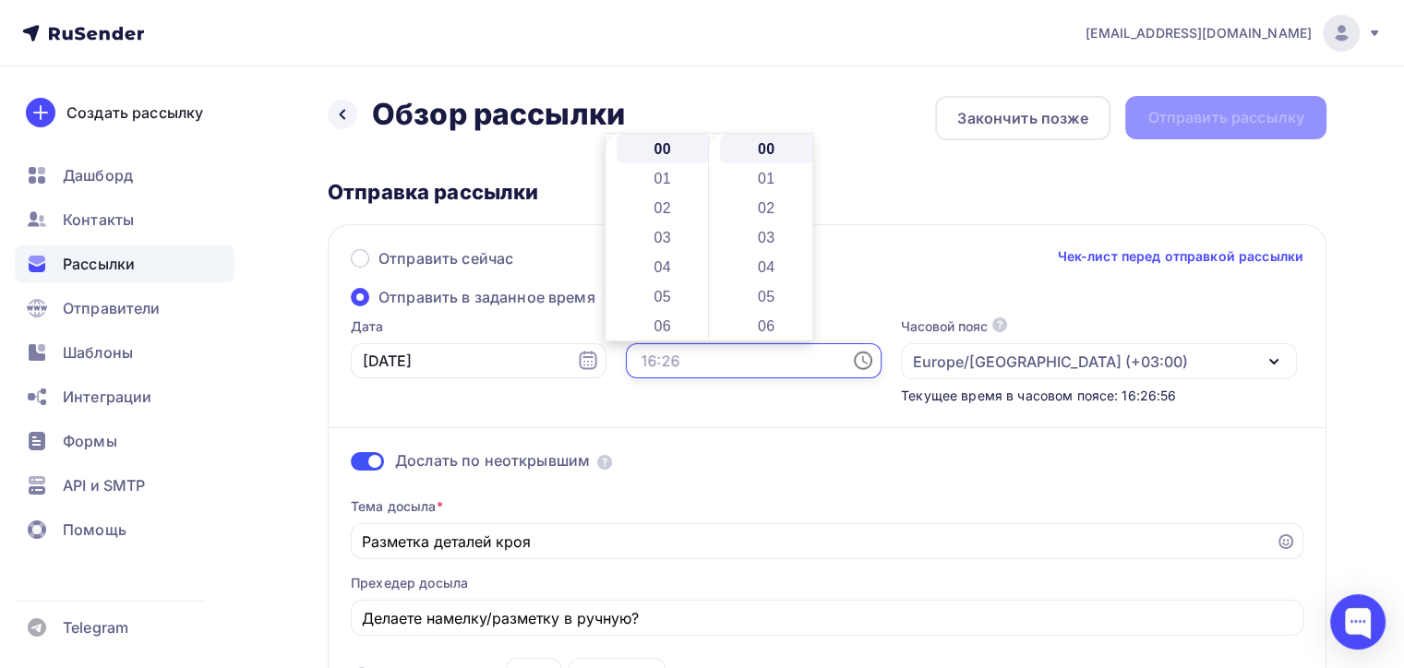
click at [560, 358] on div "Дата 03.09.2025 Время Часовой пояс По умолчанию используется часовой пояс из на…" at bounding box center [817, 362] width 959 height 88
click at [671, 143] on li "09" at bounding box center [664, 138] width 95 height 30
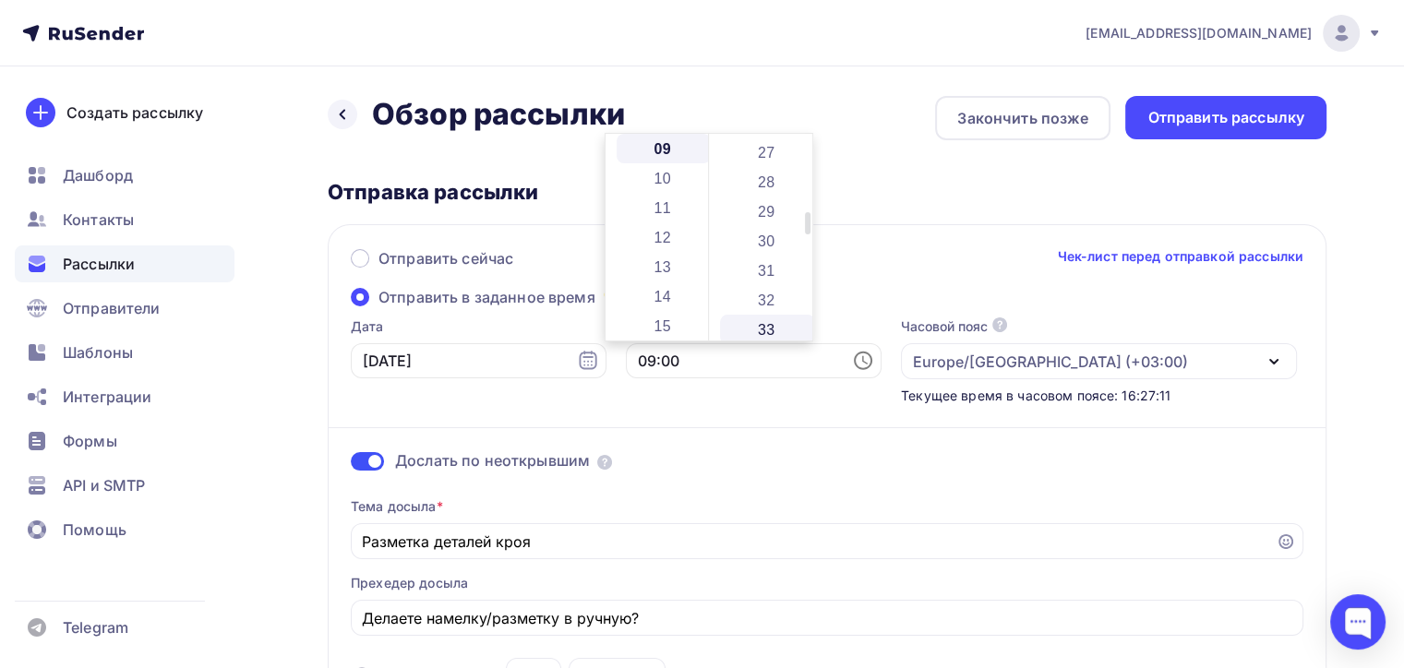
scroll to position [739, 0]
click at [769, 299] on li "30" at bounding box center [767, 297] width 95 height 30
type input "09:30"
click at [714, 421] on div "Дослать по неоткрывшим Тема досыла * Разметка деталей кроя Прехедер досыла Дела…" at bounding box center [827, 566] width 953 height 322
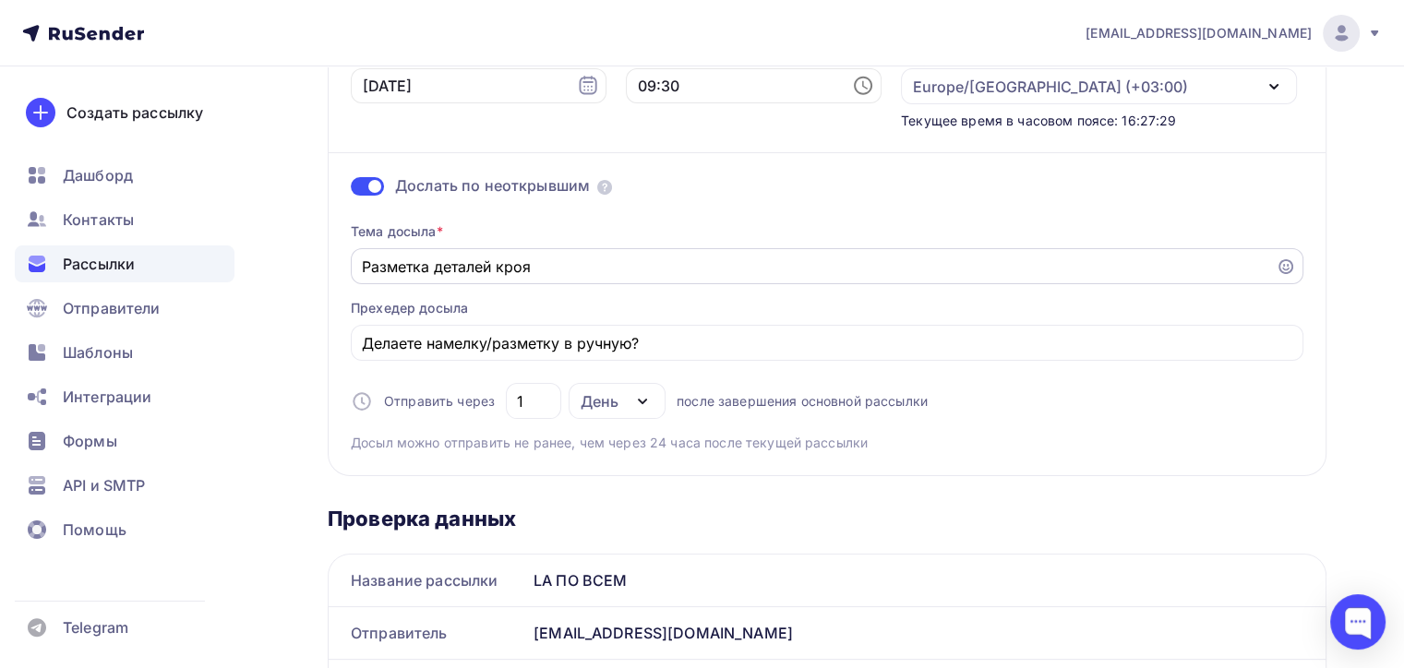
scroll to position [369, 0]
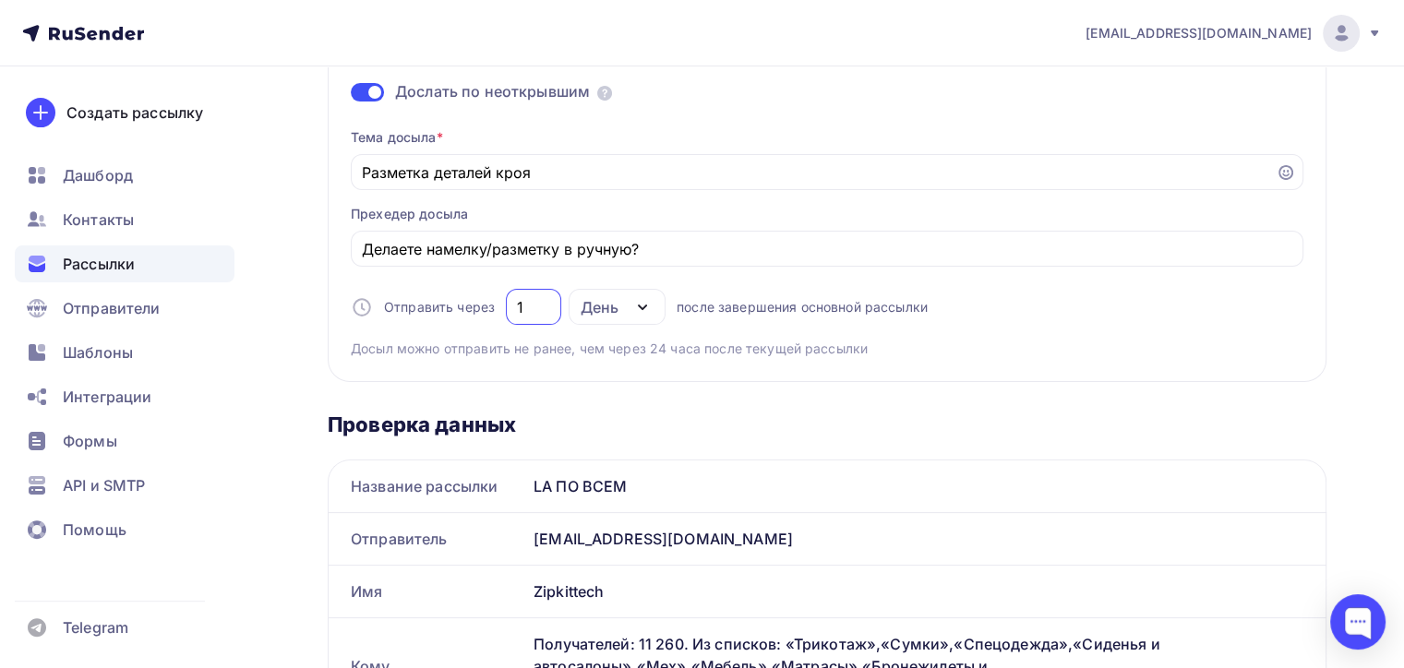
drag, startPoint x: 527, startPoint y: 306, endPoint x: 469, endPoint y: 306, distance: 58.2
click at [469, 306] on div "Отправить через 1 День День Часы после завершения основной рассылки" at bounding box center [639, 307] width 577 height 36
click at [587, 306] on div "День" at bounding box center [600, 307] width 38 height 22
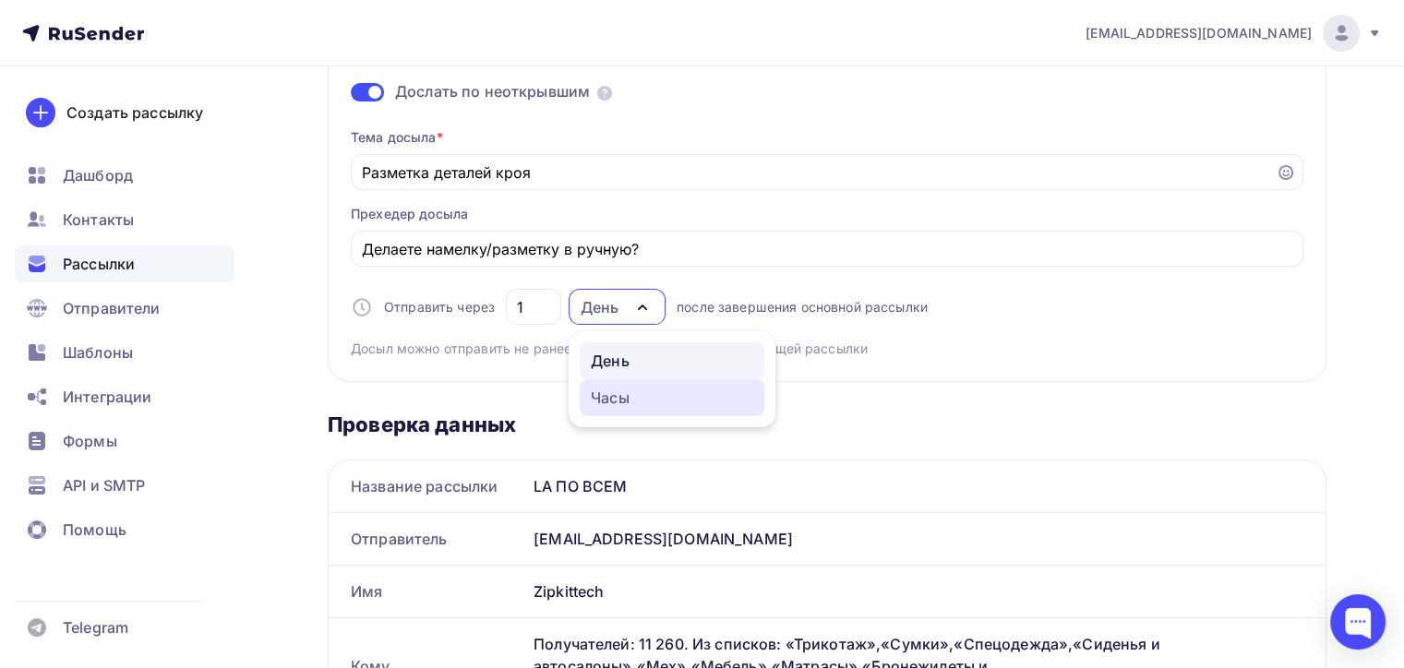
click at [628, 390] on div "Часы" at bounding box center [672, 398] width 163 height 22
type input "24"
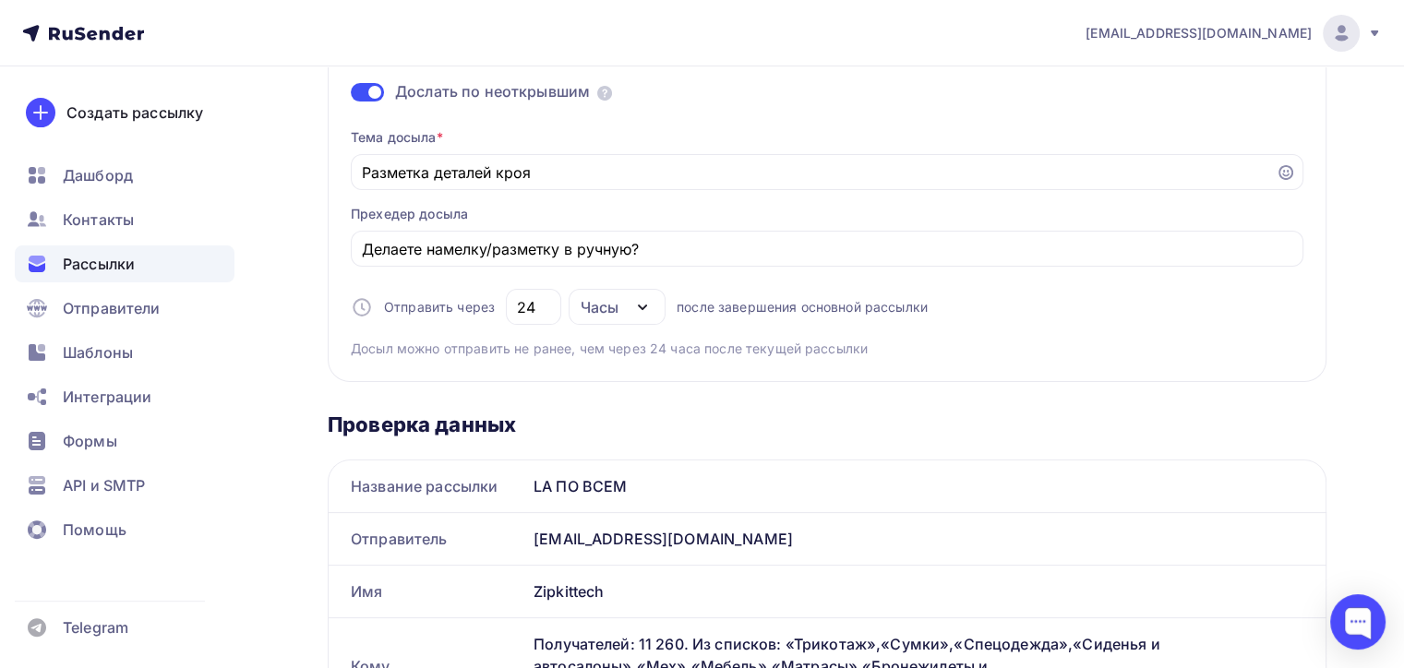
click at [609, 318] on div "Часы" at bounding box center [617, 307] width 97 height 36
click at [627, 404] on div "Часы" at bounding box center [610, 398] width 39 height 22
drag, startPoint x: 547, startPoint y: 306, endPoint x: 533, endPoint y: 305, distance: 13.9
click at [533, 305] on input "24" at bounding box center [534, 307] width 34 height 22
drag, startPoint x: 540, startPoint y: 307, endPoint x: 466, endPoint y: 307, distance: 73.9
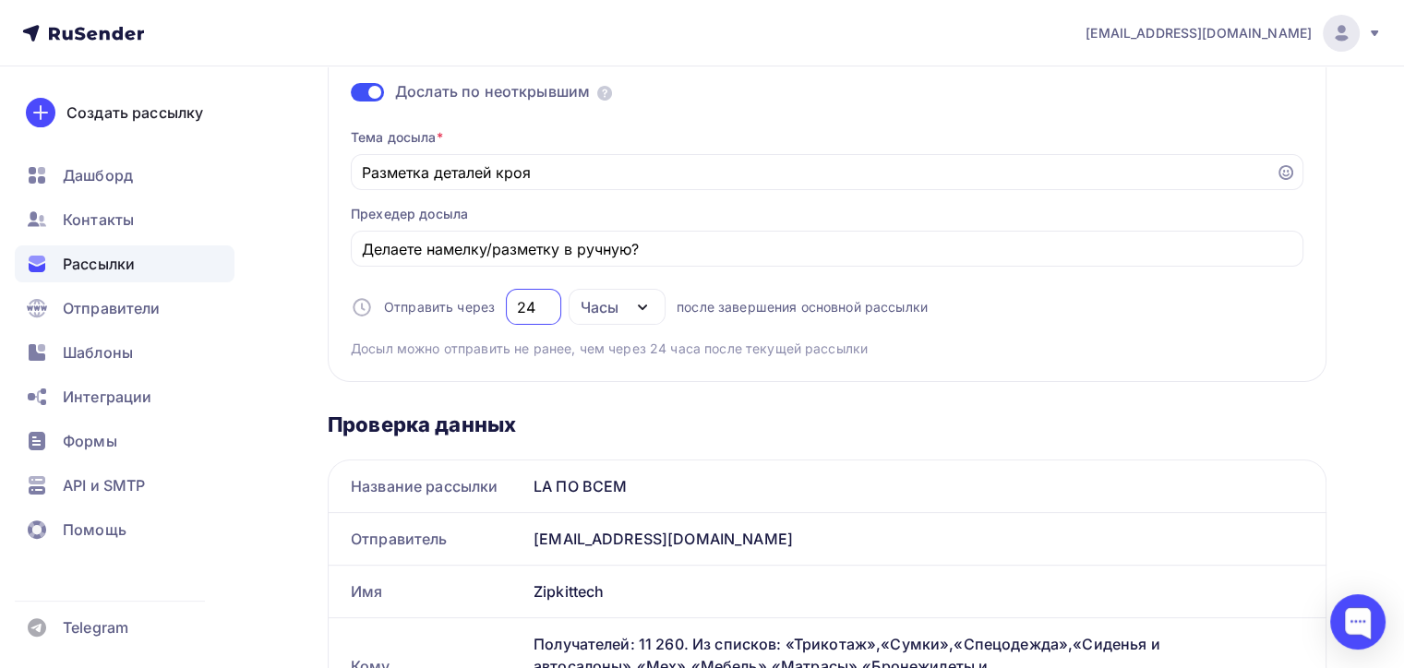
click at [466, 307] on div "Отправить через 24 Часы День Часы после завершения основной рассылки" at bounding box center [639, 307] width 577 height 36
type input "26"
click at [1080, 347] on div "Тема досыла * Разметка деталей кроя Прехедер досыла Делаете намелку/разметку в …" at bounding box center [827, 236] width 953 height 245
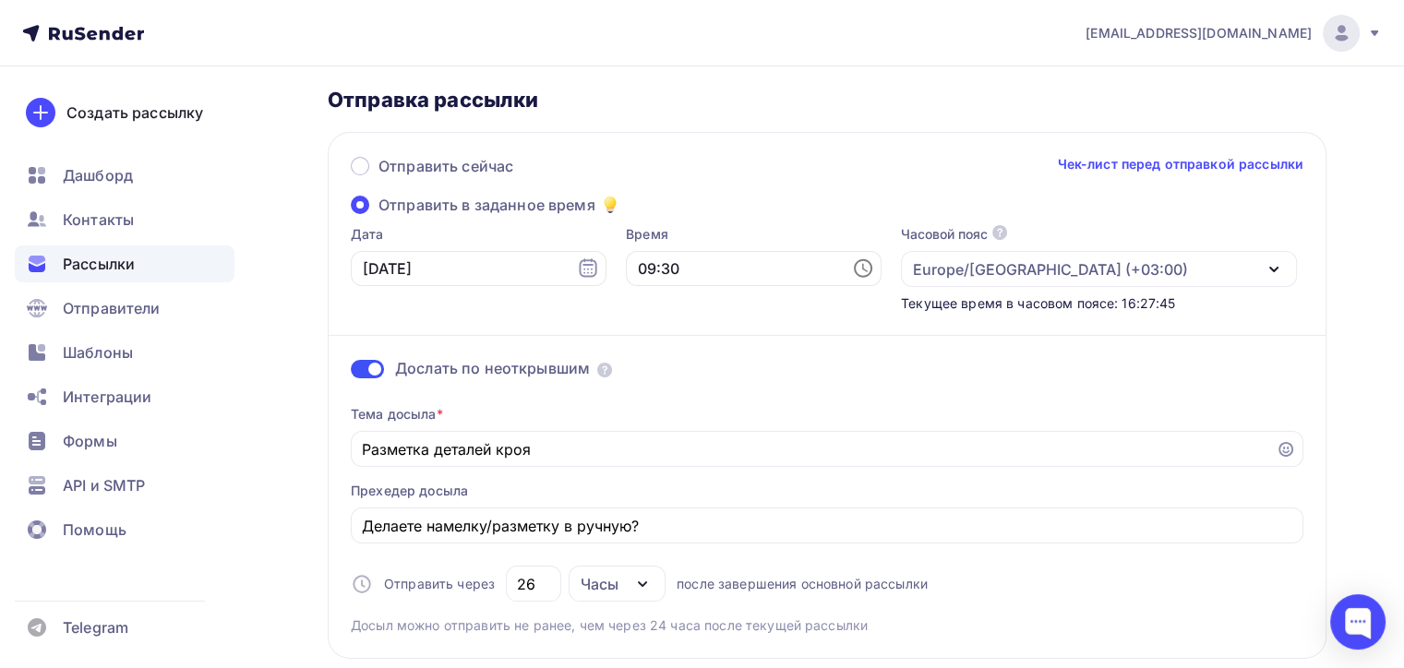
scroll to position [0, 0]
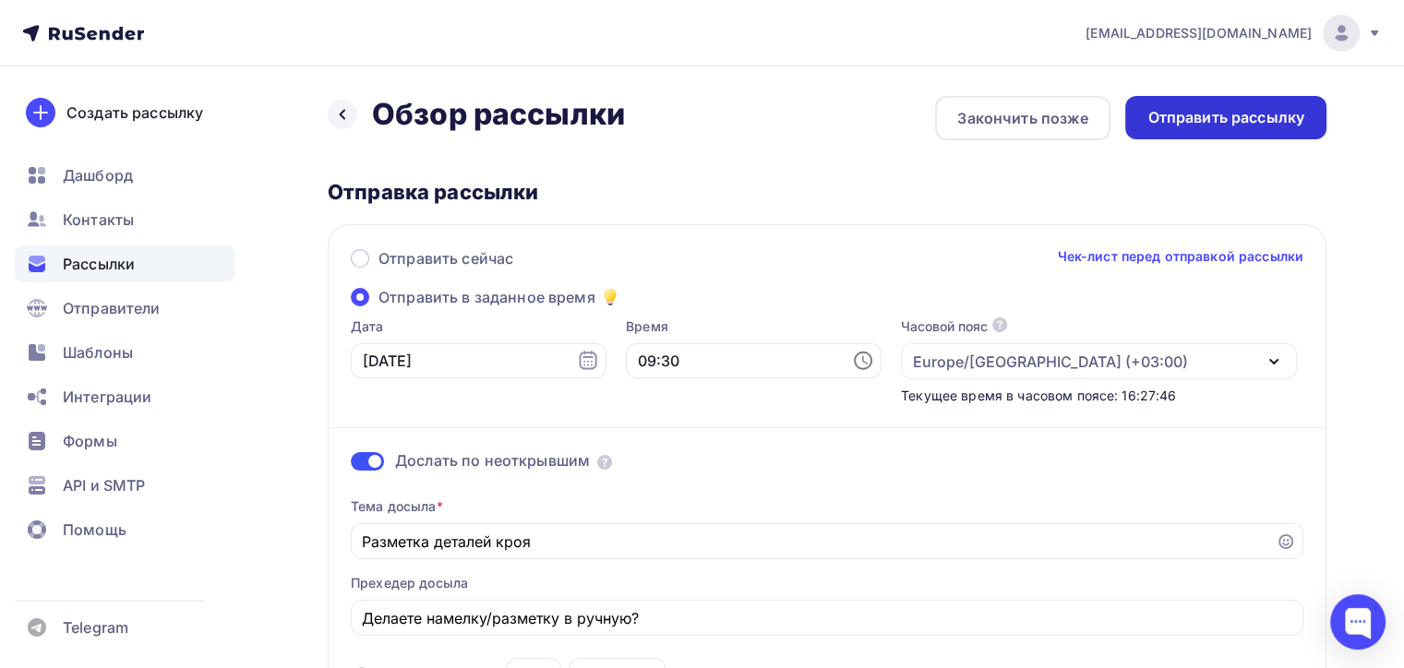
click at [1274, 129] on div "Отправить рассылку" at bounding box center [1226, 117] width 201 height 43
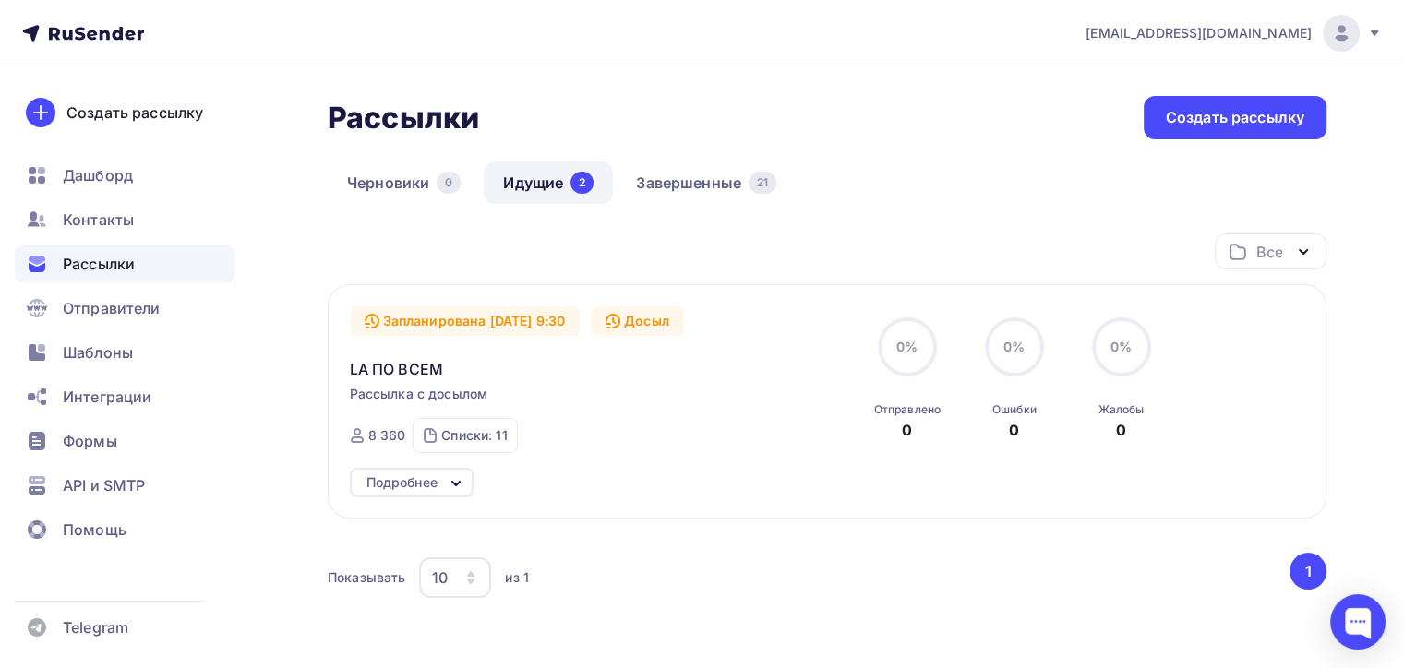
click at [1304, 578] on button "1" at bounding box center [1308, 571] width 37 height 37
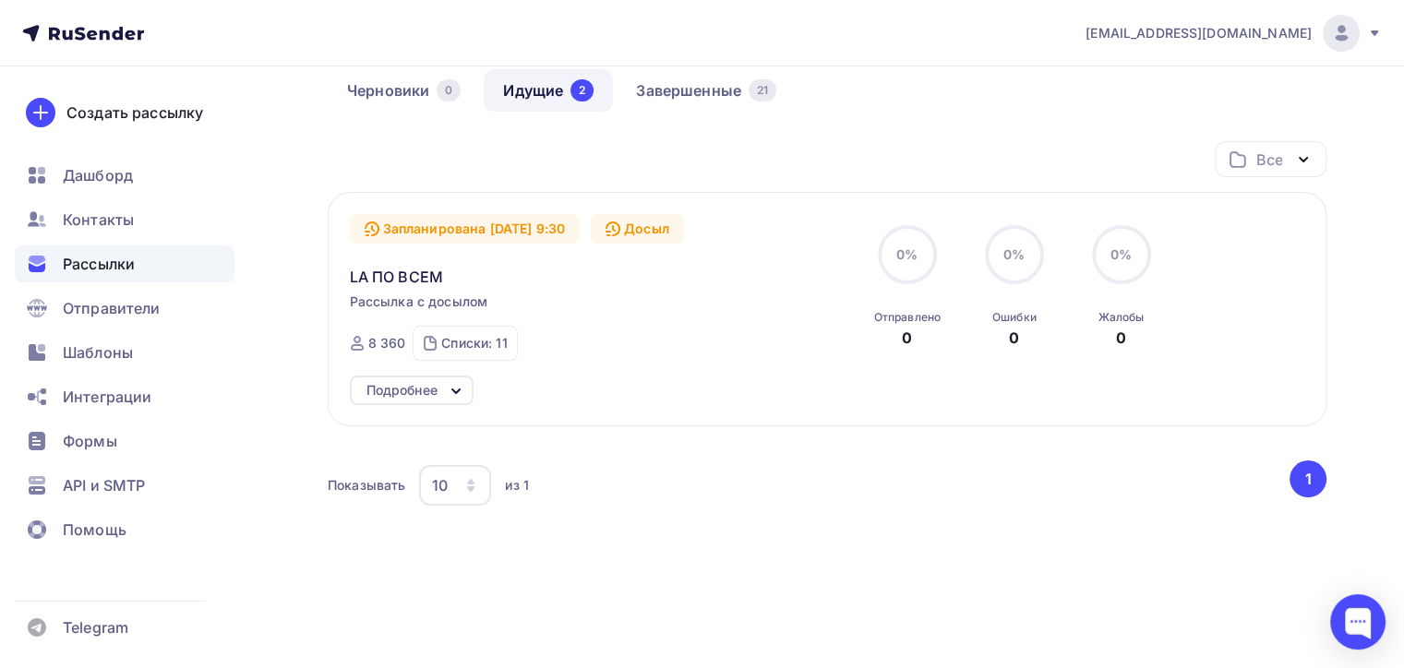
scroll to position [117, 0]
